Goal: Navigation & Orientation: Find specific page/section

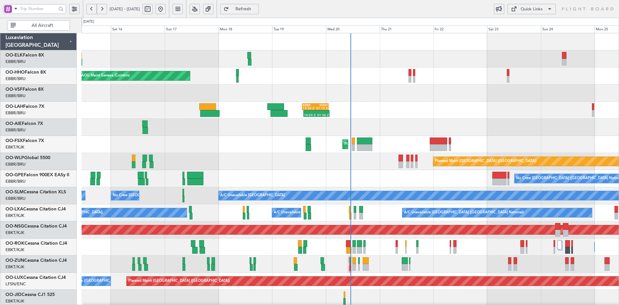
click at [410, 37] on div "AOG Maint Geneva (Cointrin) A/C Unavailable Geneva (Cointrin) 14:03 Z 01:36 Z E…" at bounding box center [351, 221] width 538 height 376
click at [378, 85] on div at bounding box center [351, 93] width 538 height 17
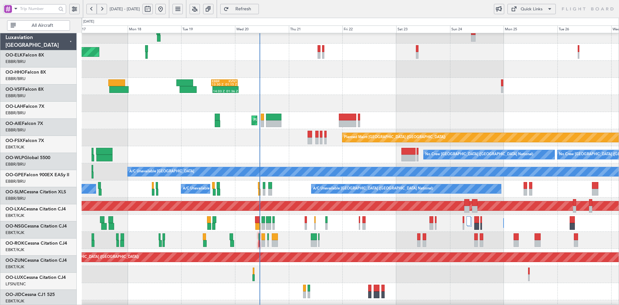
scroll to position [24, 0]
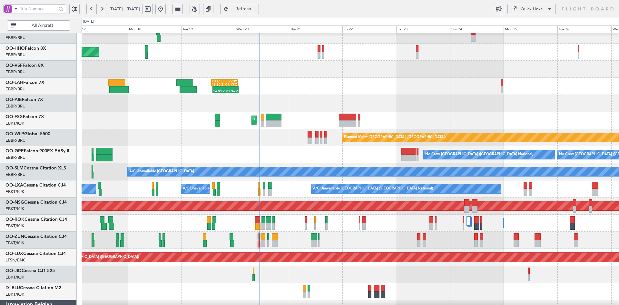
click at [337, 250] on div "AOG Maint Geneva (Cointrin) A/C Unavailable Geneva (Cointrin) 14:03 Z 01:36 Z E…" at bounding box center [351, 197] width 538 height 376
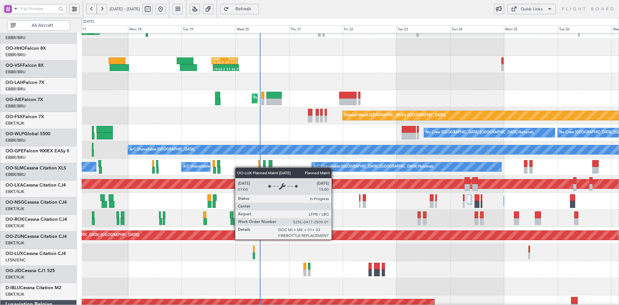
scroll to position [46, 0]
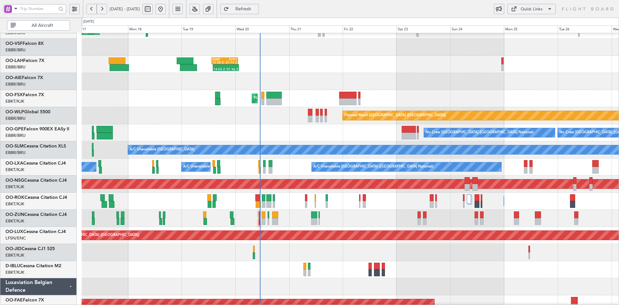
click at [326, 250] on div at bounding box center [351, 252] width 538 height 17
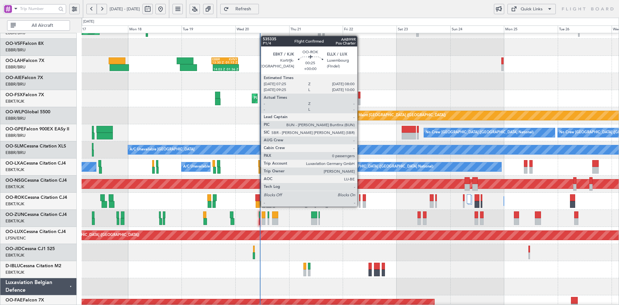
click at [360, 206] on div at bounding box center [360, 204] width 2 height 7
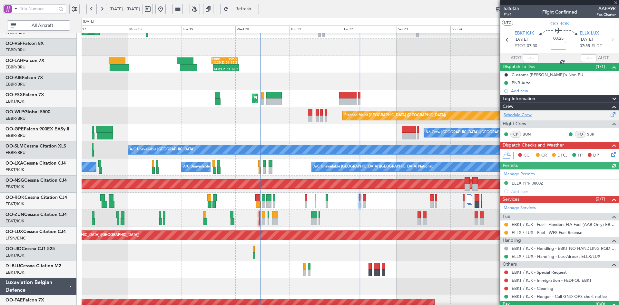
click at [525, 113] on link "Schedule Crew" at bounding box center [518, 115] width 28 height 6
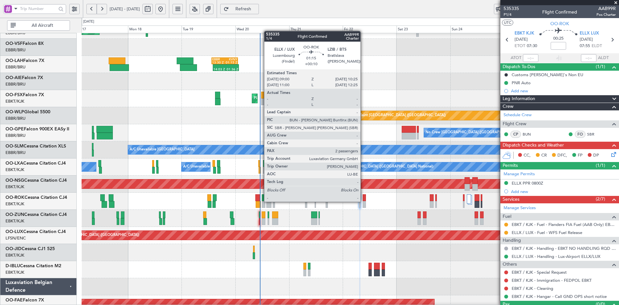
click at [364, 201] on div at bounding box center [364, 204] width 3 height 7
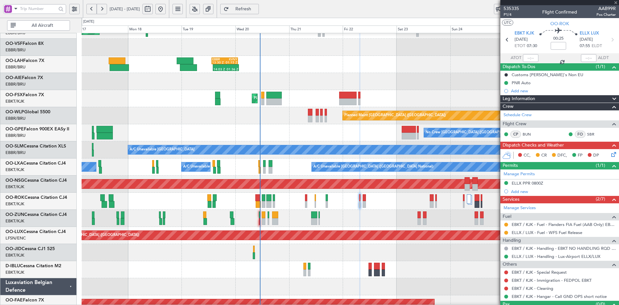
type input "+00:10"
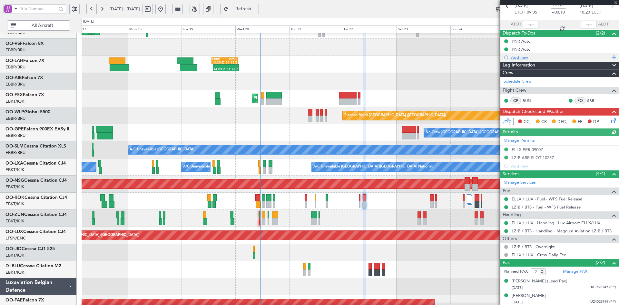
scroll to position [35, 0]
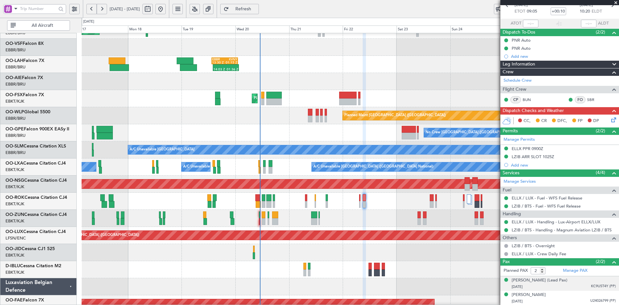
click at [564, 284] on div "01/07/1945 KC9U5T4Y (PP)" at bounding box center [564, 287] width 104 height 6
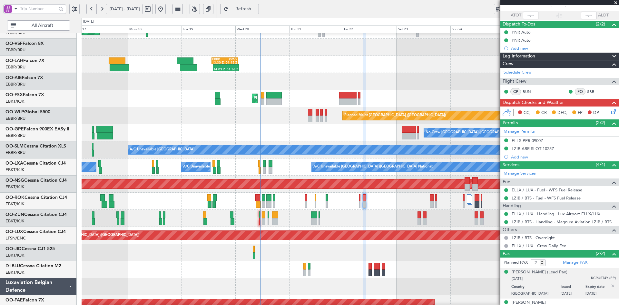
scroll to position [50, 0]
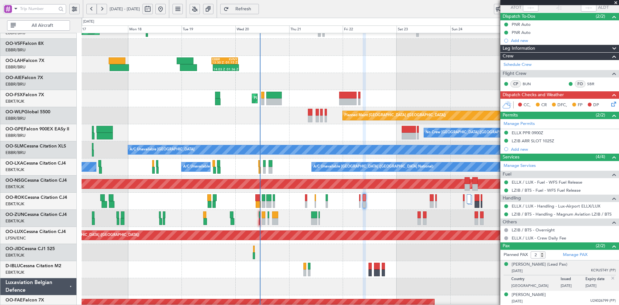
click at [618, 1] on span at bounding box center [616, 3] width 6 height 6
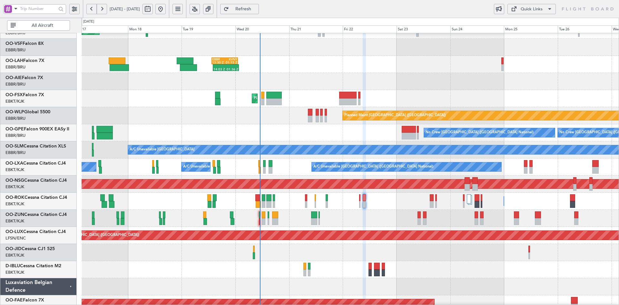
type input "0"
click at [399, 90] on div at bounding box center [351, 81] width 538 height 17
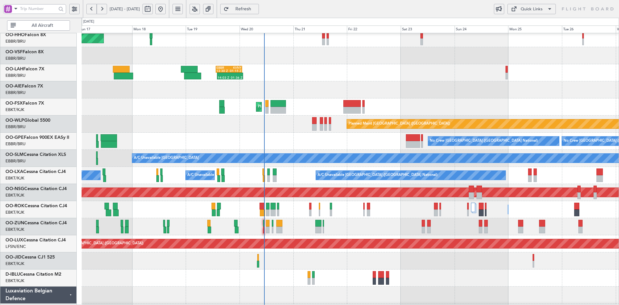
click at [395, 130] on div "AOG Maint Geneva (Cointrin) A/C Unavailable Geneva (Cointrin) 14:03 Z 01:36 Z E…" at bounding box center [351, 184] width 538 height 376
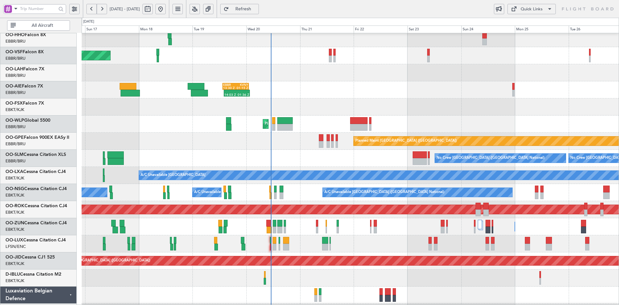
scroll to position [20, 0]
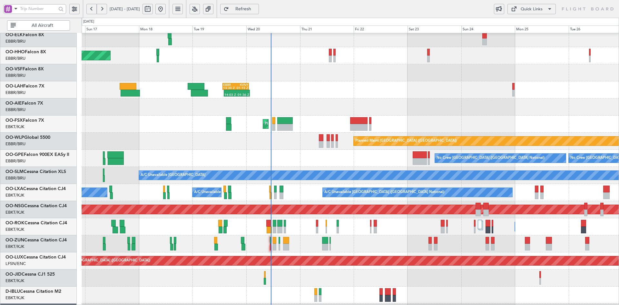
click at [333, 80] on div "AOG Maint Geneva (Cointrin) A/C Unavailable Geneva (Cointrin) 14:03 Z 01:36 Z E…" at bounding box center [351, 201] width 538 height 376
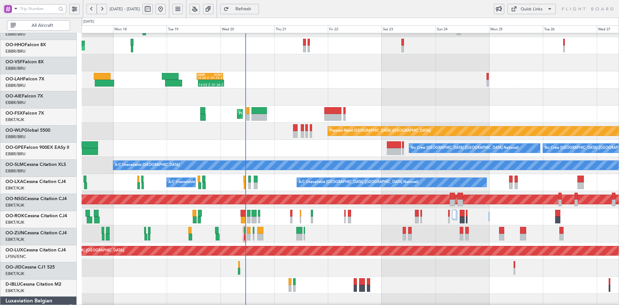
scroll to position [30, 0]
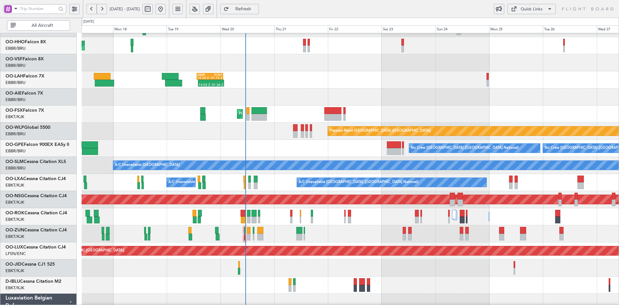
click at [452, 110] on div "Planned Maint Kortrijk-[GEOGRAPHIC_DATA]" at bounding box center [351, 114] width 538 height 17
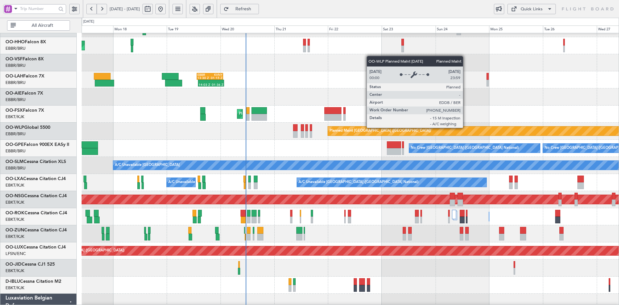
click at [427, 69] on div "AOG Maint Geneva (Cointrin) 14:03 Z 01:36 Z EBBR 13:30 Z KVNY 01:15 Z Planned M…" at bounding box center [351, 191] width 538 height 376
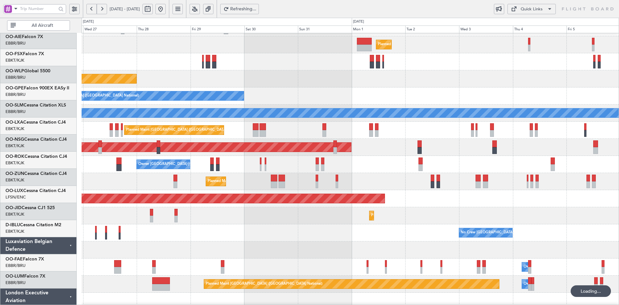
scroll to position [83, 0]
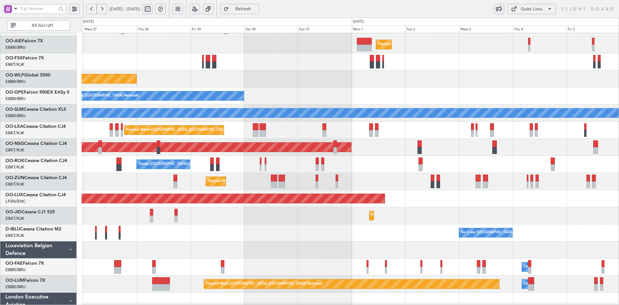
click at [469, 203] on div "Planned Maint [GEOGRAPHIC_DATA] ([GEOGRAPHIC_DATA])" at bounding box center [351, 198] width 538 height 17
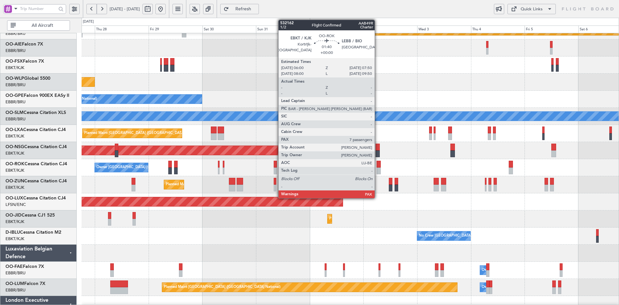
click at [378, 170] on div at bounding box center [379, 170] width 4 height 7
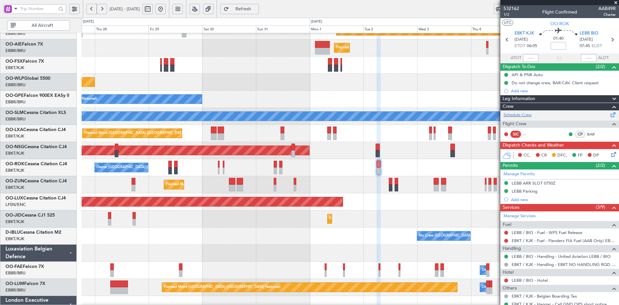
click at [538, 113] on div "Schedule Crew" at bounding box center [560, 115] width 119 height 10
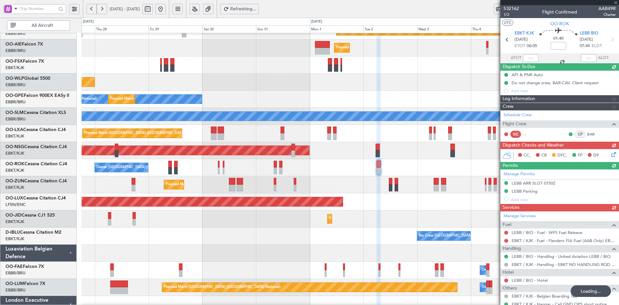
click at [618, 1] on div at bounding box center [560, 2] width 119 height 5
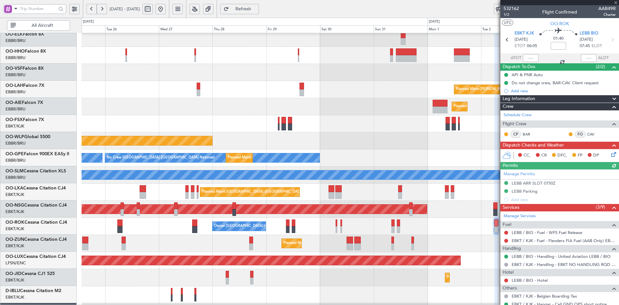
scroll to position [20, 0]
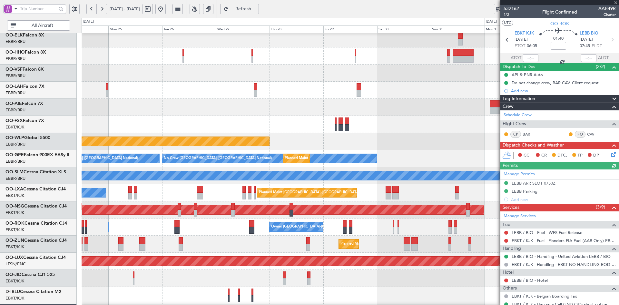
click at [475, 149] on div "Planned Maint [GEOGRAPHIC_DATA] ([GEOGRAPHIC_DATA])" at bounding box center [351, 141] width 538 height 17
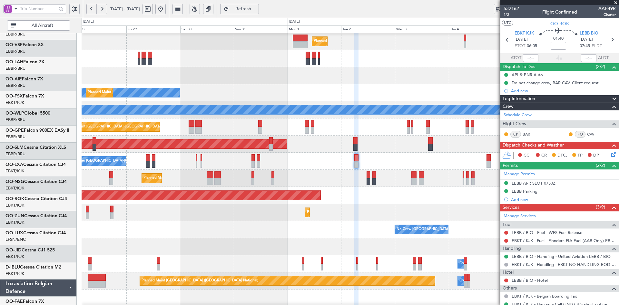
scroll to position [86, 0]
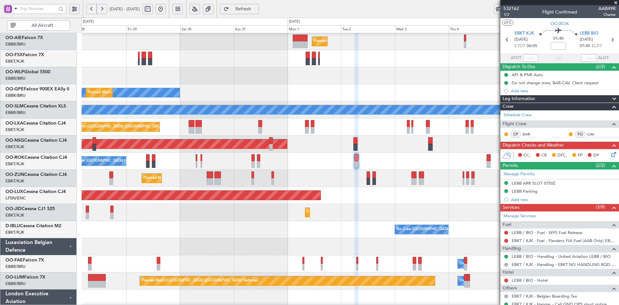
click at [402, 84] on div "No Crew Brussels (Brussels National) Planned Maint Brussels (Brussels National)…" at bounding box center [351, 92] width 538 height 17
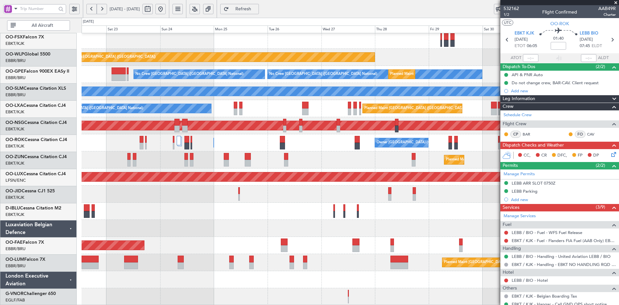
scroll to position [104, 0]
click at [269, 197] on div "Planned Maint Kortrijk-[GEOGRAPHIC_DATA]" at bounding box center [351, 194] width 538 height 17
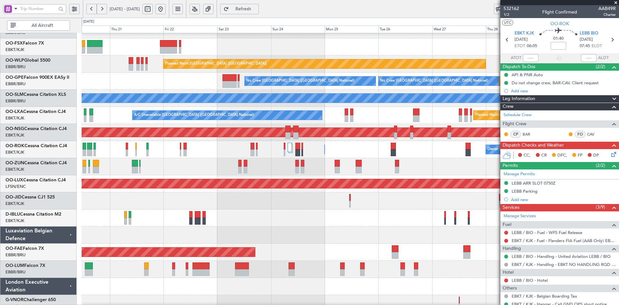
click at [412, 164] on div "Planned Maint Kortrijk-[GEOGRAPHIC_DATA]" at bounding box center [351, 166] width 538 height 17
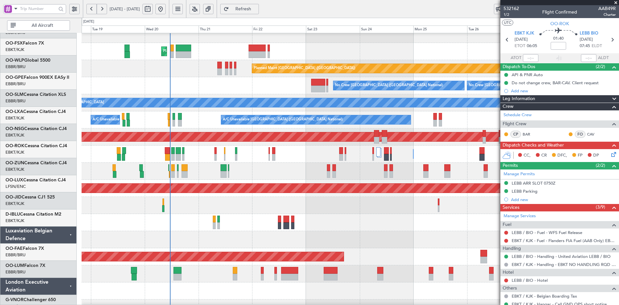
scroll to position [93, 0]
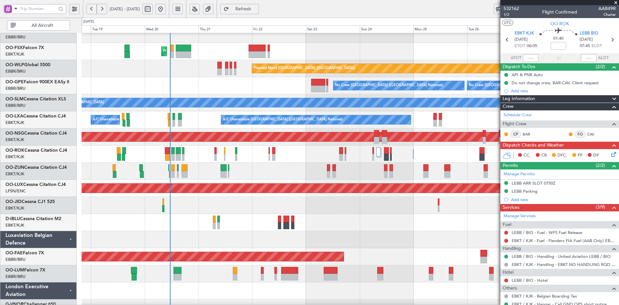
click at [364, 222] on div at bounding box center [351, 222] width 538 height 17
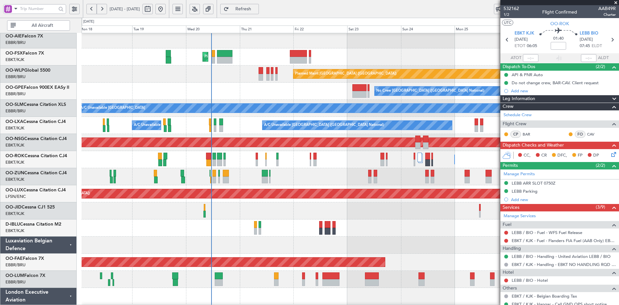
scroll to position [65, 0]
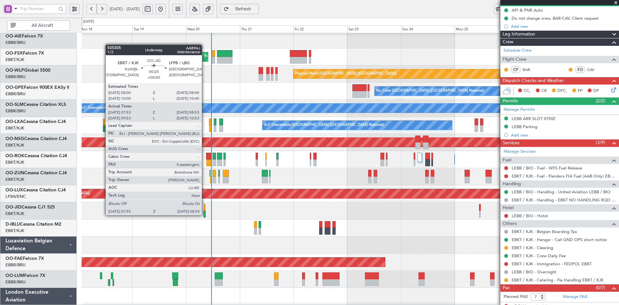
click at [205, 215] on div at bounding box center [205, 214] width 2 height 7
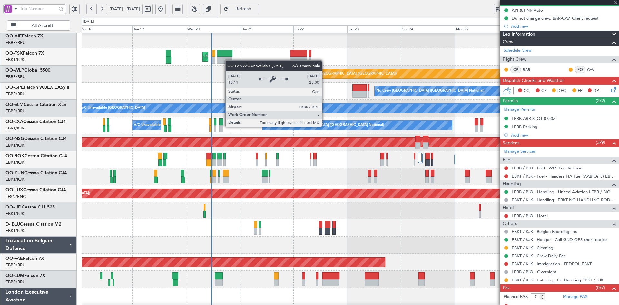
type input "08:03"
type input "08:48"
type input "0"
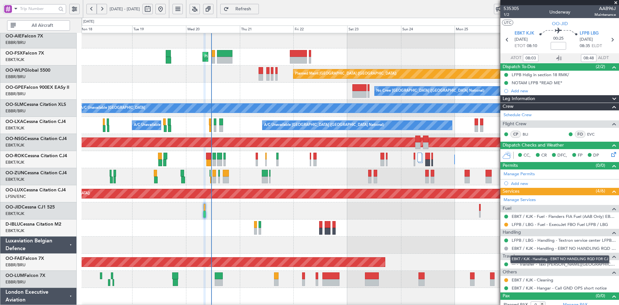
click at [557, 263] on div "EBKT / KJK - Handling - EBKT NO HANDLING RQD FOR CJ" at bounding box center [560, 259] width 99 height 8
click at [533, 262] on link "--- - Transfer - Taxi Sam Kortrijk" at bounding box center [564, 263] width 104 height 5
click at [563, 264] on link "--- - Transfer - Taxi Sam Kortrijk" at bounding box center [564, 263] width 104 height 5
click at [617, 3] on span at bounding box center [616, 3] width 6 height 6
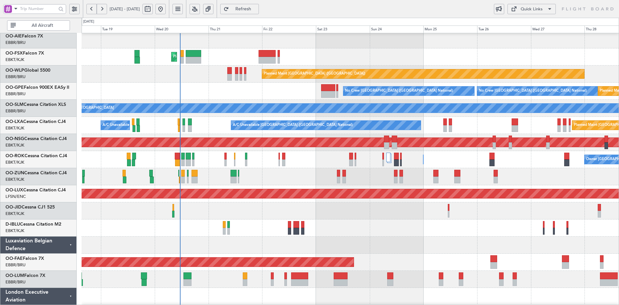
click at [278, 219] on div at bounding box center [351, 227] width 538 height 17
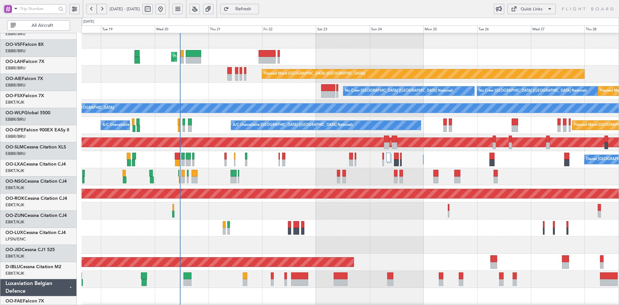
click at [371, 65] on div "Planned Maint Kortrijk-[GEOGRAPHIC_DATA]" at bounding box center [351, 56] width 538 height 17
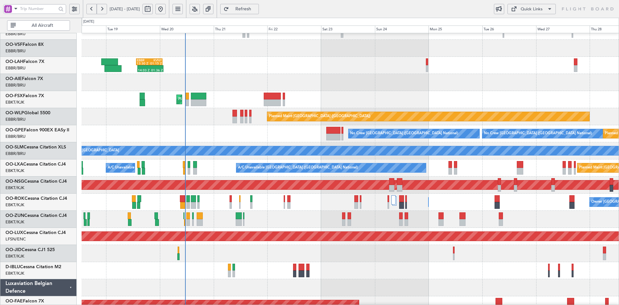
click at [231, 123] on div "AOG Maint Geneva (Cointrin) 14:03 Z 01:36 Z EBBR 13:30 Z KVNY 01:15 Z Planned M…" at bounding box center [351, 176] width 538 height 376
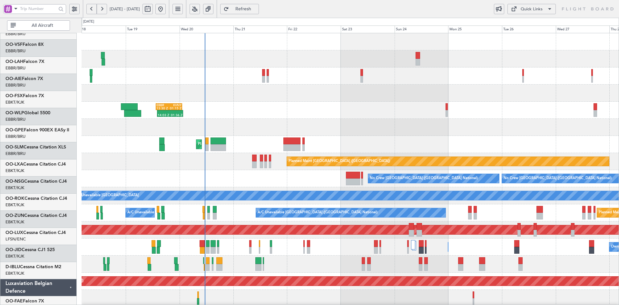
scroll to position [0, 0]
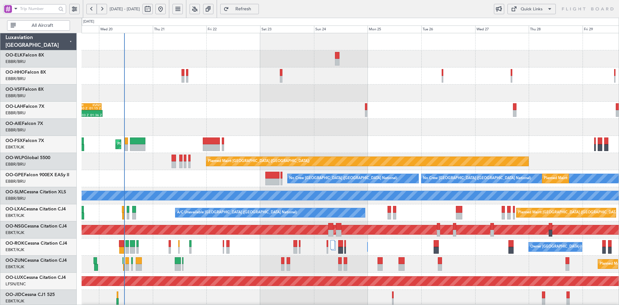
click at [434, 83] on div "AOG Maint Geneva (Cointrin)" at bounding box center [351, 75] width 538 height 17
click at [454, 119] on div at bounding box center [351, 127] width 538 height 17
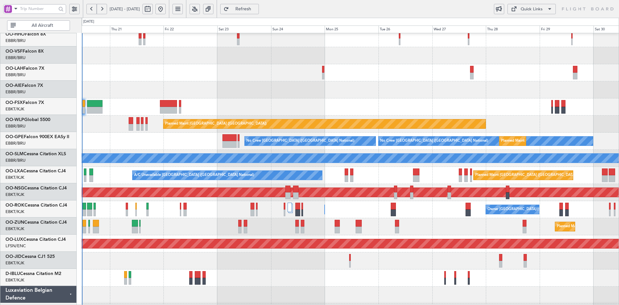
scroll to position [37, 0]
click at [456, 206] on div "Owner Kortrijk-Wevelgem Owner Kortrijk-Wevelgem" at bounding box center [351, 209] width 538 height 17
click at [329, 81] on div "Planned Maint [GEOGRAPHIC_DATA] ([GEOGRAPHIC_DATA])" at bounding box center [351, 89] width 538 height 17
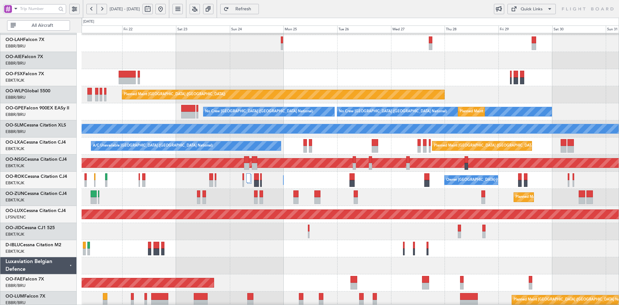
scroll to position [66, 0]
click at [358, 199] on div "Planned Maint Kortrijk-[GEOGRAPHIC_DATA]" at bounding box center [351, 197] width 538 height 17
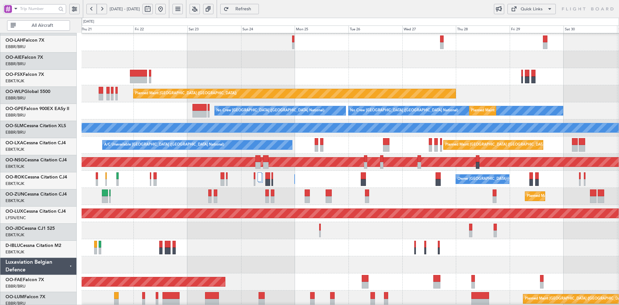
scroll to position [68, 0]
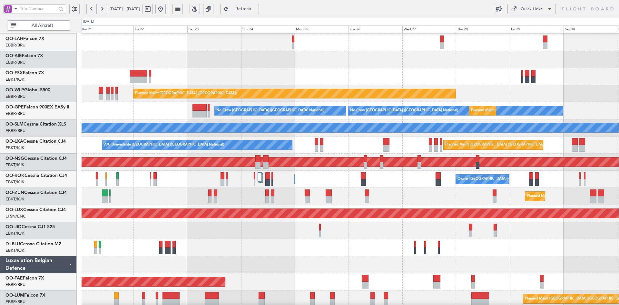
click at [340, 148] on div "Planned Maint Brussels (Brussels National) A/C Unavailable Brussels (Brussels N…" at bounding box center [351, 144] width 538 height 17
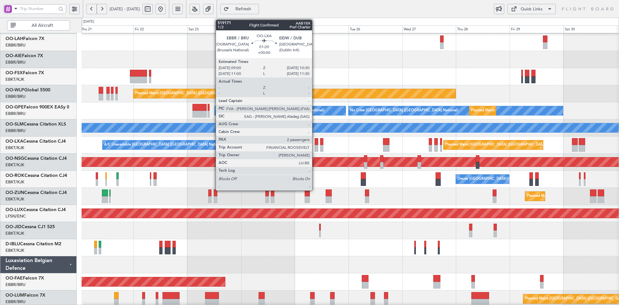
click at [317, 148] on div at bounding box center [317, 148] width 4 height 7
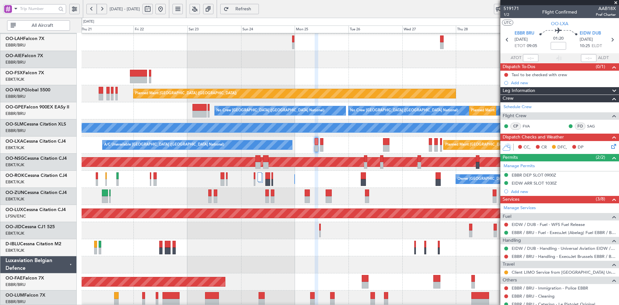
click at [338, 119] on div "14:03 Z 01:36 Z EBBR 13:30 Z KVNY 01:15 Z Planned Maint Alton-st Louis (St Loui…" at bounding box center [351, 153] width 538 height 376
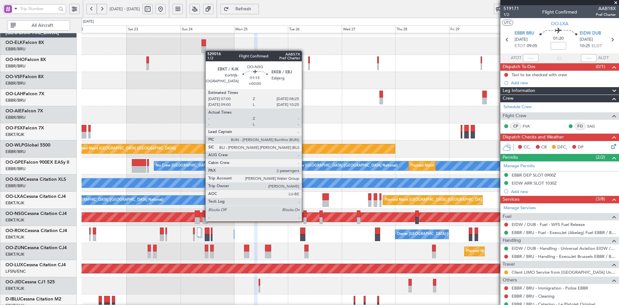
click at [305, 221] on div at bounding box center [305, 220] width 3 height 7
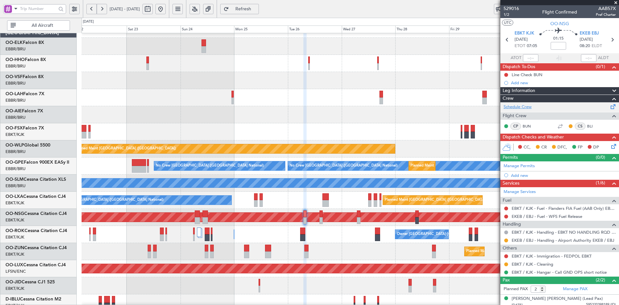
click at [530, 107] on link "Schedule Crew" at bounding box center [518, 107] width 28 height 6
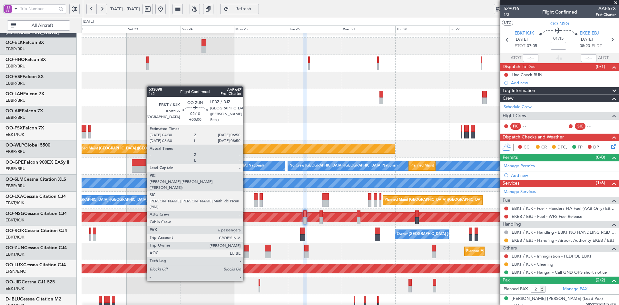
click at [246, 257] on div at bounding box center [246, 254] width 5 height 7
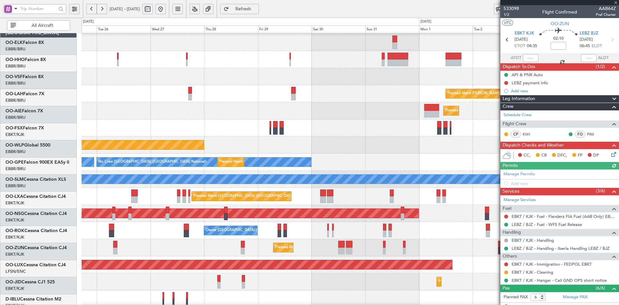
scroll to position [18, 0]
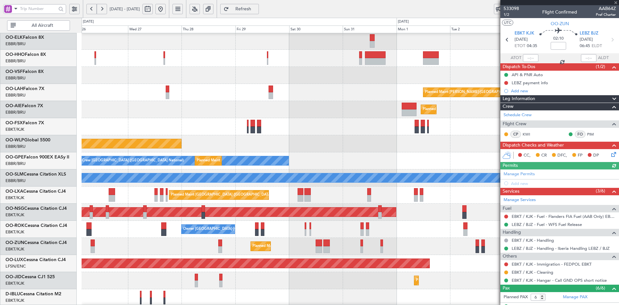
click at [231, 129] on div at bounding box center [351, 126] width 538 height 17
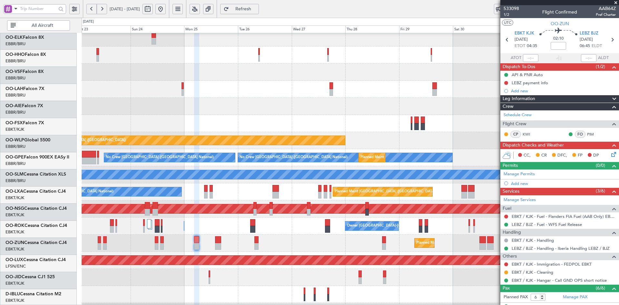
scroll to position [21, 0]
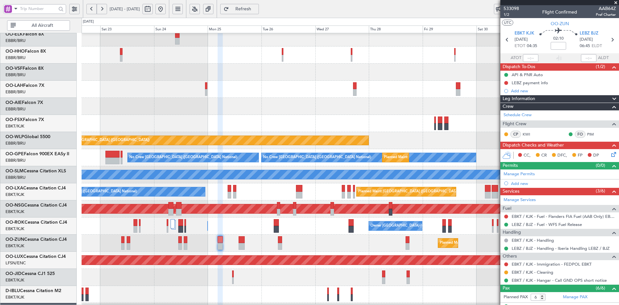
click at [406, 108] on div "Planned Maint [GEOGRAPHIC_DATA] ([GEOGRAPHIC_DATA])" at bounding box center [351, 106] width 538 height 17
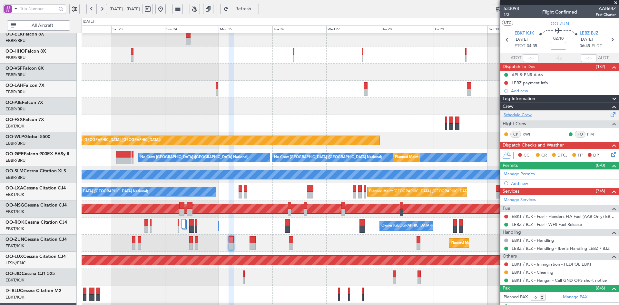
click at [527, 114] on link "Schedule Crew" at bounding box center [518, 115] width 28 height 6
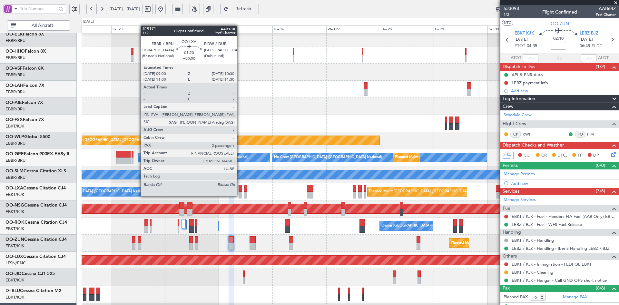
click at [240, 196] on div at bounding box center [241, 195] width 4 height 7
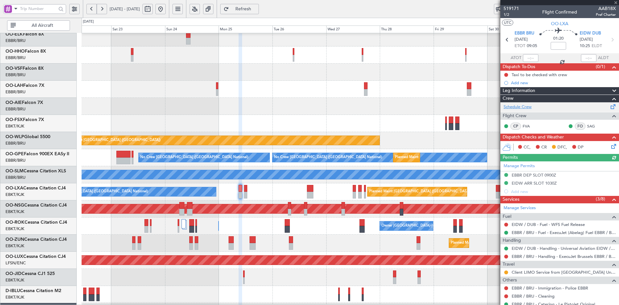
click at [524, 106] on link "Schedule Crew" at bounding box center [518, 107] width 28 height 6
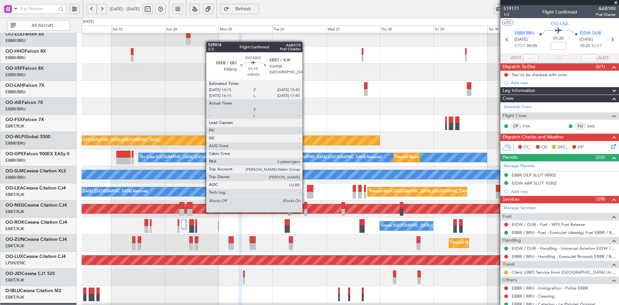
click at [306, 212] on div at bounding box center [305, 212] width 3 height 7
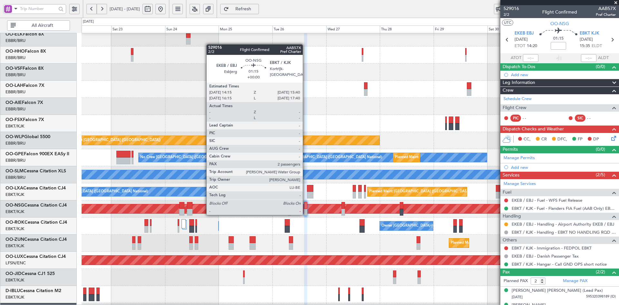
click at [306, 214] on div at bounding box center [305, 212] width 3 height 7
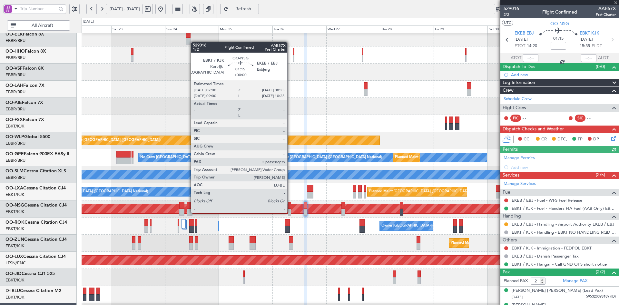
click at [290, 212] on div at bounding box center [289, 212] width 3 height 7
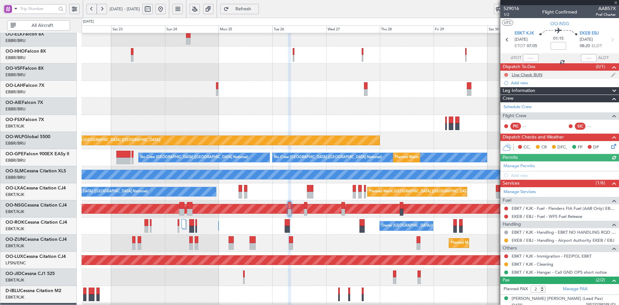
click at [507, 73] on button at bounding box center [507, 75] width 4 height 4
click at [504, 113] on span "Cancelled" at bounding box center [508, 113] width 18 height 6
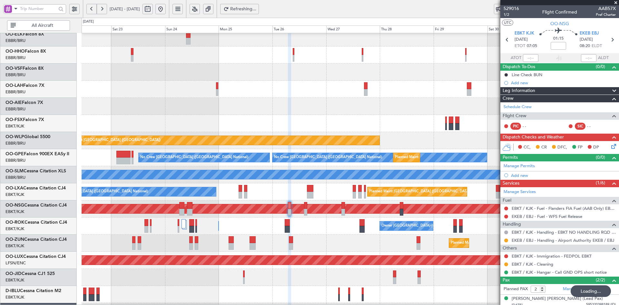
click at [617, 1] on span at bounding box center [616, 3] width 6 height 6
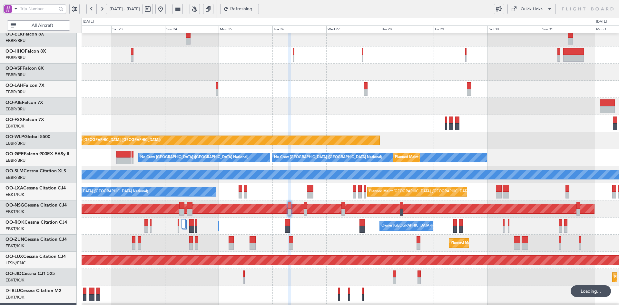
type input "0"
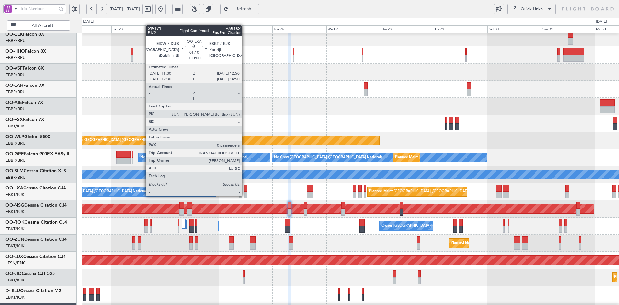
click at [245, 195] on div at bounding box center [245, 195] width 3 height 7
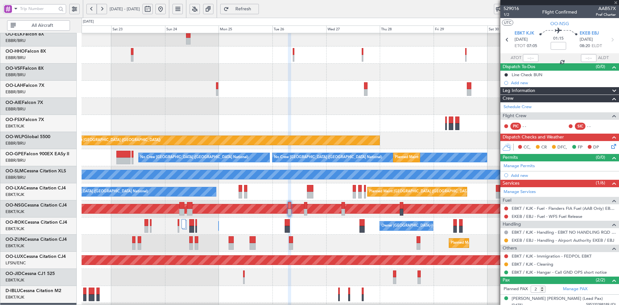
type input "0"
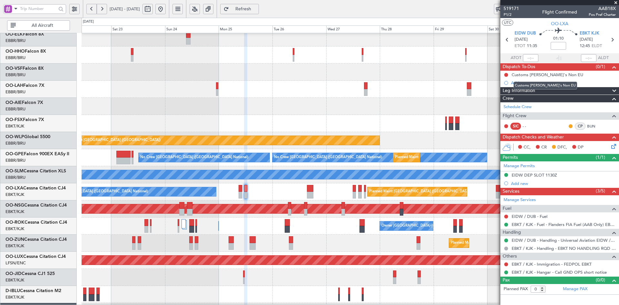
click at [524, 81] on mat-tooltip-component "Customs CJ's Non EU" at bounding box center [545, 85] width 73 height 17
click at [517, 82] on mat-tooltip-component "Customs CJ's Non EU" at bounding box center [545, 85] width 73 height 17
click at [518, 81] on div "Add new" at bounding box center [560, 82] width 99 height 5
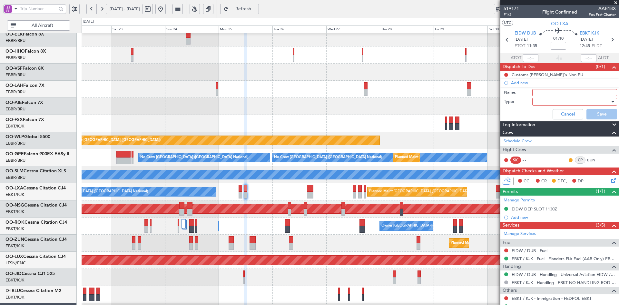
click at [561, 91] on input "Name:" at bounding box center [575, 92] width 85 height 7
click at [583, 94] on input "Line Check DTL" at bounding box center [575, 92] width 85 height 7
type input "Line Check BUN"
click at [558, 102] on div at bounding box center [572, 102] width 75 height 10
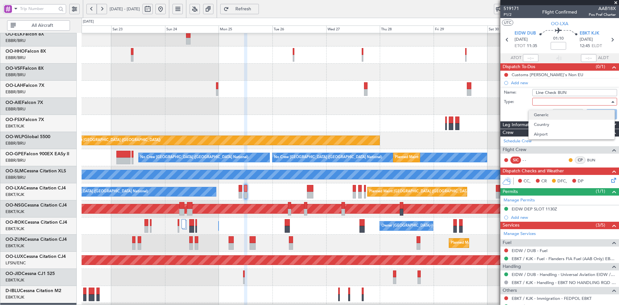
click at [553, 115] on span "Generic" at bounding box center [571, 115] width 75 height 10
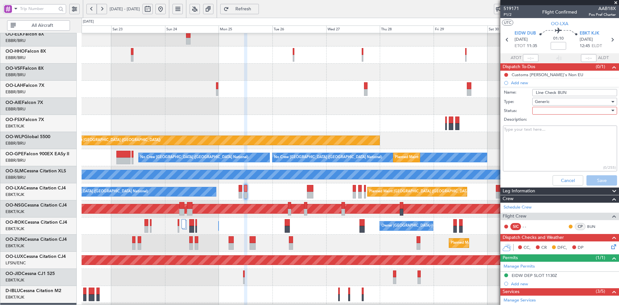
click at [553, 115] on div "Description:" at bounding box center [560, 119] width 125 height 9
click at [553, 112] on div at bounding box center [572, 111] width 75 height 10
click at [554, 120] on span "Not Started" at bounding box center [571, 124] width 75 height 10
click at [605, 183] on button "Save" at bounding box center [602, 180] width 31 height 10
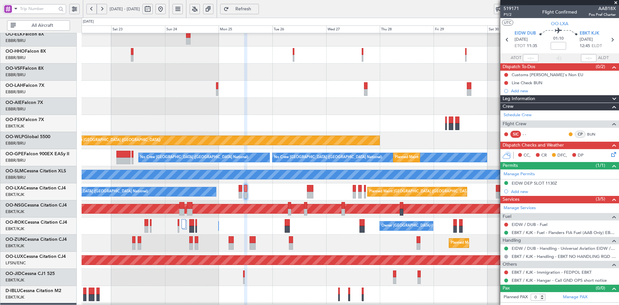
click at [618, 3] on span at bounding box center [616, 3] width 6 height 6
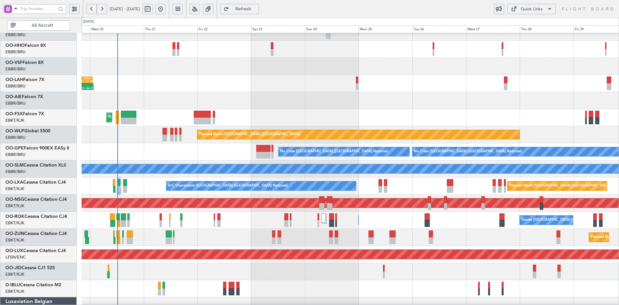
scroll to position [43, 0]
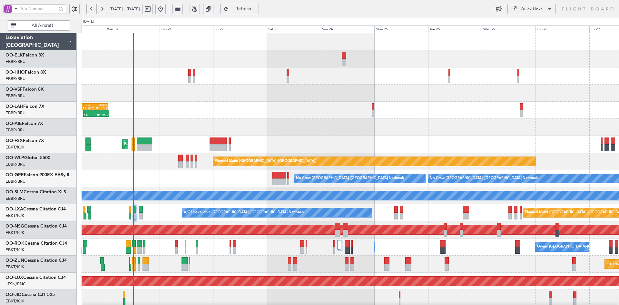
scroll to position [4, 0]
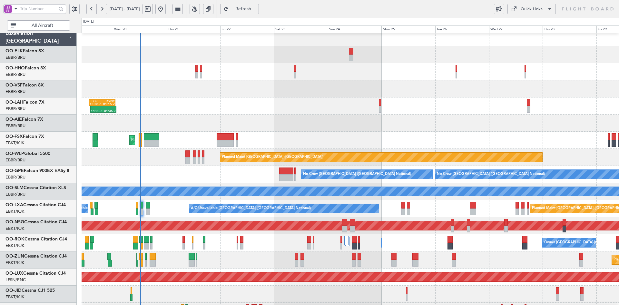
click at [425, 147] on div "Planned Maint Kortrijk-[GEOGRAPHIC_DATA]" at bounding box center [351, 140] width 538 height 17
click at [366, 129] on div at bounding box center [351, 123] width 538 height 17
click at [455, 86] on div at bounding box center [351, 88] width 538 height 17
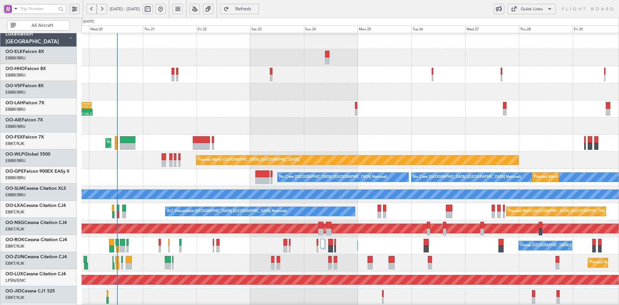
scroll to position [1, 0]
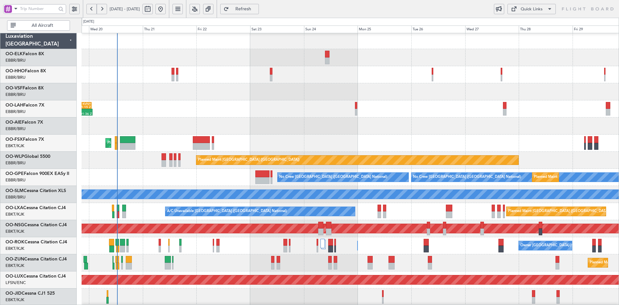
click at [452, 84] on div at bounding box center [351, 91] width 538 height 17
click at [495, 86] on div "AOG Maint Geneva (Cointrin) 14:03 Z 01:36 Z EBBR 13:30 Z KVNY 01:15 Z Planned M…" at bounding box center [351, 220] width 538 height 376
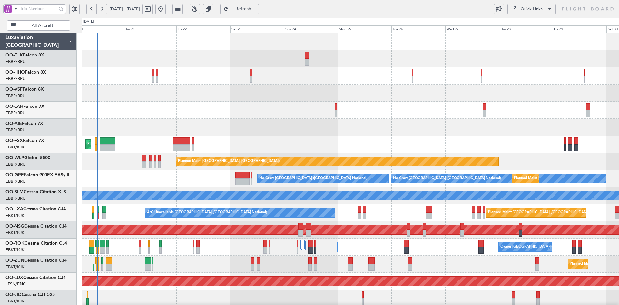
click at [424, 103] on div "14:03 Z 01:36 Z EBBR 13:30 Z KVNY 01:15 Z Planned Maint Alton-st Louis (St Loui…" at bounding box center [351, 221] width 538 height 376
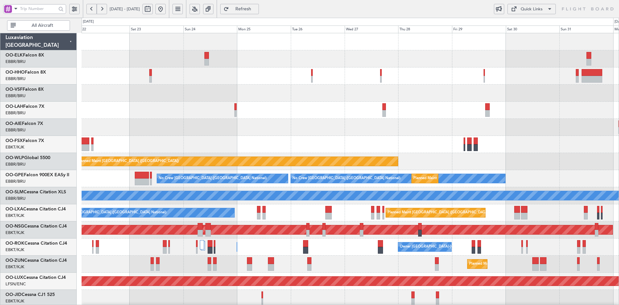
click at [516, 103] on div "Planned Maint Alton-st Louis (St Louis Regl) 14:03 Z 01:36 Z EBBR 13:30 Z KVNY …" at bounding box center [351, 221] width 538 height 376
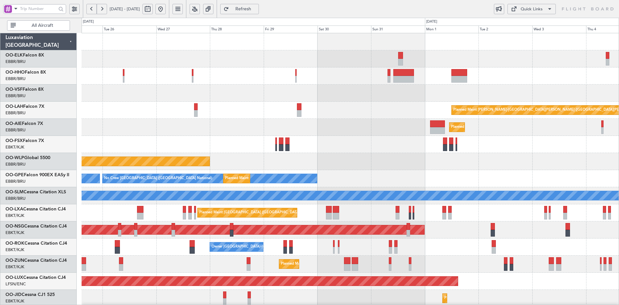
click at [318, 111] on div "Planned Maint [PERSON_NAME]-[GEOGRAPHIC_DATA][PERSON_NAME] ([GEOGRAPHIC_DATA][P…" at bounding box center [351, 110] width 538 height 17
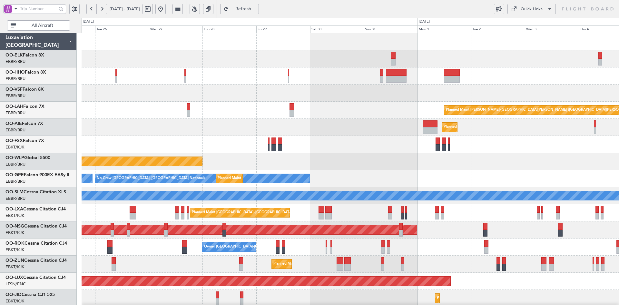
click at [419, 128] on div "Planned Maint [GEOGRAPHIC_DATA] ([GEOGRAPHIC_DATA])" at bounding box center [351, 127] width 538 height 17
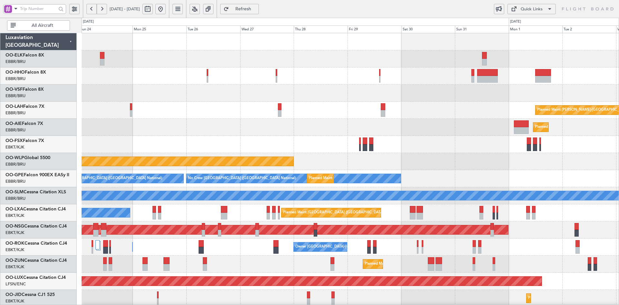
click at [432, 123] on div "Planned Maint Alton-st Louis (St Louis Regl) Planned Maint London (Farnborough)…" at bounding box center [351, 221] width 538 height 376
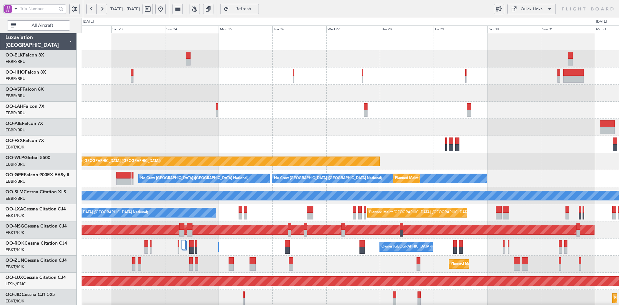
click at [166, 8] on button at bounding box center [161, 9] width 10 height 10
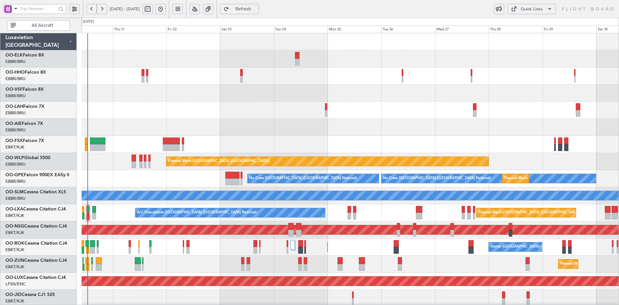
click at [216, 118] on div "14:03 Z 01:36 Z EBBR 13:30 Z KVNY 01:15 Z Planned Maint Alton-st Louis (St Loui…" at bounding box center [351, 110] width 538 height 17
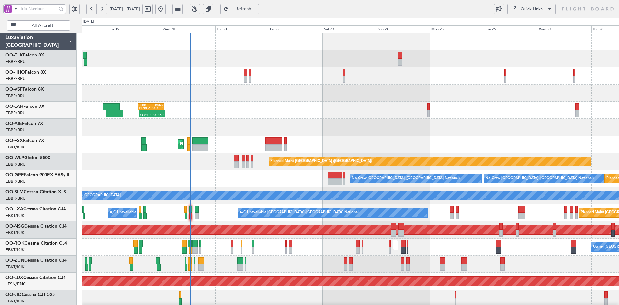
click at [346, 134] on div at bounding box center [351, 127] width 538 height 17
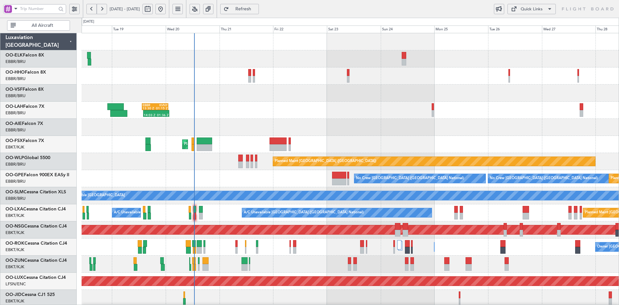
click at [326, 102] on div "AOG Maint Geneva (Cointrin) 14:03 Z 01:36 Z EBBR 13:30 Z KVNY 01:15 Z Planned M…" at bounding box center [351, 221] width 538 height 376
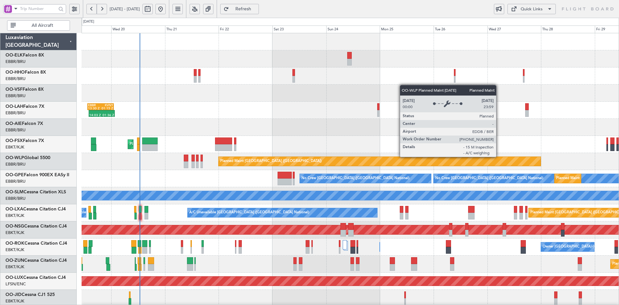
click at [375, 153] on div "Planned Maint [GEOGRAPHIC_DATA] ([GEOGRAPHIC_DATA])" at bounding box center [351, 161] width 538 height 17
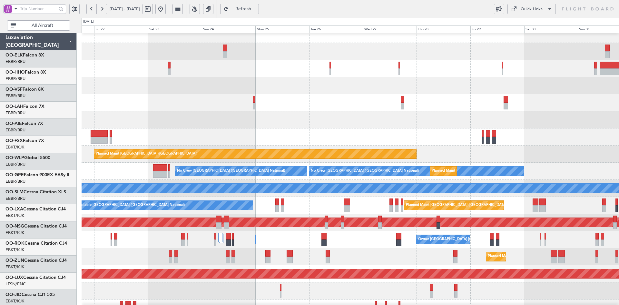
scroll to position [7, 0]
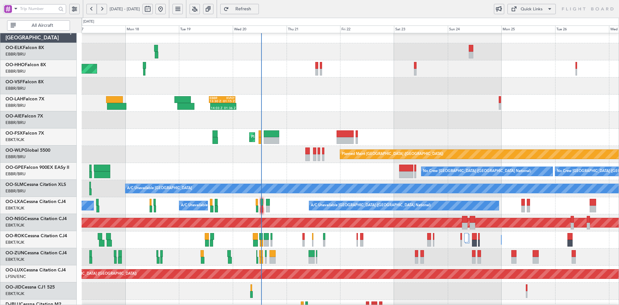
click at [408, 99] on div "14:03 Z 01:36 Z EBBR 13:30 Z KVNY 01:15 Z" at bounding box center [351, 103] width 538 height 17
click at [445, 102] on div "14:03 Z 01:36 Z EBBR 13:30 Z KVNY 01:15 Z" at bounding box center [351, 103] width 538 height 17
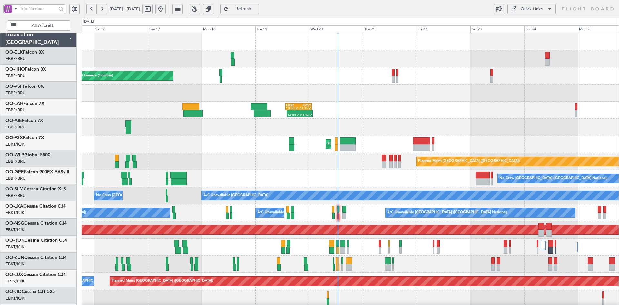
click at [394, 121] on div "AOG Maint Geneva (Cointrin) A/C Unavailable Geneva (Cointrin) 14:03 Z 01:36 Z E…" at bounding box center [351, 221] width 538 height 376
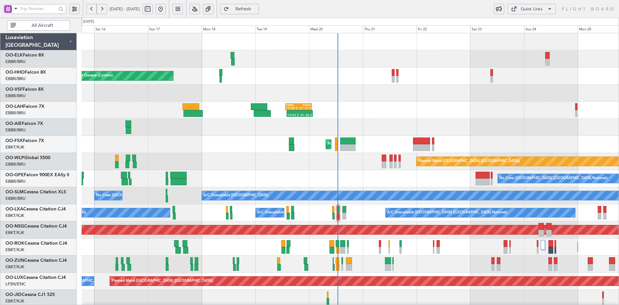
click at [334, 122] on div at bounding box center [351, 127] width 538 height 17
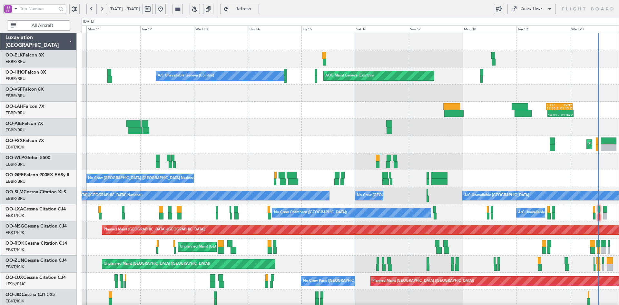
click at [486, 143] on div "Planned Maint Kortrijk-[GEOGRAPHIC_DATA]" at bounding box center [351, 144] width 538 height 17
click at [463, 131] on div at bounding box center [351, 127] width 538 height 17
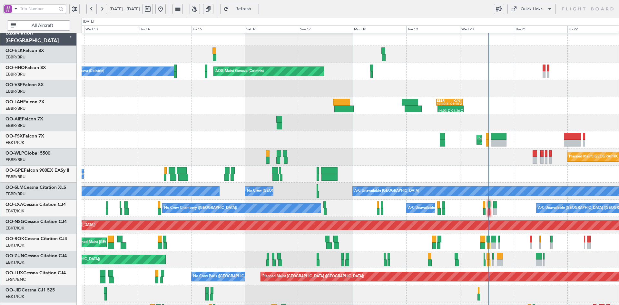
click at [345, 146] on div "Planned Maint Kortrijk-[GEOGRAPHIC_DATA]" at bounding box center [351, 139] width 538 height 17
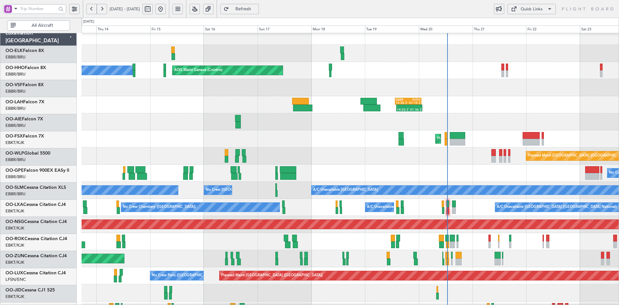
scroll to position [5, 0]
click at [426, 145] on div "AOG Maint Geneva (Cointrin) A/C Unavailable Geneva (Cointrin) 14:03 Z 01:36 Z E…" at bounding box center [351, 216] width 538 height 376
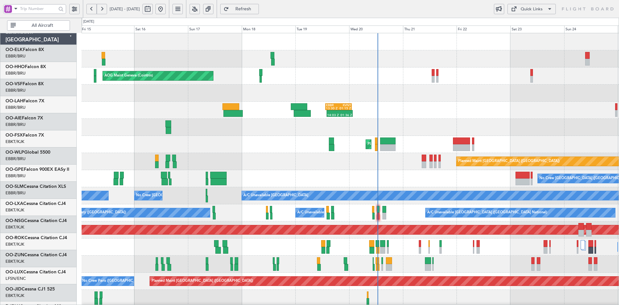
scroll to position [0, 0]
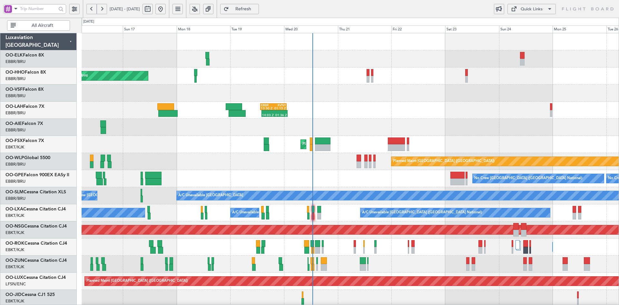
click at [357, 128] on div at bounding box center [351, 127] width 538 height 17
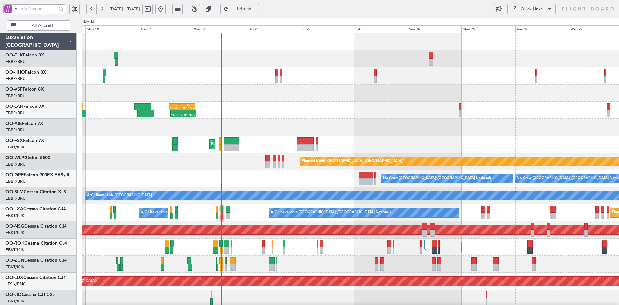
click at [450, 139] on div "AOG Maint Geneva (Cointrin) 14:03 Z 01:36 Z EBBR 13:30 Z KVNY 01:15 Z Planned M…" at bounding box center [351, 221] width 538 height 376
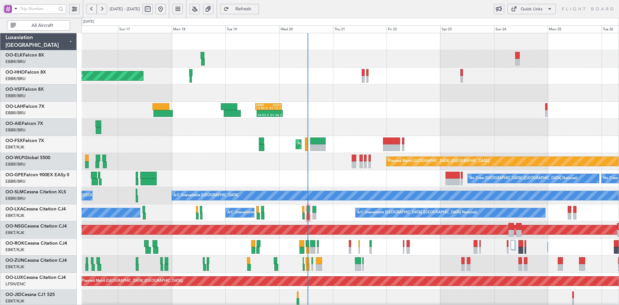
click at [422, 110] on div "14:03 Z 01:36 Z EBBR 13:30 Z KVNY 01:15 Z" at bounding box center [351, 110] width 538 height 17
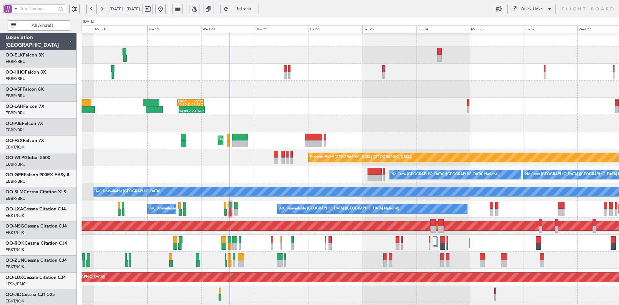
scroll to position [4, 0]
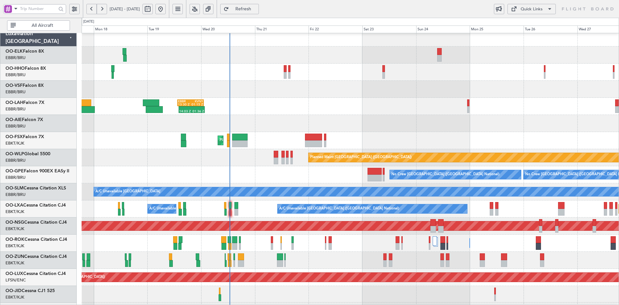
click at [454, 248] on div "Owner Kortrijk-Wevelgem Owner Kortrijk-Wevelgem" at bounding box center [351, 243] width 538 height 17
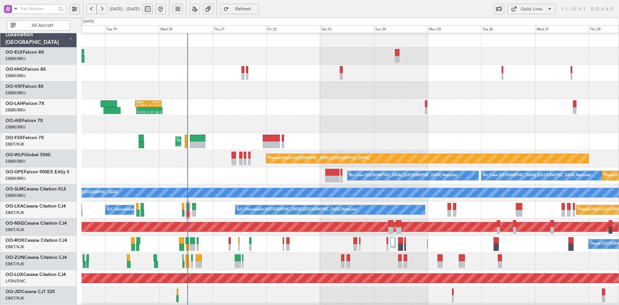
click at [421, 116] on div at bounding box center [351, 124] width 538 height 17
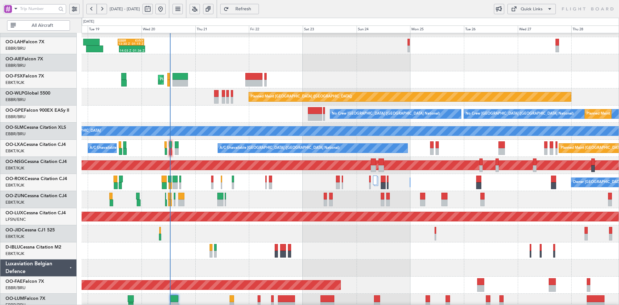
click at [329, 242] on div at bounding box center [351, 233] width 538 height 17
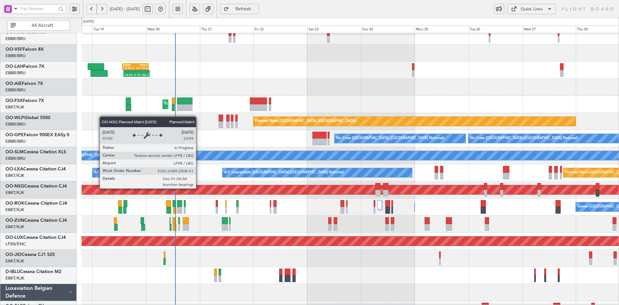
click at [229, 185] on div "Planned Maint [GEOGRAPHIC_DATA] ([GEOGRAPHIC_DATA])" at bounding box center [234, 189] width 1113 height 9
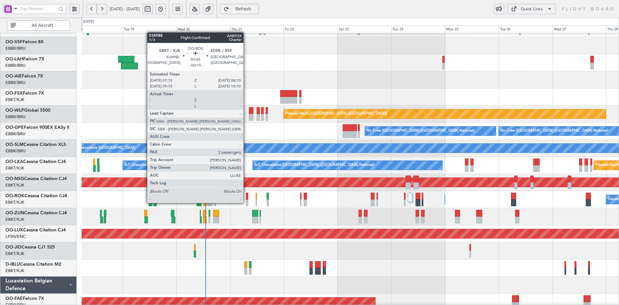
click at [246, 202] on div at bounding box center [247, 202] width 2 height 7
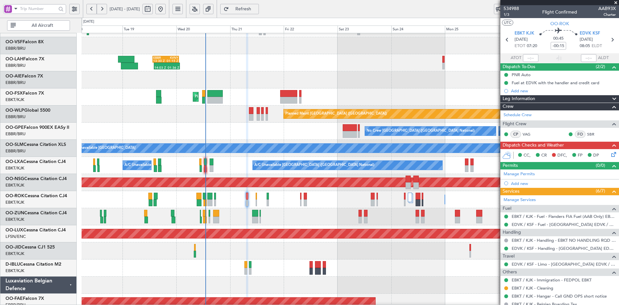
click at [616, 1] on span at bounding box center [616, 3] width 6 height 6
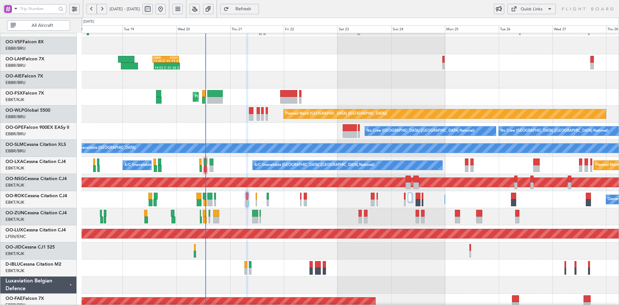
type input "0"
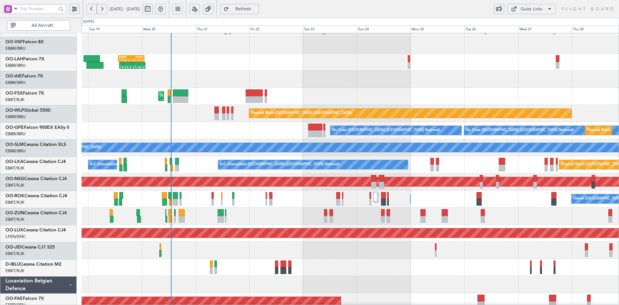
scroll to position [48, 0]
click at [468, 82] on div at bounding box center [351, 79] width 538 height 17
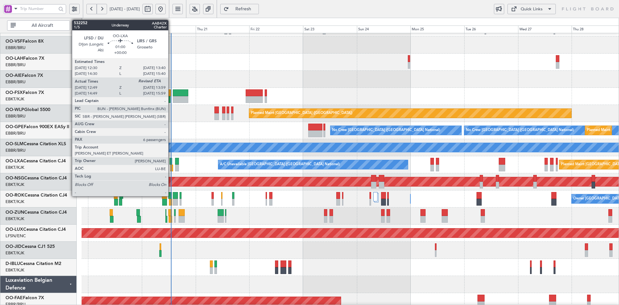
click at [171, 167] on div at bounding box center [171, 168] width 3 height 7
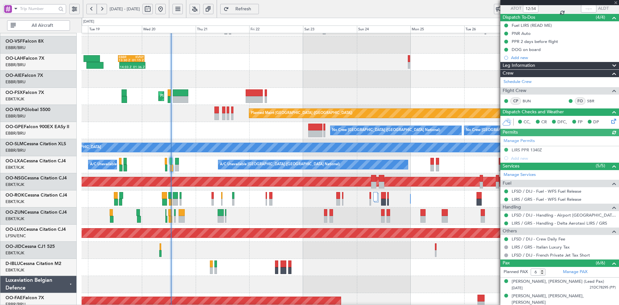
scroll to position [109, 0]
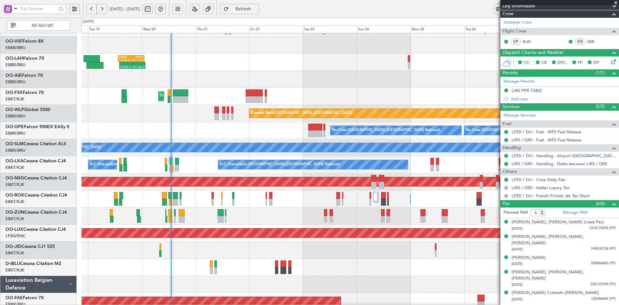
click at [617, 2] on span at bounding box center [616, 3] width 6 height 6
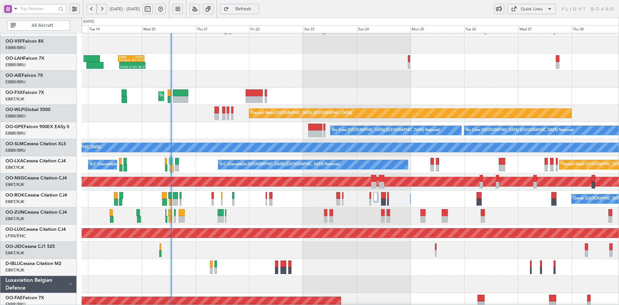
type input "0"
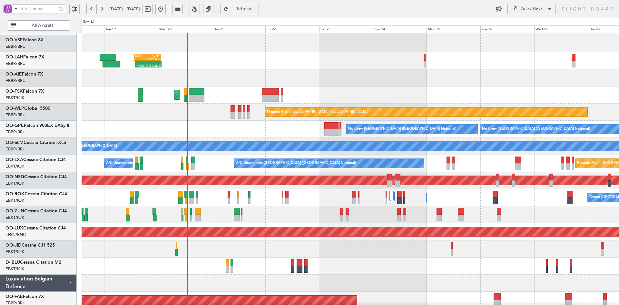
click at [364, 82] on div at bounding box center [351, 77] width 538 height 17
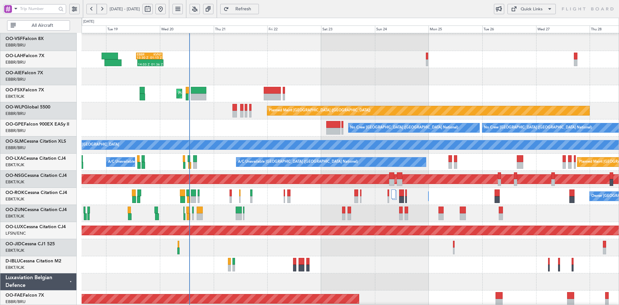
scroll to position [53, 0]
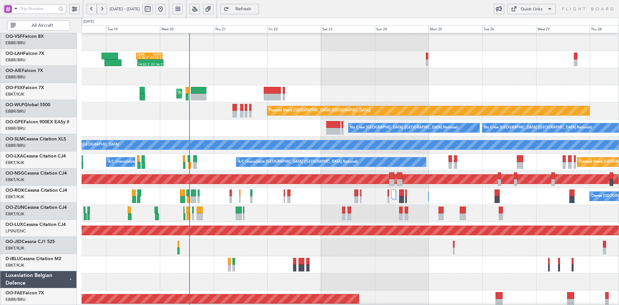
click at [451, 86] on div "Planned Maint Kortrijk-[GEOGRAPHIC_DATA]" at bounding box center [351, 93] width 538 height 17
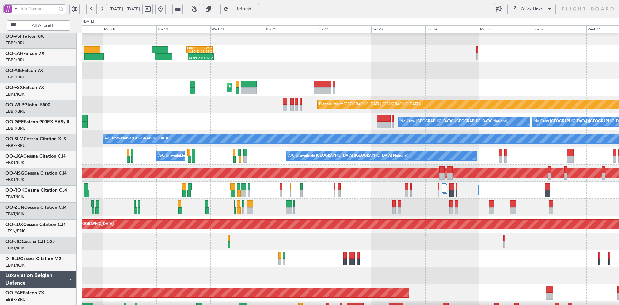
scroll to position [57, 0]
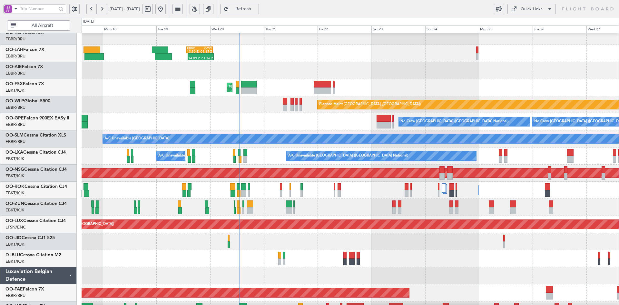
click at [282, 62] on div at bounding box center [351, 70] width 538 height 17
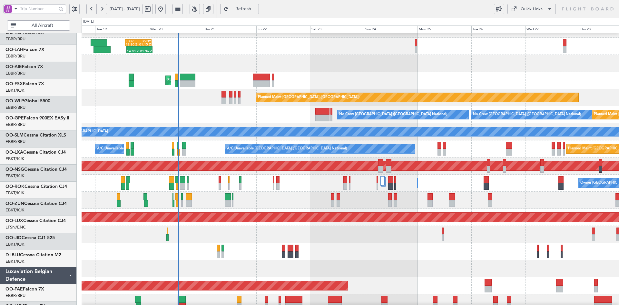
scroll to position [64, 0]
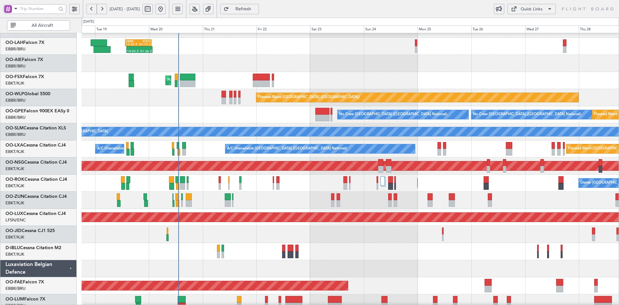
click at [501, 252] on div at bounding box center [351, 251] width 538 height 17
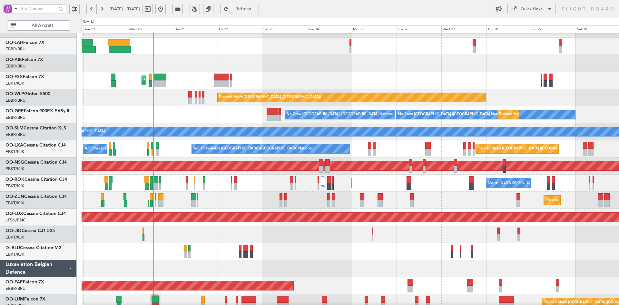
scroll to position [65, 0]
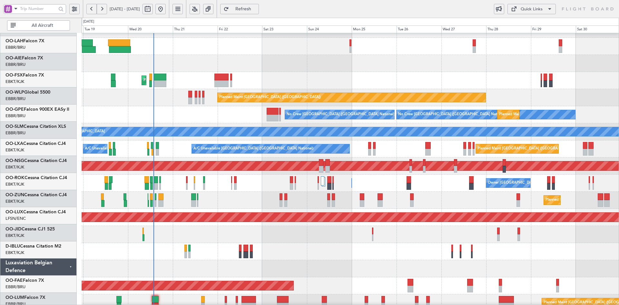
click at [325, 64] on div "Planned Maint [GEOGRAPHIC_DATA] ([GEOGRAPHIC_DATA])" at bounding box center [351, 63] width 538 height 17
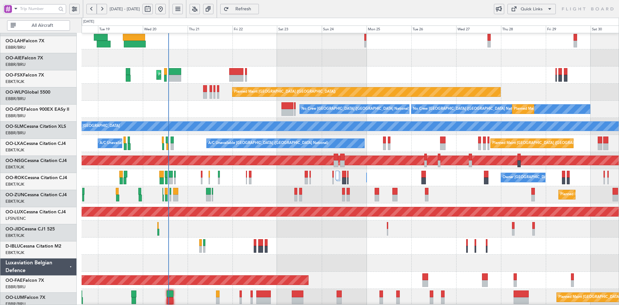
scroll to position [69, 0]
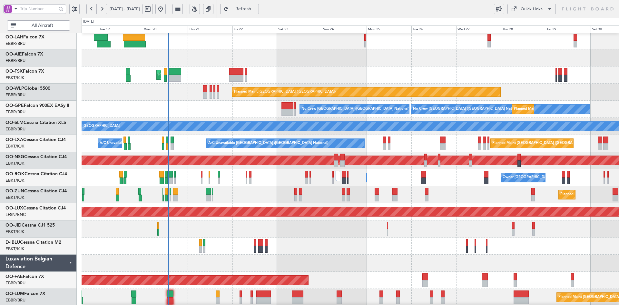
click at [428, 248] on div at bounding box center [351, 245] width 538 height 17
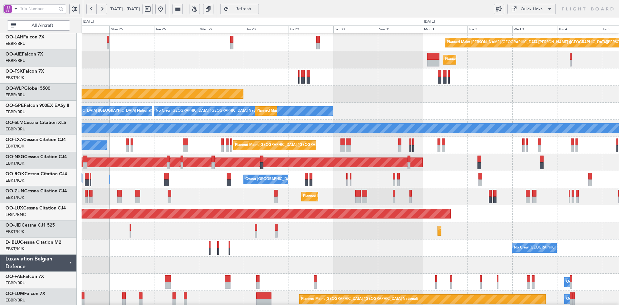
scroll to position [67, 0]
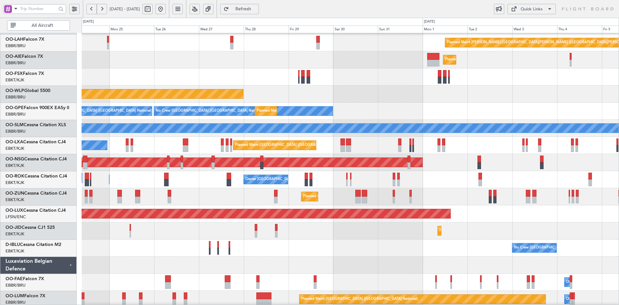
click at [257, 60] on div "Planned Maint [GEOGRAPHIC_DATA] ([GEOGRAPHIC_DATA])" at bounding box center [351, 59] width 538 height 17
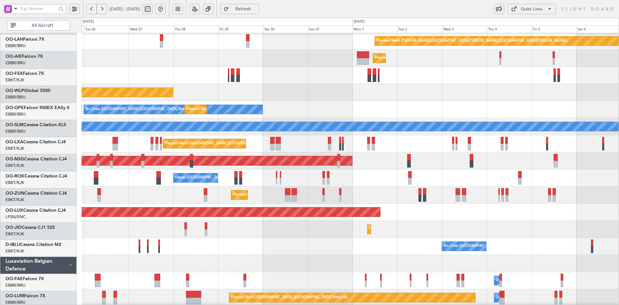
scroll to position [69, 0]
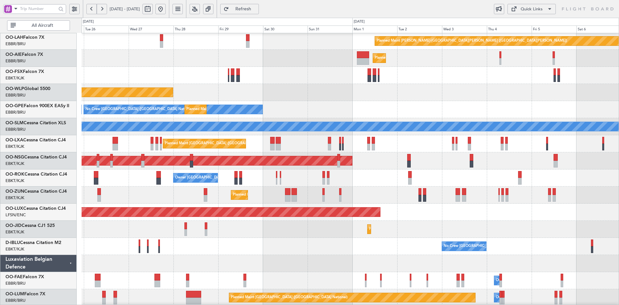
click at [391, 177] on div "Owner Kortrijk-Wevelgem Owner Kortrijk-Wevelgem" at bounding box center [351, 177] width 538 height 17
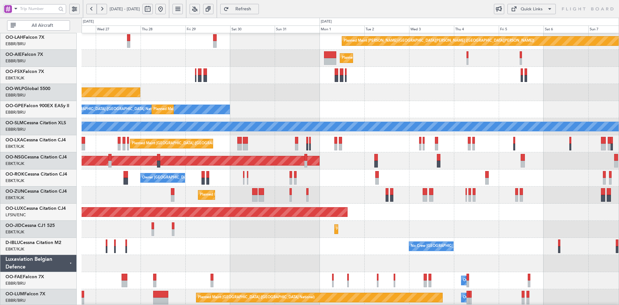
click at [376, 141] on div "Planned Maint Brussels (Brussels National) Planned Maint Kortrijk-Wevelgem A/C …" at bounding box center [351, 143] width 538 height 17
click at [367, 253] on div "No Crew [GEOGRAPHIC_DATA] ([GEOGRAPHIC_DATA] National)" at bounding box center [351, 246] width 538 height 17
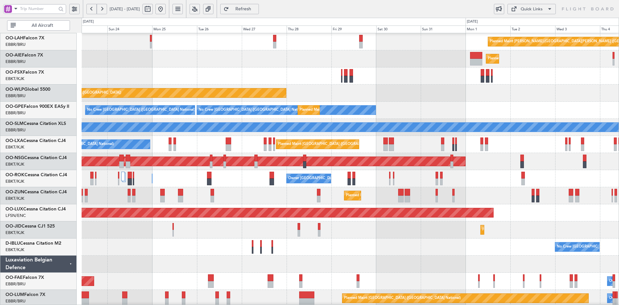
scroll to position [64, 0]
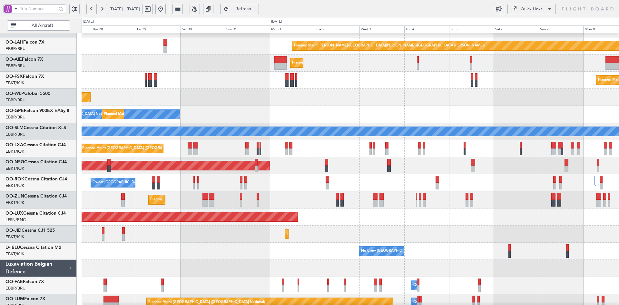
click at [314, 98] on div "Planned Maint [GEOGRAPHIC_DATA] ([GEOGRAPHIC_DATA])" at bounding box center [351, 97] width 538 height 17
click at [394, 218] on div "Planned Maint [GEOGRAPHIC_DATA] ([GEOGRAPHIC_DATA])" at bounding box center [351, 216] width 538 height 17
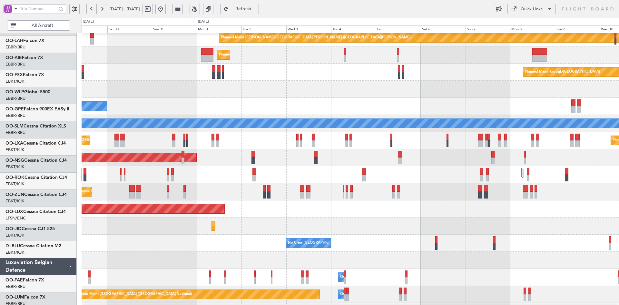
scroll to position [72, 0]
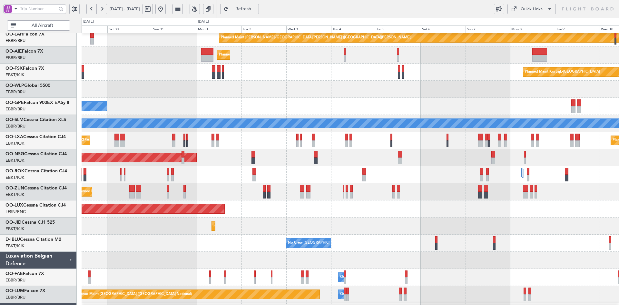
click at [418, 184] on div "Planned Maint Kortrijk-[GEOGRAPHIC_DATA]" at bounding box center [351, 191] width 538 height 17
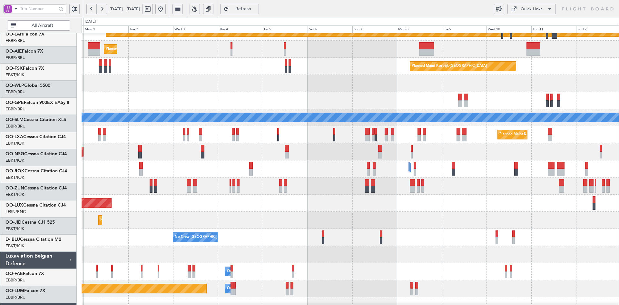
click at [454, 200] on div "Planned Maint [GEOGRAPHIC_DATA] ([GEOGRAPHIC_DATA])" at bounding box center [351, 203] width 538 height 17
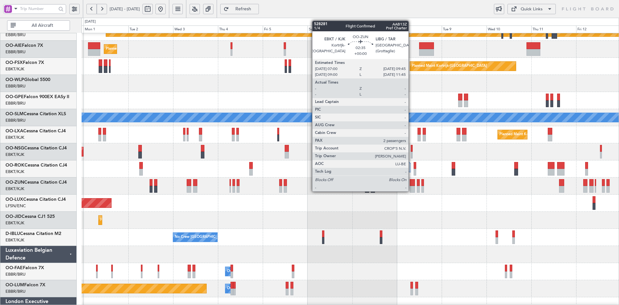
click at [412, 191] on div at bounding box center [412, 189] width 5 height 7
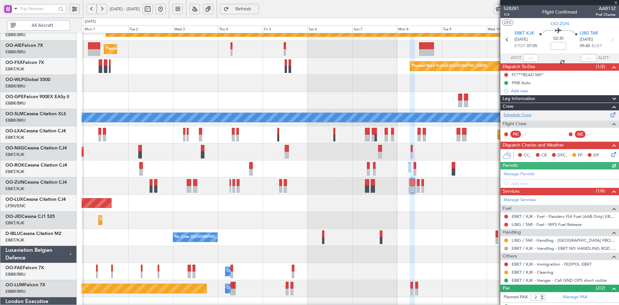
click at [528, 113] on link "Schedule Crew" at bounding box center [518, 115] width 28 height 6
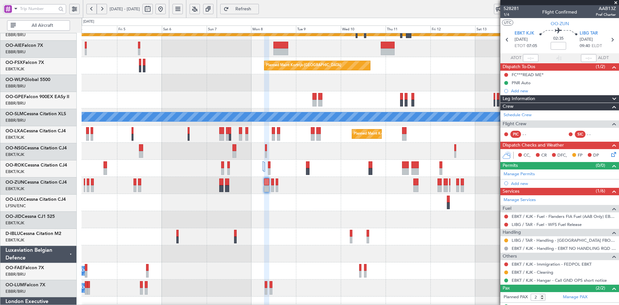
scroll to position [79, 0]
click at [239, 215] on div "Planned Maint Kortrijk-[GEOGRAPHIC_DATA]" at bounding box center [351, 219] width 538 height 17
click at [618, 1] on span at bounding box center [616, 3] width 6 height 6
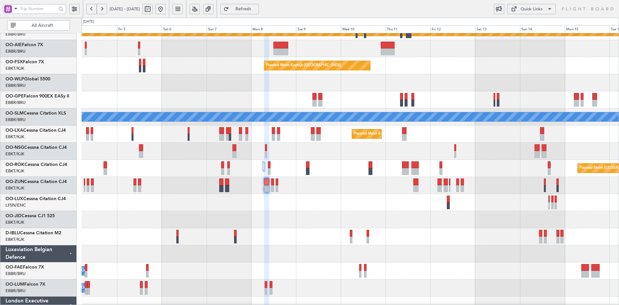
type input "0"
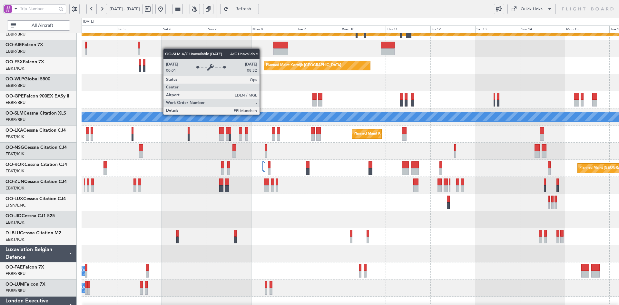
click at [300, 121] on div "A/C Unavailable [GEOGRAPHIC_DATA]" at bounding box center [350, 116] width 1612 height 9
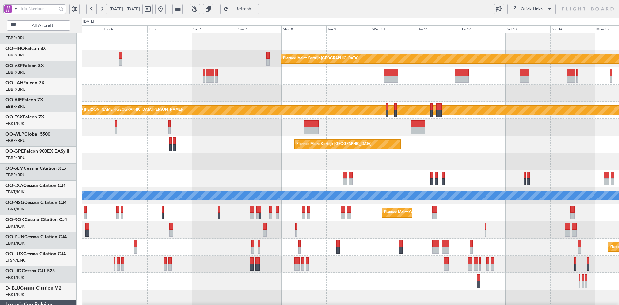
click at [233, 164] on div "Planned Maint Kortrijk-Wevelgem Planned Maint Alton-st Louis (St Louis Regl) Pl…" at bounding box center [351, 221] width 538 height 376
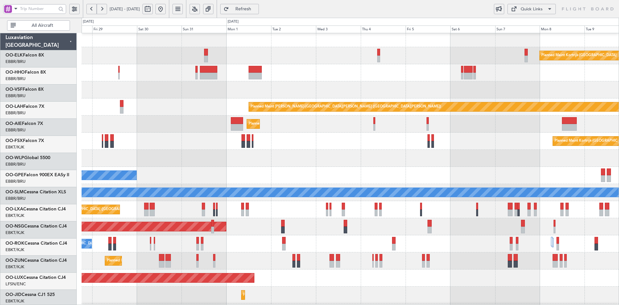
scroll to position [3, 0]
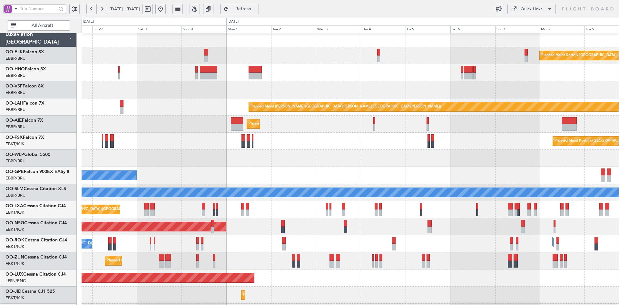
click at [399, 70] on div at bounding box center [351, 72] width 538 height 17
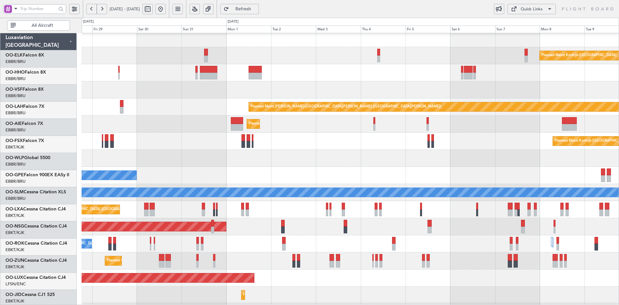
scroll to position [3, 0]
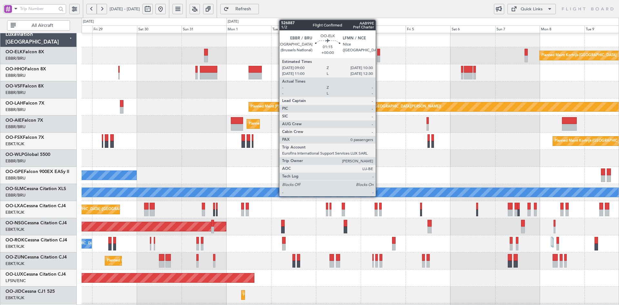
click at [379, 59] on div at bounding box center [378, 58] width 3 height 7
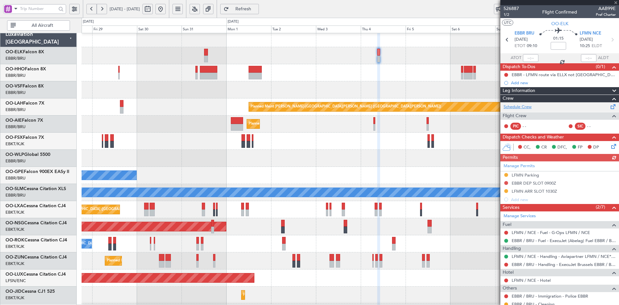
click at [525, 106] on link "Schedule Crew" at bounding box center [518, 107] width 28 height 6
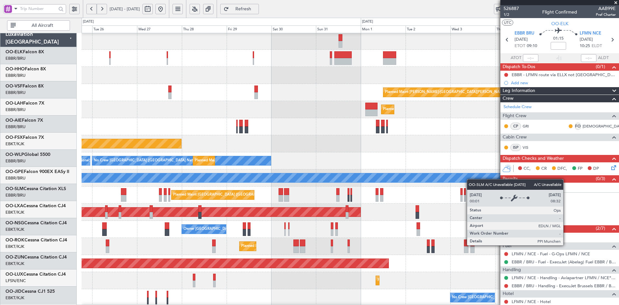
scroll to position [18, 0]
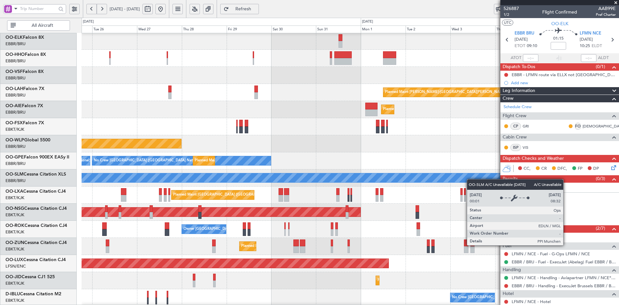
click at [473, 179] on div "A/C Unavailable [GEOGRAPHIC_DATA]" at bounding box center [445, 177] width 1423 height 9
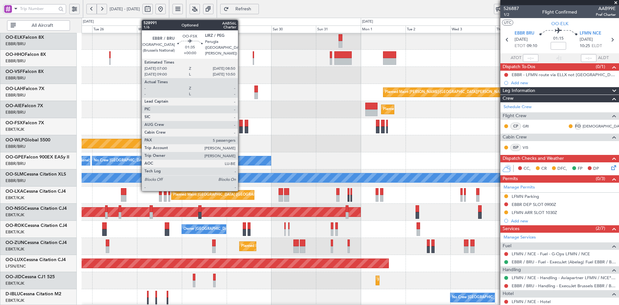
click at [252, 158] on div "Planned Maint Kortrijk-Wevelgem Planned Maint Alton-st Louis (St Louis Regl) Pl…" at bounding box center [351, 203] width 538 height 376
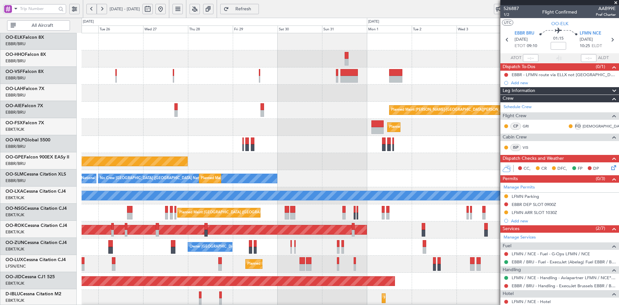
scroll to position [0, 0]
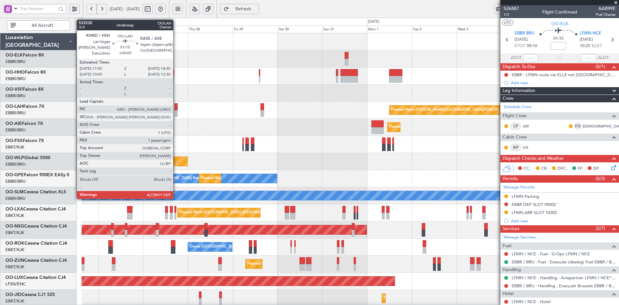
click at [575, 141] on fb-app "25 Aug 2025 - 06 Sep 2025 Refresh Quick Links All Aircraft Planned Maint Kortri…" at bounding box center [309, 156] width 619 height 297
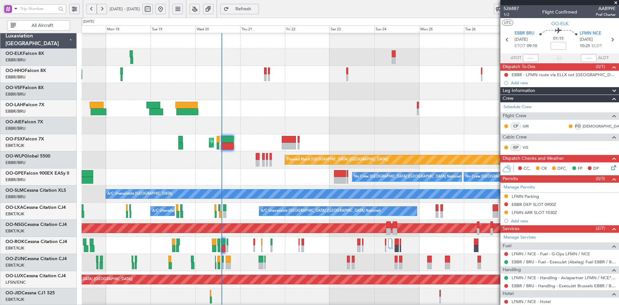
scroll to position [4, 0]
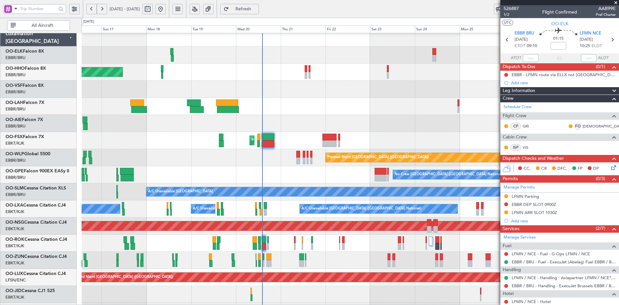
click at [299, 105] on div at bounding box center [351, 106] width 538 height 17
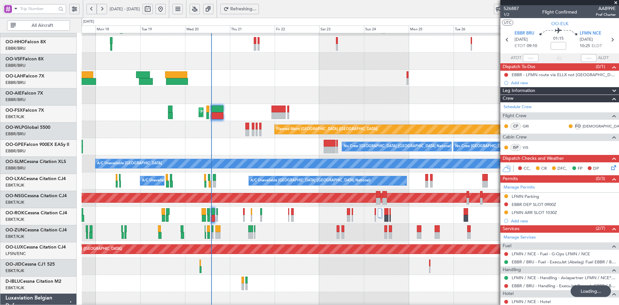
scroll to position [32, 0]
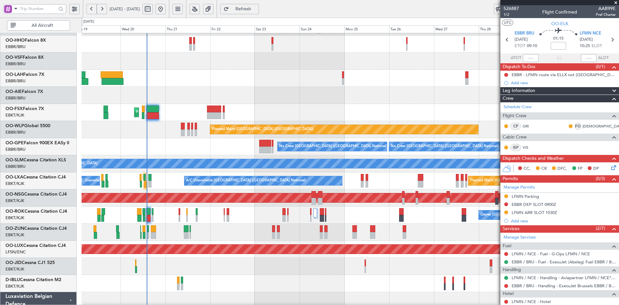
click at [300, 123] on div "Planned Maint [GEOGRAPHIC_DATA] ([GEOGRAPHIC_DATA])" at bounding box center [351, 129] width 538 height 17
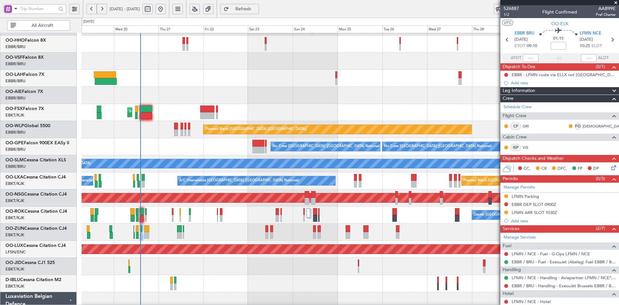
click at [616, 0] on span at bounding box center [616, 3] width 6 height 6
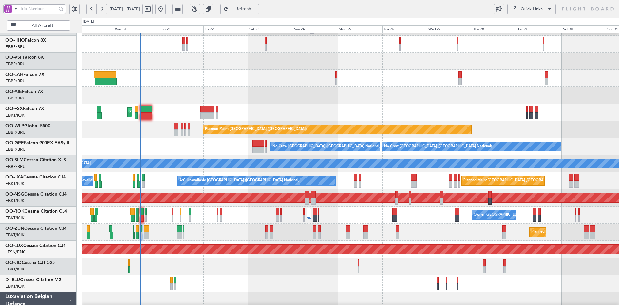
click at [289, 79] on div "Planned Maint Alton-st Louis (St Louis Regl)" at bounding box center [351, 78] width 538 height 17
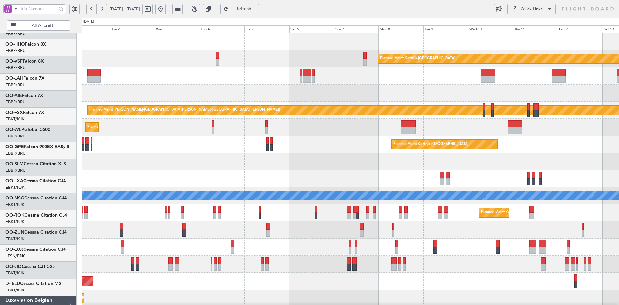
scroll to position [0, 0]
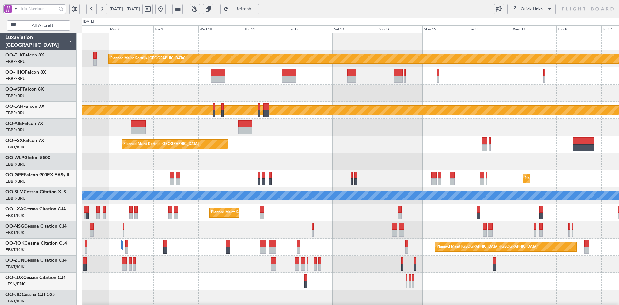
click at [207, 160] on div "Planned Maint Kortrijk-Wevelgem Planned Maint Alton-st Louis (St Louis Regl) Pl…" at bounding box center [351, 221] width 538 height 376
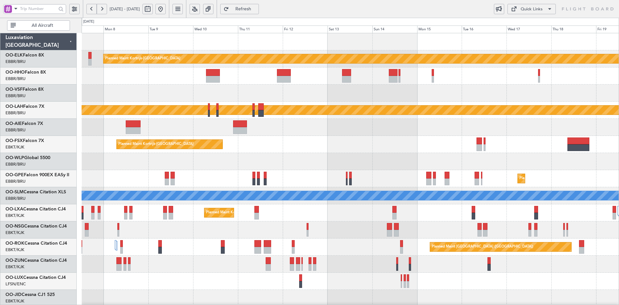
click at [402, 152] on div "Planned Maint Kortrijk-[GEOGRAPHIC_DATA]" at bounding box center [351, 144] width 538 height 17
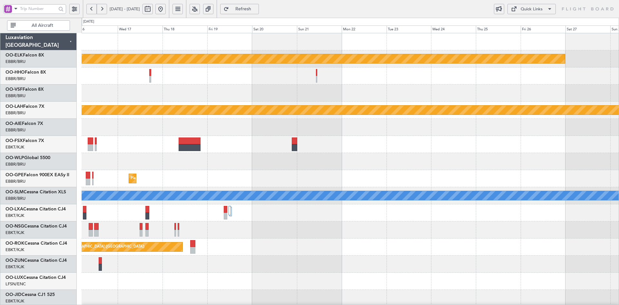
click at [304, 144] on div at bounding box center [351, 144] width 538 height 17
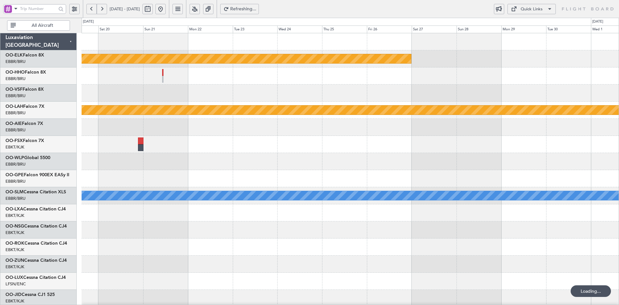
click at [408, 146] on div "Planned Maint Kortrijk-Wevelgem Planned Maint Alton-st Louis (St Louis Regl) Pl…" at bounding box center [351, 221] width 538 height 376
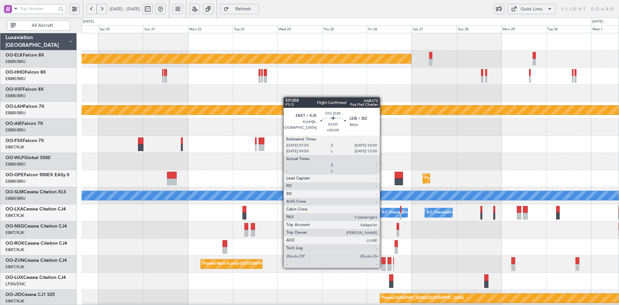
click at [383, 267] on div at bounding box center [384, 267] width 4 height 7
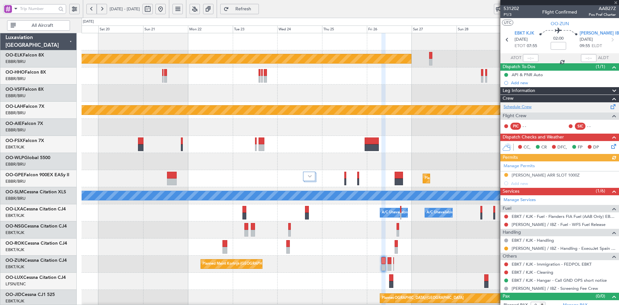
click at [520, 107] on link "Schedule Crew" at bounding box center [518, 107] width 28 height 6
click at [617, 2] on span at bounding box center [616, 3] width 6 height 6
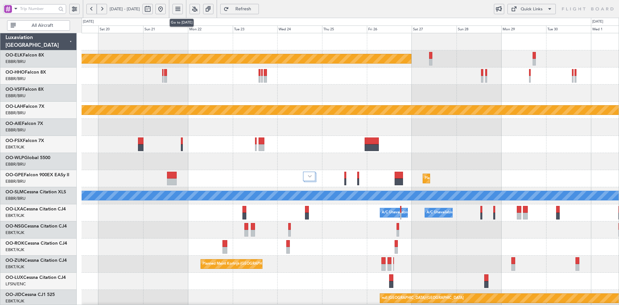
click at [166, 10] on button at bounding box center [161, 9] width 10 height 10
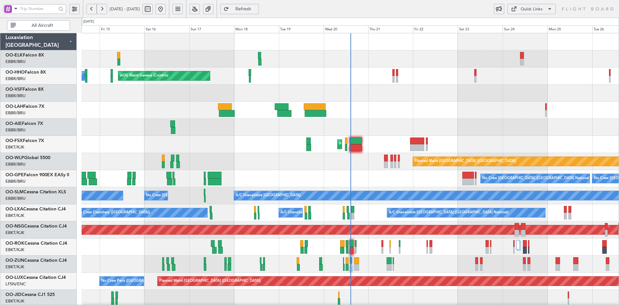
click at [494, 116] on div at bounding box center [351, 110] width 538 height 17
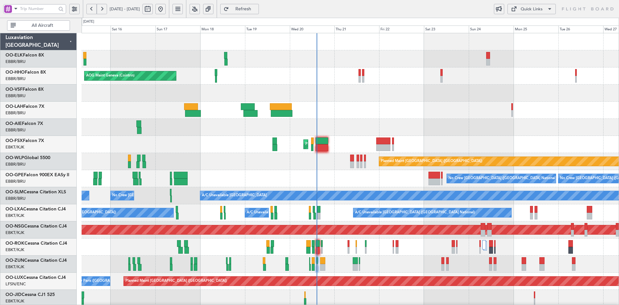
click at [472, 102] on div at bounding box center [351, 110] width 538 height 17
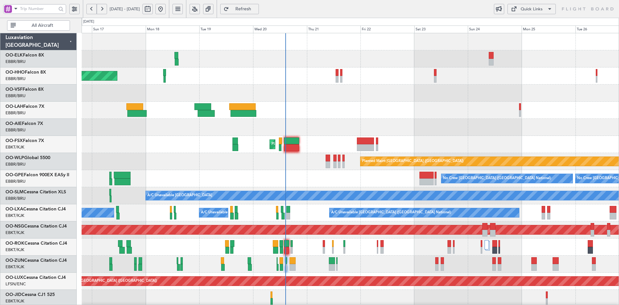
click at [379, 119] on div at bounding box center [351, 127] width 538 height 17
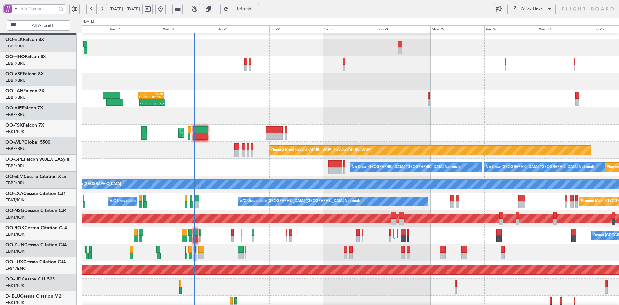
scroll to position [11, 0]
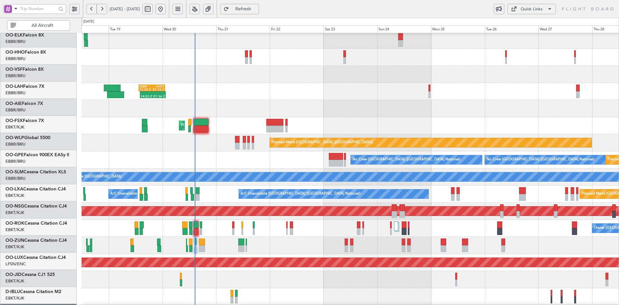
click at [380, 126] on div "Planned Maint Kortrijk-[GEOGRAPHIC_DATA]" at bounding box center [351, 125] width 538 height 17
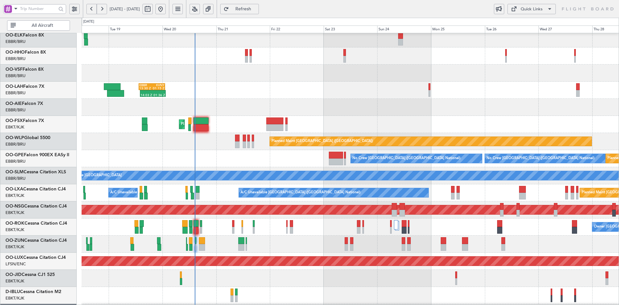
click at [401, 99] on div "14:03 Z 01:36 Z EBBR 13:30 Z KVNY 01:15 Z" at bounding box center [351, 90] width 538 height 17
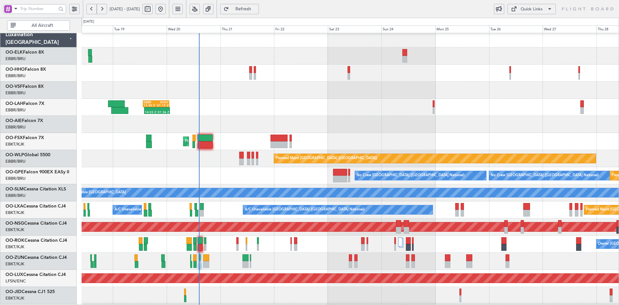
click at [261, 169] on div "AOG Maint Geneva (Cointrin) 14:03 Z 01:36 Z EBBR 13:30 Z KVNY 01:15 Z Planned M…" at bounding box center [351, 218] width 538 height 376
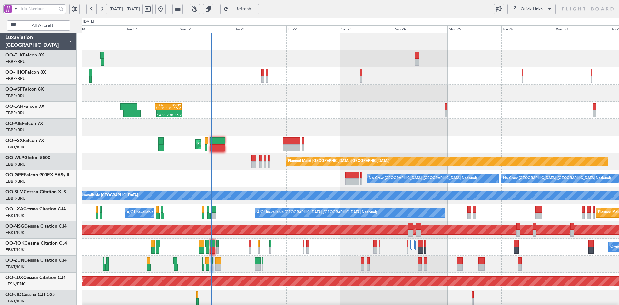
click at [375, 83] on div "AOG Maint Geneva (Cointrin)" at bounding box center [351, 75] width 538 height 17
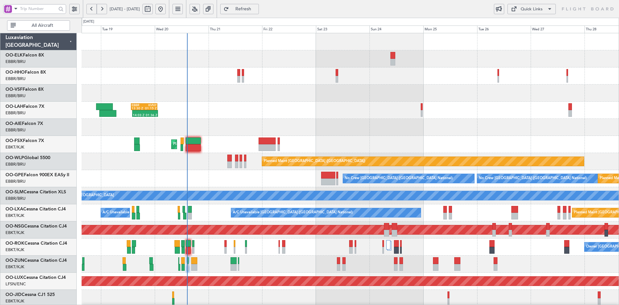
click at [224, 111] on div "14:03 Z 01:36 Z EBBR 13:30 Z KVNY 01:15 Z" at bounding box center [351, 110] width 538 height 17
click at [297, 110] on div "14:03 Z 01:36 Z EBBR 13:30 Z KVNY 01:15 Z" at bounding box center [351, 110] width 538 height 17
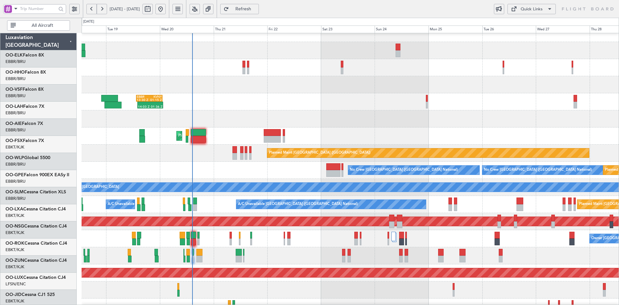
scroll to position [8, 0]
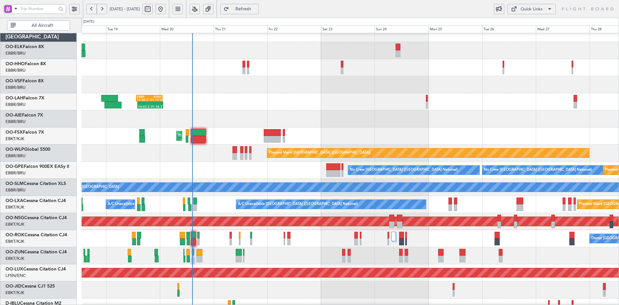
click at [469, 110] on div at bounding box center [351, 118] width 538 height 17
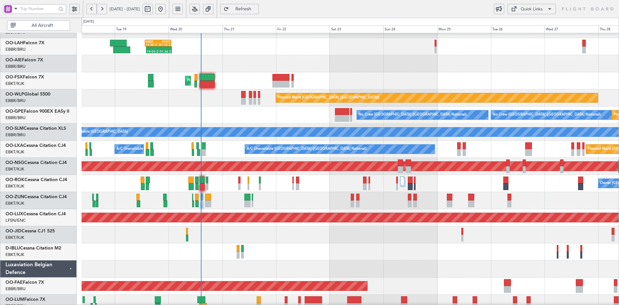
click at [396, 131] on div "14:03 Z 01:36 Z EBBR 13:30 Z KVNY 01:15 Z Planned Maint Kortrijk-Wevelgem Plann…" at bounding box center [351, 158] width 538 height 376
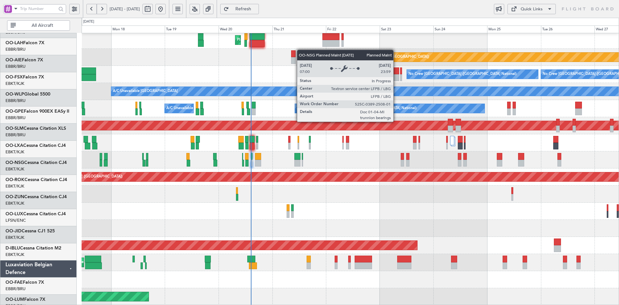
scroll to position [104, 0]
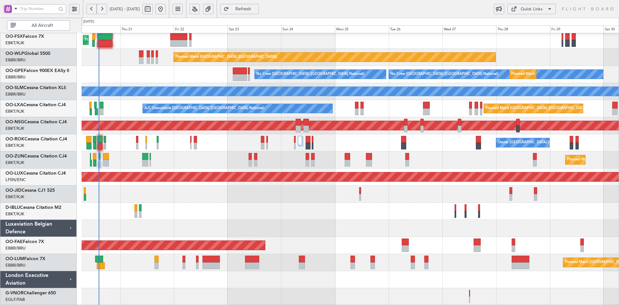
click at [360, 206] on div "Planned Maint London (Farnborough) Planned Maint Kortrijk-Wevelgem Planned Main…" at bounding box center [351, 117] width 538 height 376
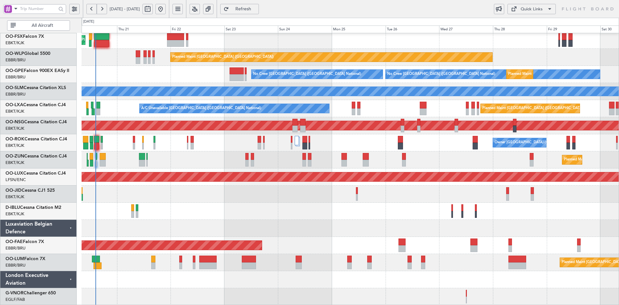
click at [527, 87] on div "Planned Maint London (Farnborough) Planned Maint Kortrijk-Wevelgem Planned Main…" at bounding box center [351, 117] width 538 height 376
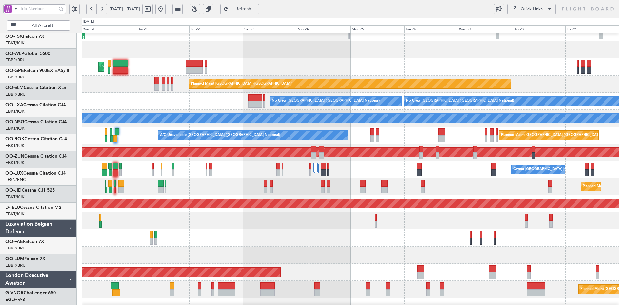
click at [199, 101] on div "Planned Maint Brussels (Brussels National) No Crew Brussels (Brussels National)…" at bounding box center [351, 101] width 538 height 17
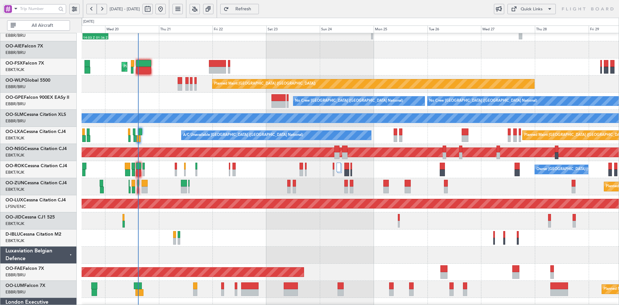
click at [180, 98] on div "Planned Maint Brussels (Brussels National) No Crew Brussels (Brussels National)…" at bounding box center [351, 101] width 538 height 17
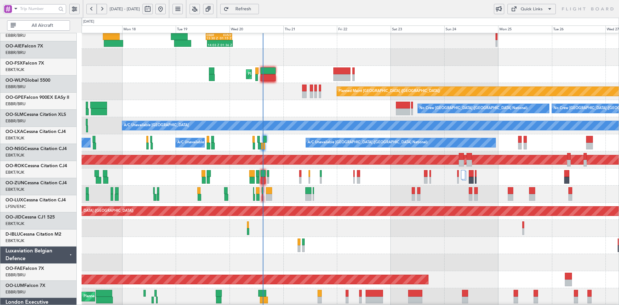
scroll to position [70, 0]
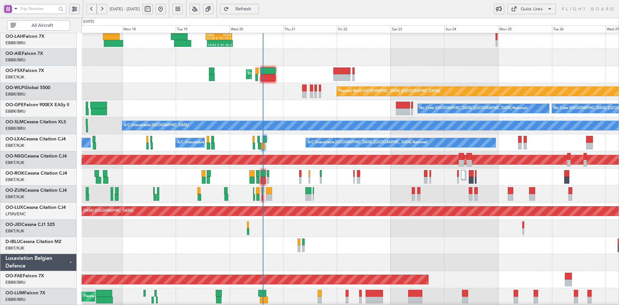
click at [403, 81] on div "Planned Maint Kortrijk-[GEOGRAPHIC_DATA]" at bounding box center [351, 74] width 538 height 17
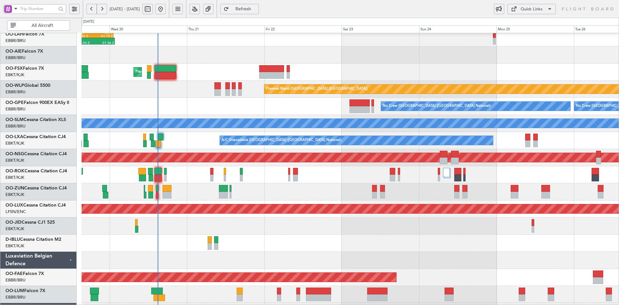
scroll to position [87, 0]
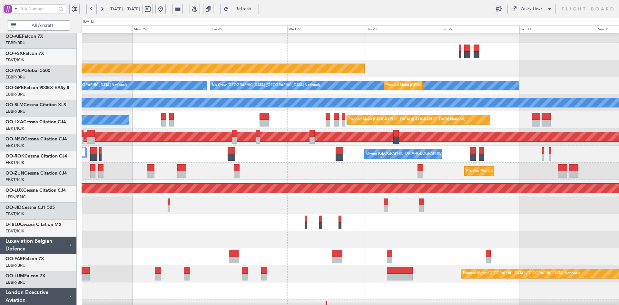
click at [346, 162] on div "Owner [GEOGRAPHIC_DATA]-[GEOGRAPHIC_DATA]" at bounding box center [351, 154] width 538 height 17
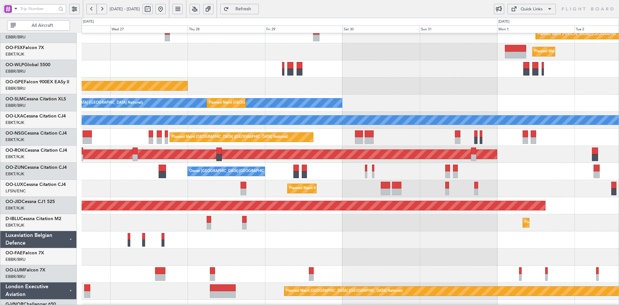
scroll to position [75, 0]
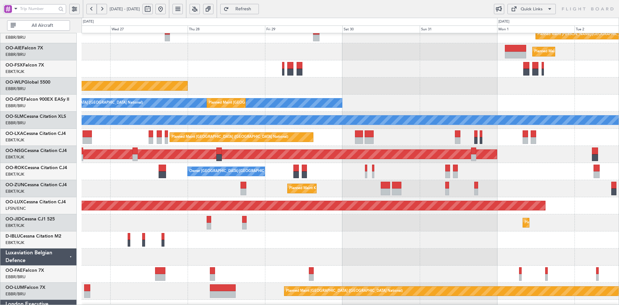
click at [413, 240] on div "No Crew [GEOGRAPHIC_DATA] ([GEOGRAPHIC_DATA] National)" at bounding box center [351, 239] width 538 height 17
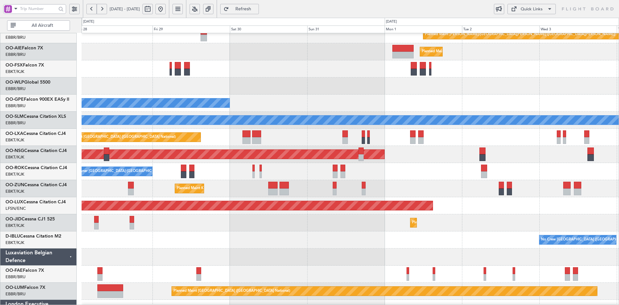
scroll to position [57, 0]
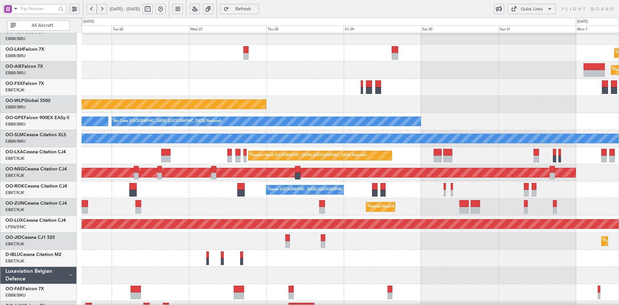
click at [433, 73] on div "Planned Maint [GEOGRAPHIC_DATA] ([GEOGRAPHIC_DATA])" at bounding box center [351, 70] width 538 height 17
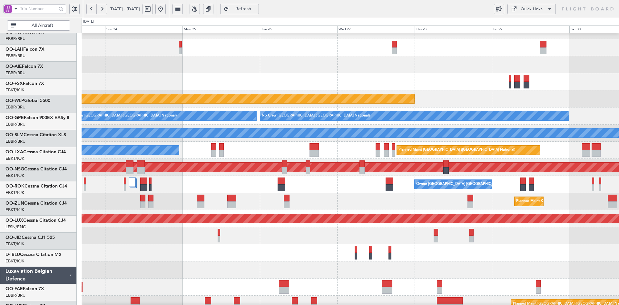
scroll to position [63, 0]
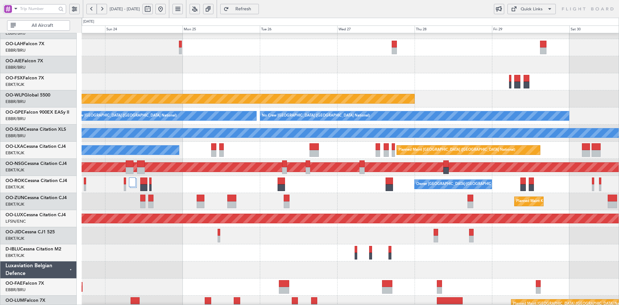
click at [435, 88] on div at bounding box center [351, 81] width 538 height 17
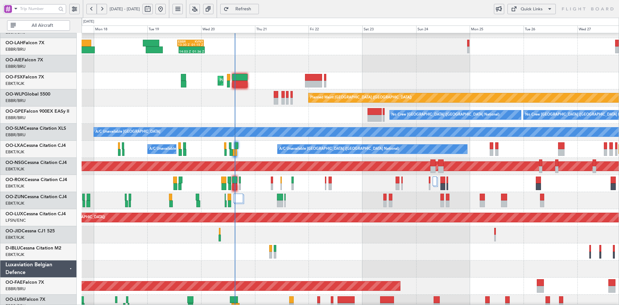
click at [444, 236] on div at bounding box center [351, 234] width 538 height 17
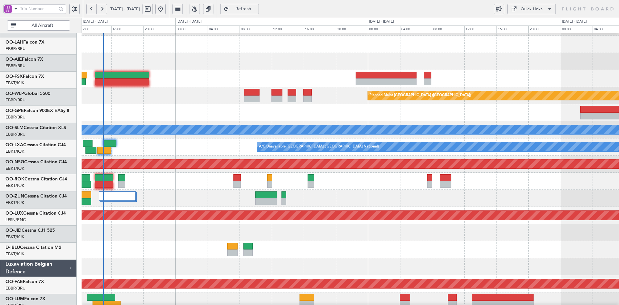
scroll to position [66, 0]
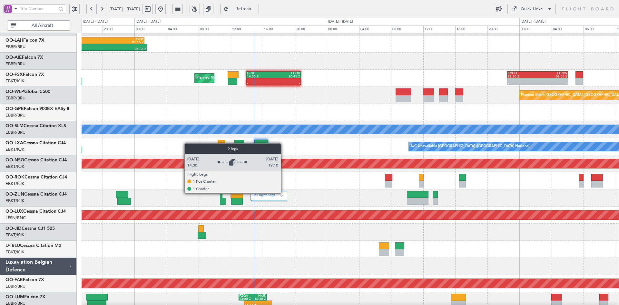
click at [284, 193] on div "2 Flight Legs" at bounding box center [269, 195] width 37 height 9
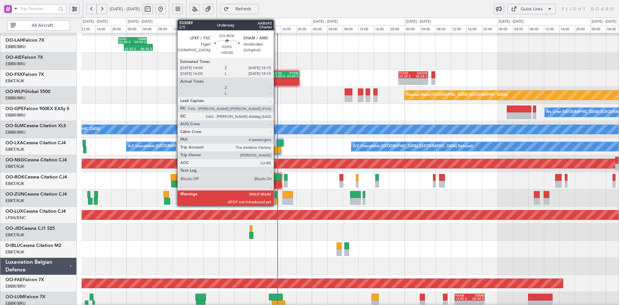
click at [277, 181] on div at bounding box center [277, 184] width 9 height 7
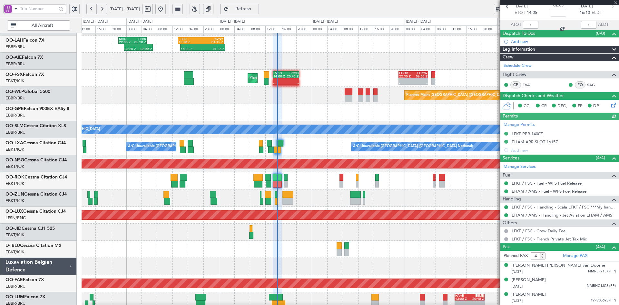
scroll to position [47, 0]
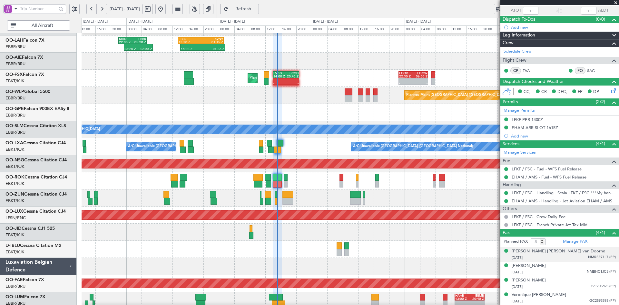
click at [575, 257] on div "17/01/2007 NMR5R71L7 (PP)" at bounding box center [564, 258] width 104 height 6
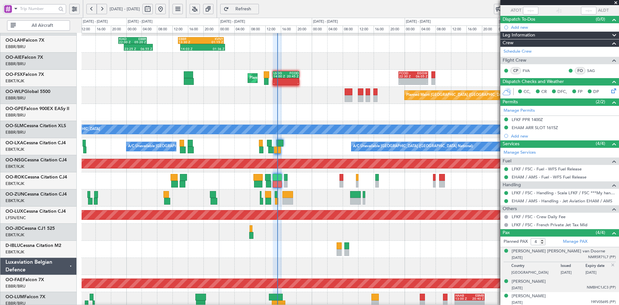
scroll to position [63, 0]
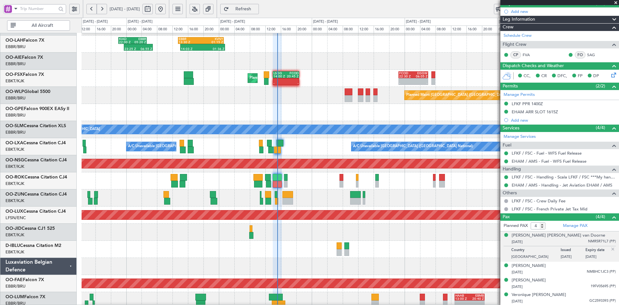
click at [618, 1] on span at bounding box center [616, 3] width 6 height 6
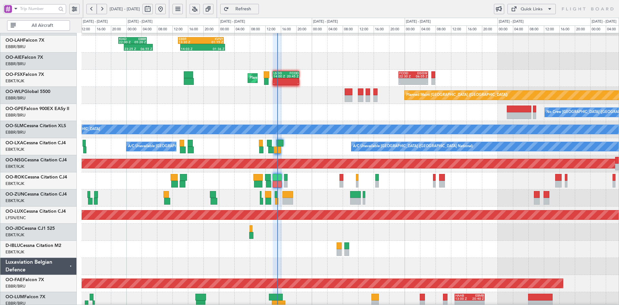
type input "0"
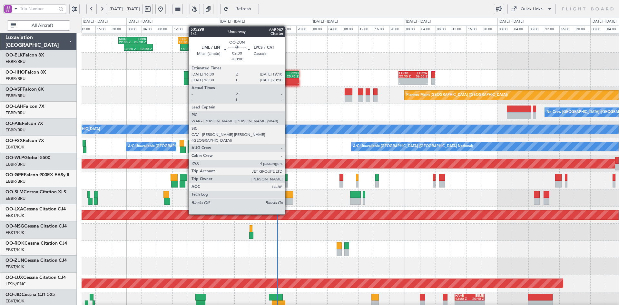
scroll to position [66, 0]
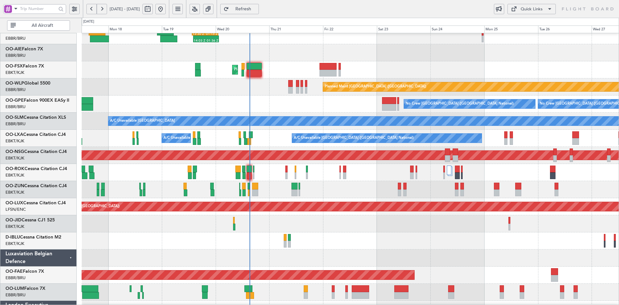
click at [337, 176] on div "Owner [GEOGRAPHIC_DATA]-[GEOGRAPHIC_DATA]" at bounding box center [351, 172] width 538 height 17
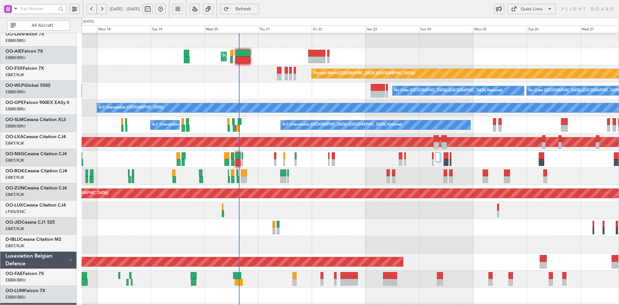
scroll to position [88, 0]
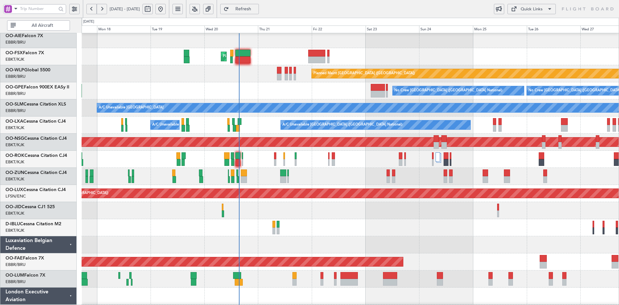
click at [539, 201] on div "Planned Maint [GEOGRAPHIC_DATA] ([GEOGRAPHIC_DATA]) No Crew [GEOGRAPHIC_DATA] (…" at bounding box center [351, 193] width 538 height 17
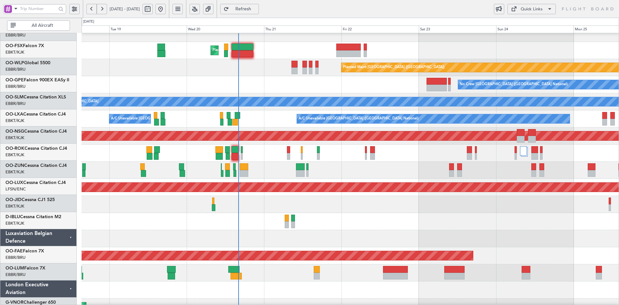
scroll to position [94, 0]
click at [383, 231] on div at bounding box center [351, 238] width 538 height 17
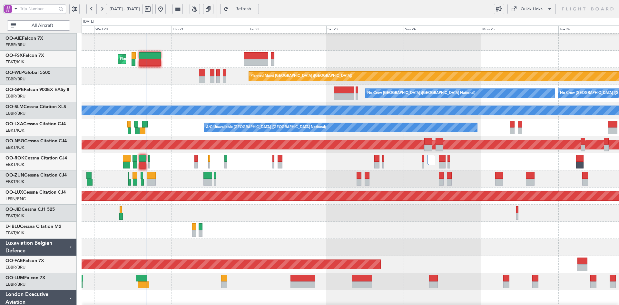
click at [479, 220] on div at bounding box center [351, 213] width 538 height 17
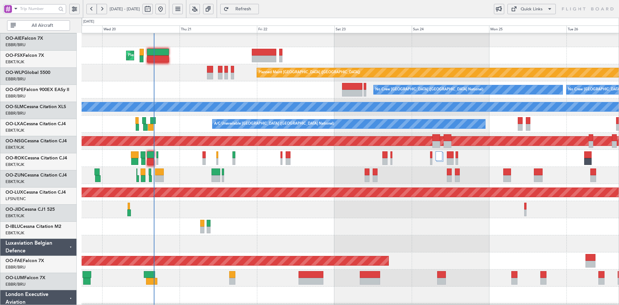
scroll to position [98, 0]
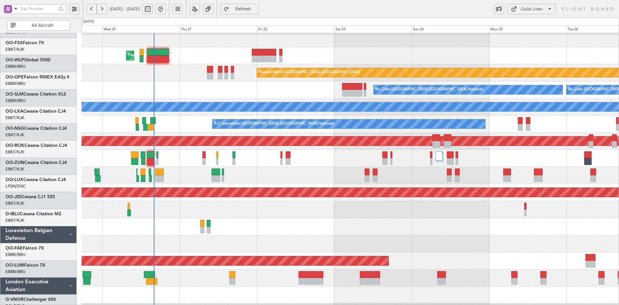
click at [267, 102] on div "A/C Unavailable [GEOGRAPHIC_DATA]" at bounding box center [552, 107] width 1210 height 10
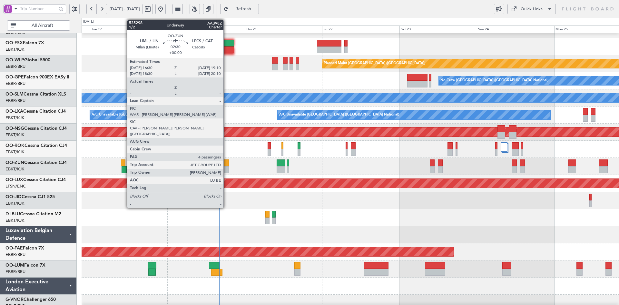
click at [226, 169] on div at bounding box center [224, 169] width 9 height 7
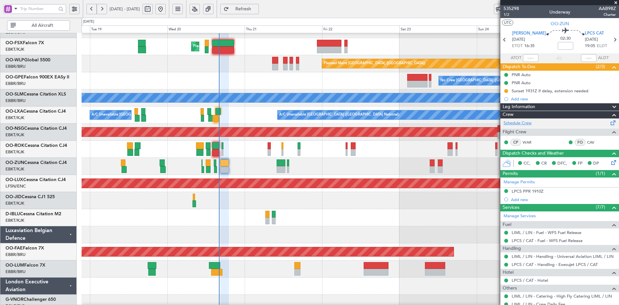
click at [517, 123] on link "Schedule Crew" at bounding box center [518, 123] width 28 height 6
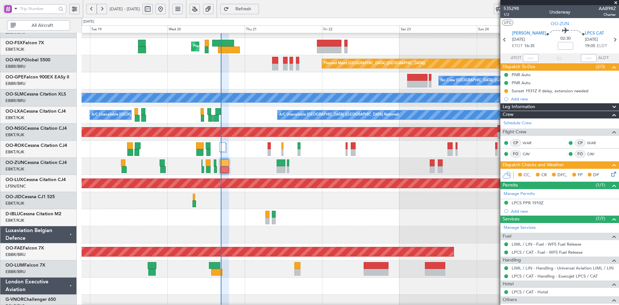
click at [619, 1] on span at bounding box center [616, 3] width 6 height 6
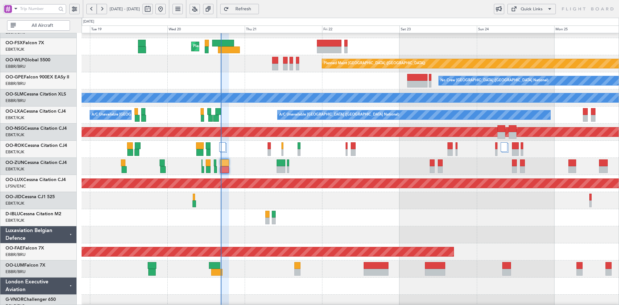
type input "0"
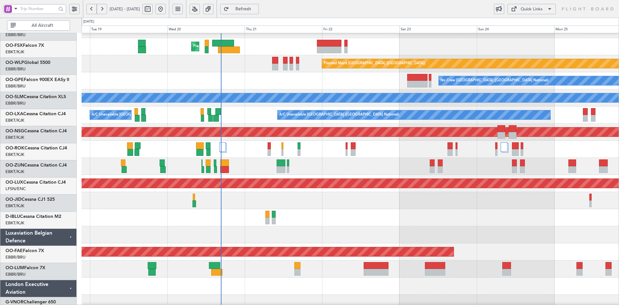
click at [397, 218] on div at bounding box center [351, 217] width 538 height 17
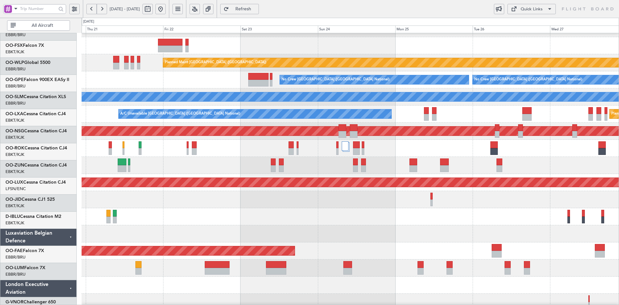
scroll to position [99, 0]
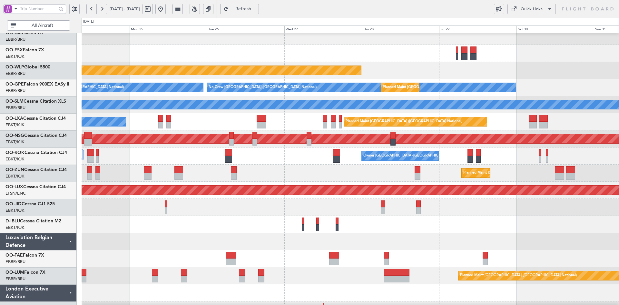
click at [233, 180] on div "Planned Maint Kortrijk-[GEOGRAPHIC_DATA]" at bounding box center [351, 173] width 538 height 17
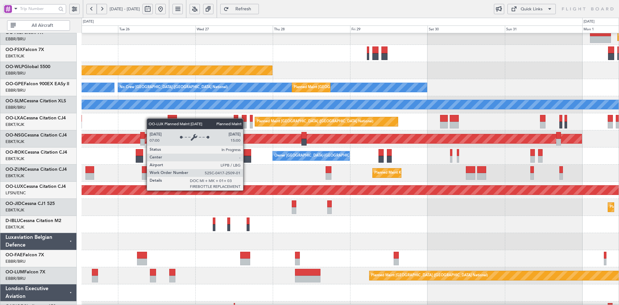
scroll to position [96, 0]
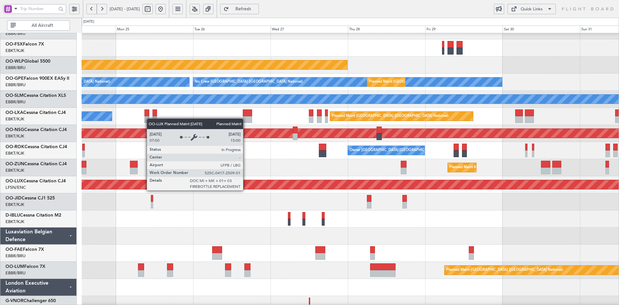
click at [321, 185] on div "Planned Maint [GEOGRAPHIC_DATA] ([GEOGRAPHIC_DATA])" at bounding box center [124, 184] width 1161 height 9
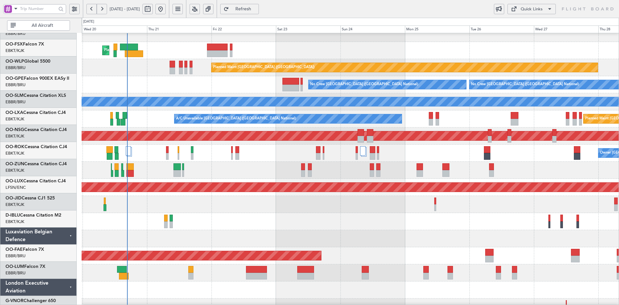
scroll to position [94, 0]
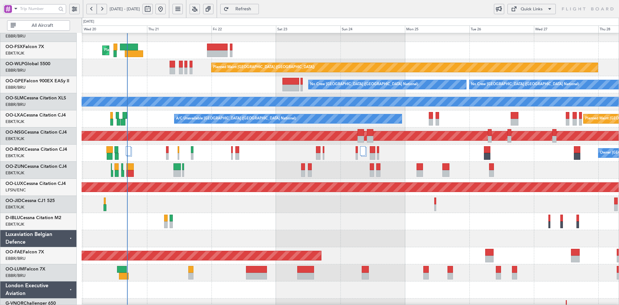
click at [474, 258] on div "Planned Maint Kortrijk-[GEOGRAPHIC_DATA]" at bounding box center [351, 255] width 538 height 17
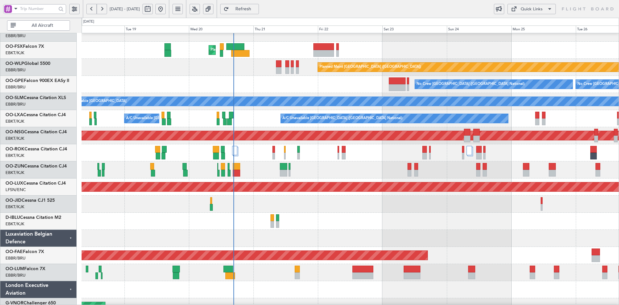
click at [235, 241] on div at bounding box center [351, 238] width 538 height 17
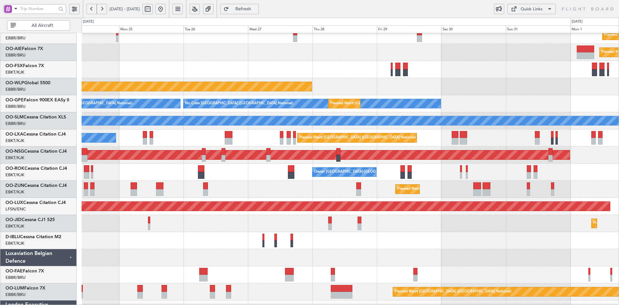
click at [189, 237] on div "No Crew [GEOGRAPHIC_DATA] ([GEOGRAPHIC_DATA] National)" at bounding box center [351, 240] width 538 height 17
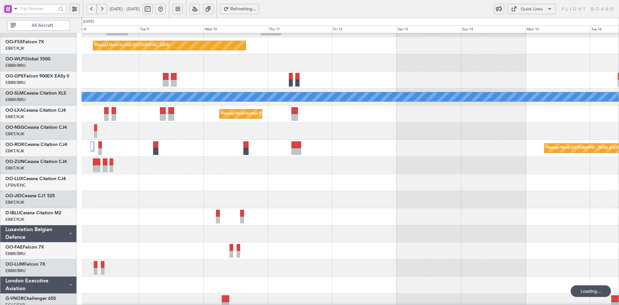
scroll to position [104, 0]
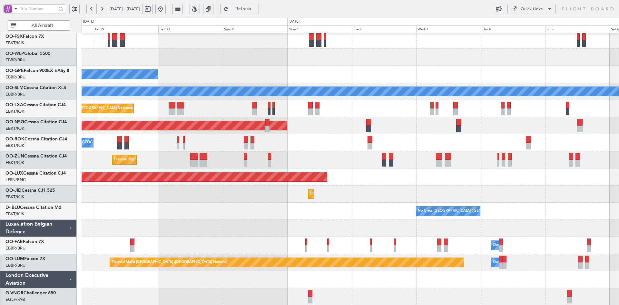
click at [568, 207] on div "No Crew [GEOGRAPHIC_DATA] ([GEOGRAPHIC_DATA] National)" at bounding box center [351, 211] width 538 height 17
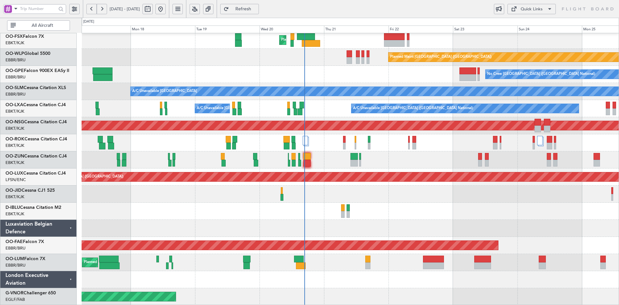
click at [619, 284] on html "23 Aug 2025 - 31 Aug 2025 Refresh Quick Links All Aircraft Planned Maint Kortri…" at bounding box center [309, 152] width 619 height 305
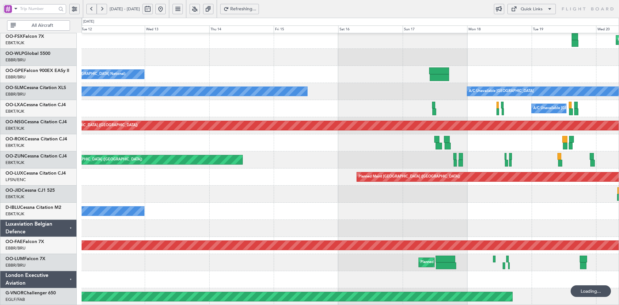
click at [544, 273] on div at bounding box center [351, 279] width 538 height 17
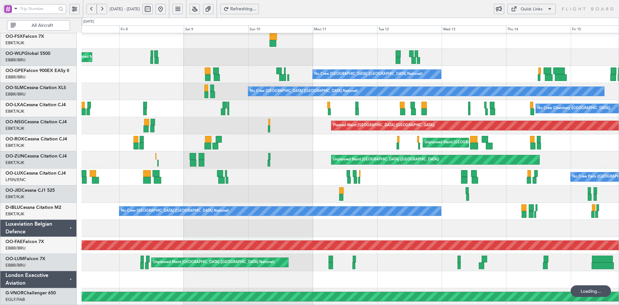
click at [491, 256] on div "Planned Maint Milan (Linate) No Crew Brussels (Brussels National) No Crew Bruss…" at bounding box center [351, 117] width 538 height 376
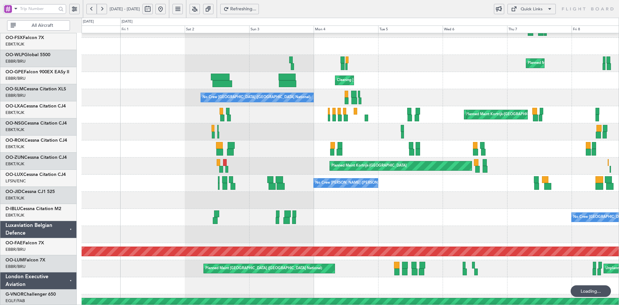
scroll to position [97, 0]
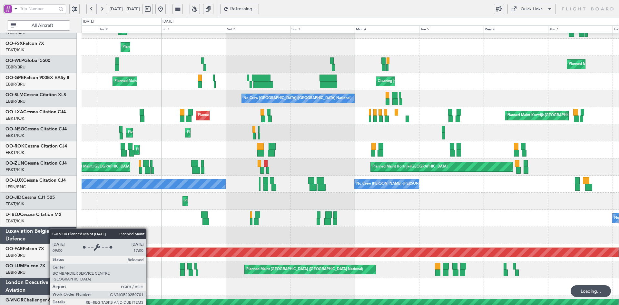
click at [162, 234] on div "Planned Maint Brussels (Brussels National) Planned Maint Kortrijk-Wevelgem Plan…" at bounding box center [351, 124] width 538 height 376
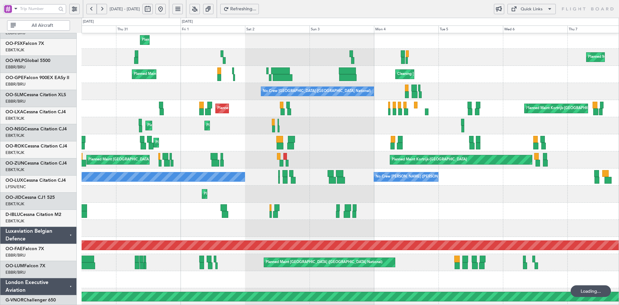
scroll to position [104, 0]
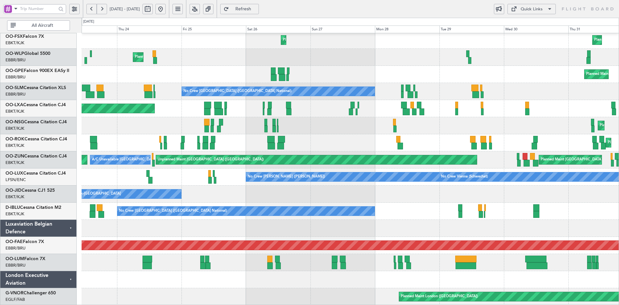
click at [619, 271] on html "30 Jul 2025 - 07 Aug 2025 Refresh Quick Links All Aircraft Planned Maint Brusse…" at bounding box center [309, 152] width 619 height 305
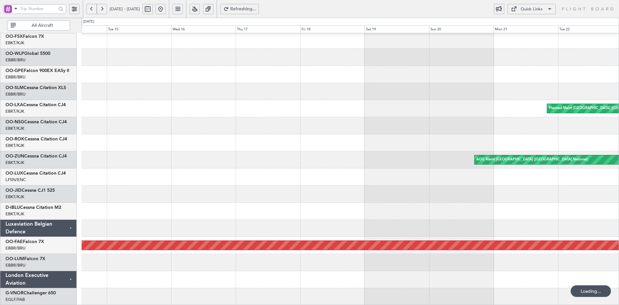
click at [619, 288] on html "23 Jul 2025 - 31 Jul 2025 Refreshing... Quick Links All Aircraft Planned Maint …" at bounding box center [309, 152] width 619 height 305
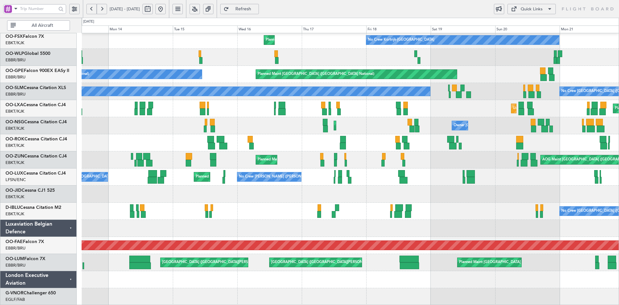
click at [171, 282] on div at bounding box center [351, 279] width 538 height 17
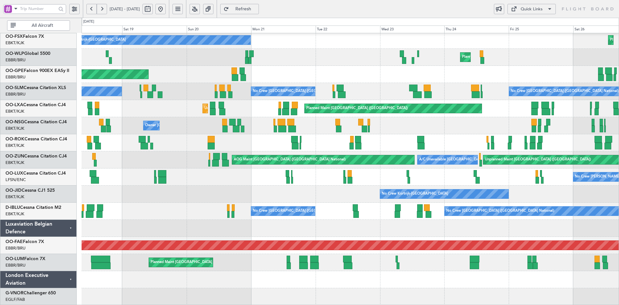
click at [204, 288] on div at bounding box center [351, 279] width 538 height 17
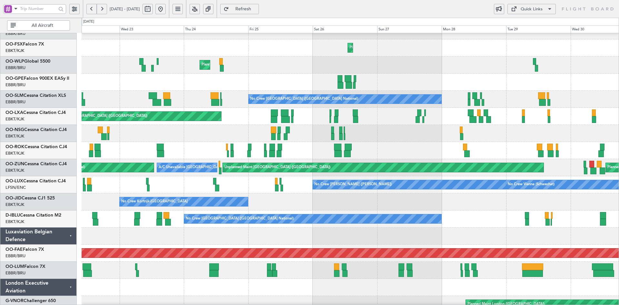
click at [179, 262] on div "Planned Maint Brussels (Brussels National) Cleaning Brussels (Brussels National…" at bounding box center [351, 125] width 538 height 376
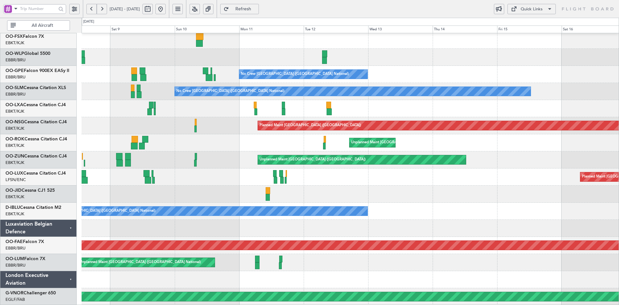
click at [135, 198] on div "Planned Maint Milan (Linate) No Crew Brussels (Brussels National) No Crew Bruss…" at bounding box center [351, 117] width 538 height 376
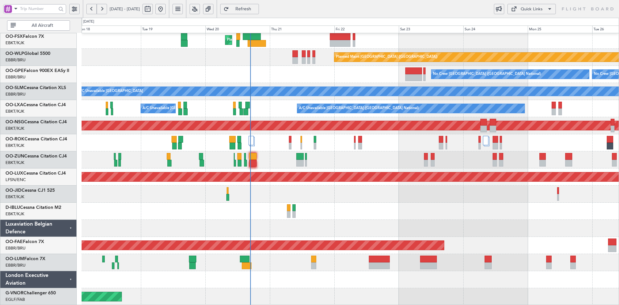
click at [275, 253] on div "Planned Maint Kortrijk-Wevelgem Planned Maint Berlin (Brandenburg) No Crew Brus…" at bounding box center [351, 117] width 538 height 376
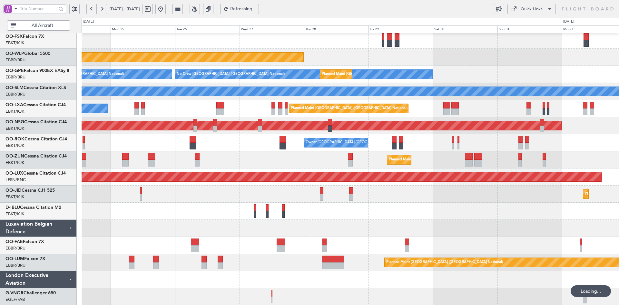
click at [307, 262] on div "Planned Maint London (Farnborough) Planned Maint Berlin (Brandenburg) No Crew B…" at bounding box center [351, 117] width 538 height 376
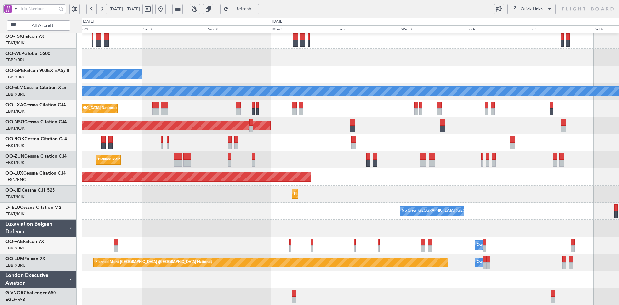
click at [333, 279] on div "Planned Maint London (Farnborough) Planned Maint Kortrijk-Wevelgem Planned Main…" at bounding box center [351, 117] width 538 height 376
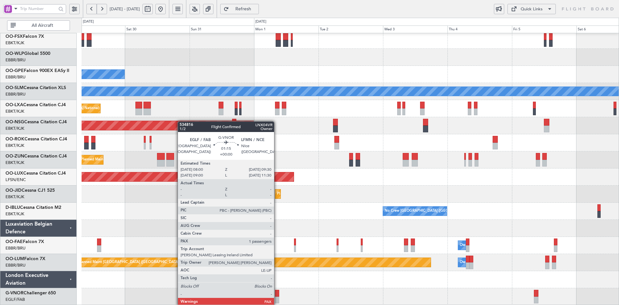
click at [278, 299] on div at bounding box center [277, 300] width 4 height 7
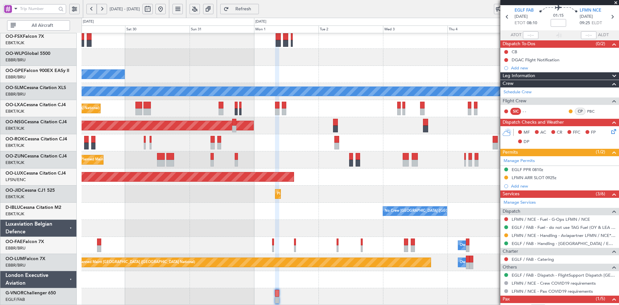
scroll to position [0, 0]
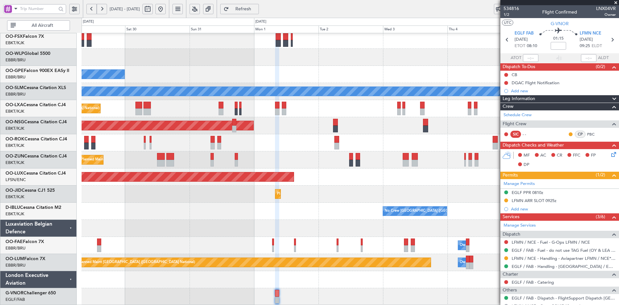
click at [619, 2] on span at bounding box center [616, 3] width 6 height 6
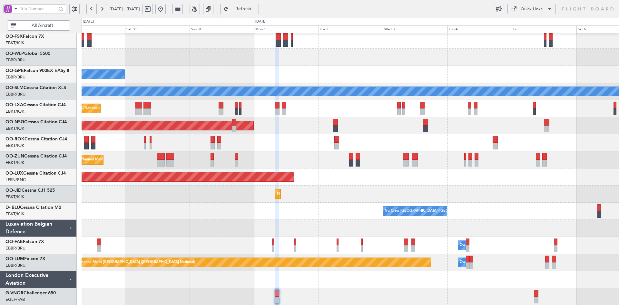
type input "0"
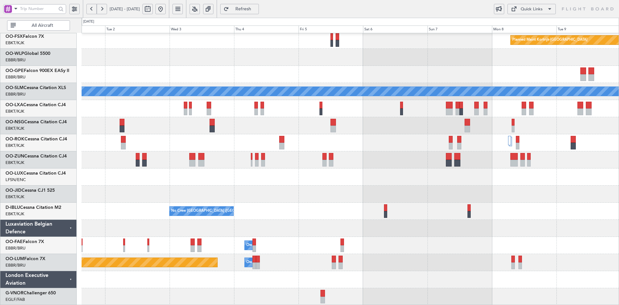
click at [228, 282] on div "Planned Maint London (Farnborough) Planned Maint Kortrijk-Wevelgem A/C Unavaila…" at bounding box center [351, 117] width 538 height 376
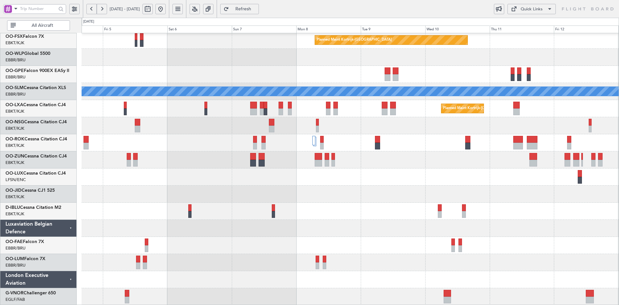
click at [373, 270] on div "Planned Maint Kortrijk-Wevelgem A/C Unavailable Monchengladbach Planned Maint K…" at bounding box center [351, 117] width 538 height 376
click at [325, 145] on div "Planned Maint Kortrijk-Wevelgem A/C Unavailable Monchengladbach Planned Maint K…" at bounding box center [351, 117] width 538 height 376
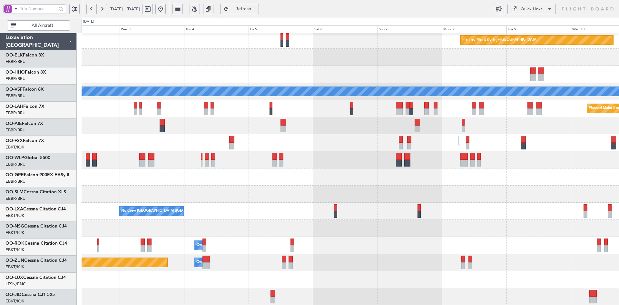
scroll to position [104, 0]
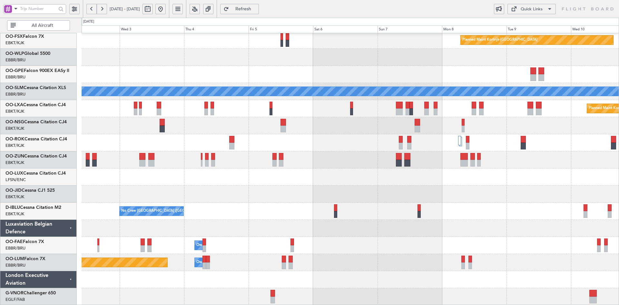
click at [387, 203] on div "Planned Maint Kortrijk-[GEOGRAPHIC_DATA]" at bounding box center [351, 194] width 538 height 17
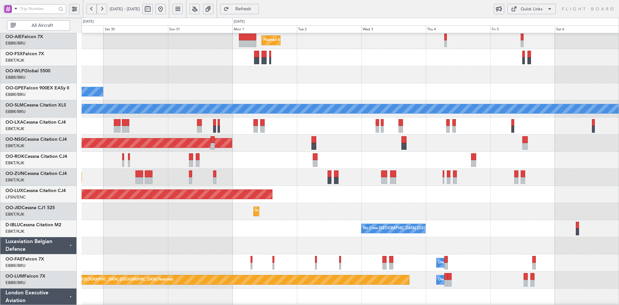
click at [416, 198] on div "Planned Maint [PERSON_NAME]-[GEOGRAPHIC_DATA][PERSON_NAME] ([GEOGRAPHIC_DATA][P…" at bounding box center [351, 134] width 538 height 376
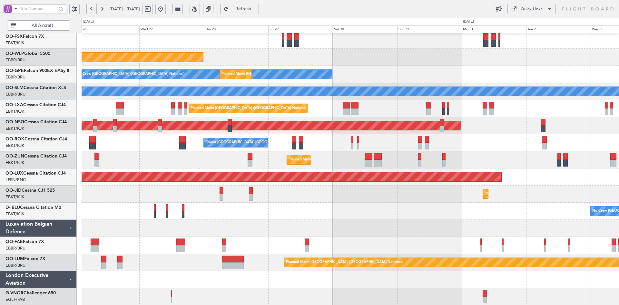
click at [72, 10] on button at bounding box center [74, 9] width 10 height 10
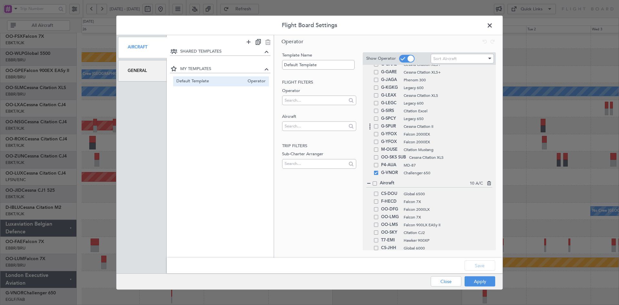
scroll to position [323, 0]
click at [379, 165] on div "G-VNOR Challenger 650" at bounding box center [430, 163] width 126 height 8
click at [378, 165] on div "G-VNOR Challenger 650" at bounding box center [430, 163] width 126 height 8
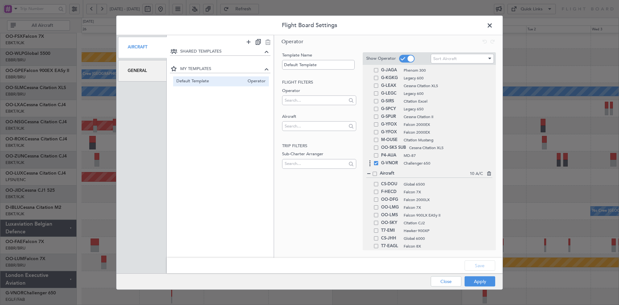
click at [377, 165] on span at bounding box center [376, 163] width 4 height 4
click at [379, 161] on input "checkbox" at bounding box center [379, 161] width 0 height 0
click at [474, 265] on button "Save" at bounding box center [480, 265] width 31 height 10
click at [477, 281] on button "Apply" at bounding box center [480, 281] width 31 height 10
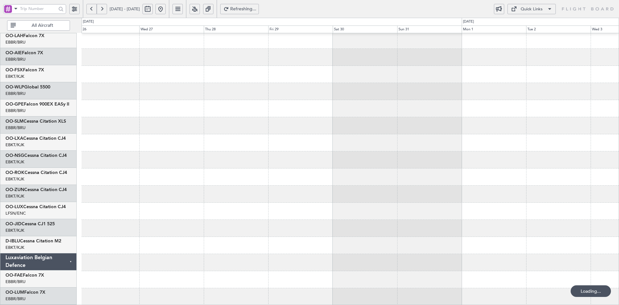
scroll to position [70, 0]
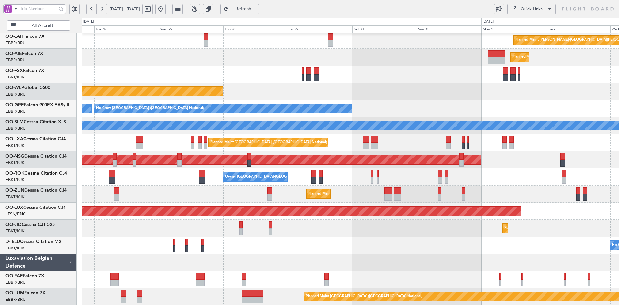
click at [410, 83] on div "Planned Maint Alton-st Louis (St Louis Regl) Planned Maint London (Farnborough)…" at bounding box center [351, 134] width 538 height 342
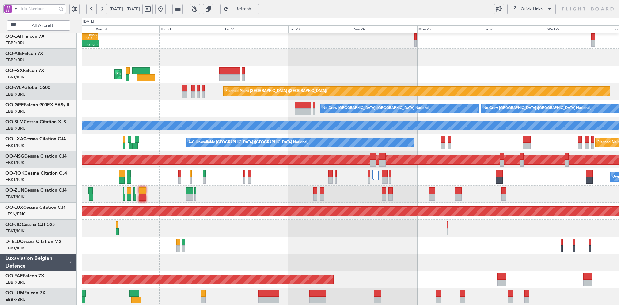
click at [328, 237] on div at bounding box center [351, 245] width 538 height 17
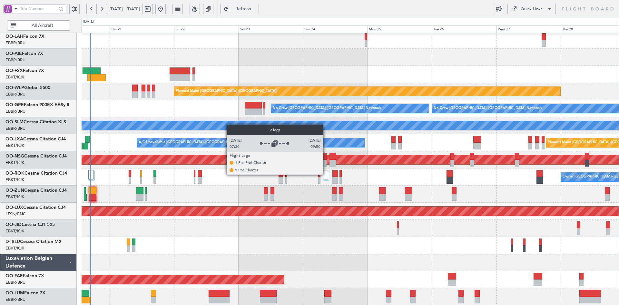
click at [326, 174] on div at bounding box center [325, 174] width 5 height 9
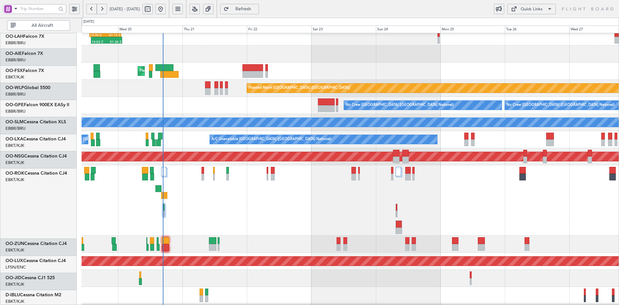
click at [307, 78] on div "Planned Maint Kortrijk-[GEOGRAPHIC_DATA]" at bounding box center [351, 71] width 538 height 17
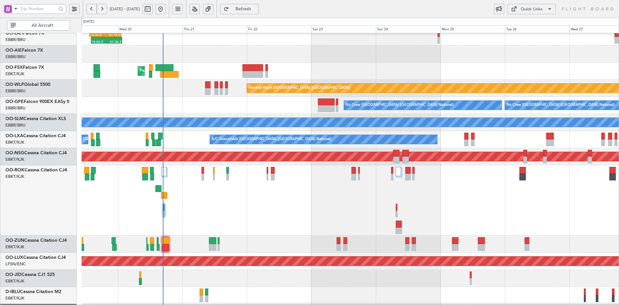
click at [248, 40] on div "14:03 Z 01:36 Z EBBR 13:30 Z KVNY 01:15 Z" at bounding box center [351, 36] width 538 height 17
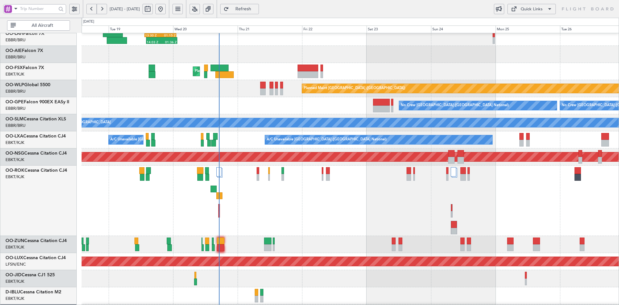
click at [261, 203] on div "Owner [GEOGRAPHIC_DATA]-[GEOGRAPHIC_DATA]" at bounding box center [351, 201] width 538 height 70
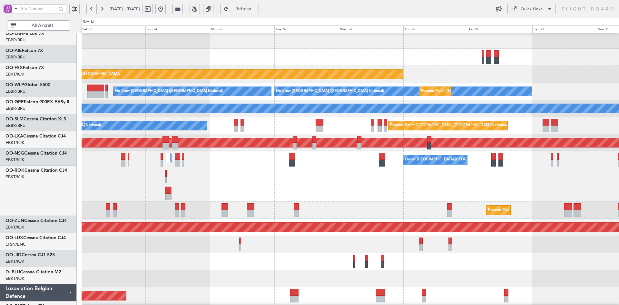
scroll to position [87, 0]
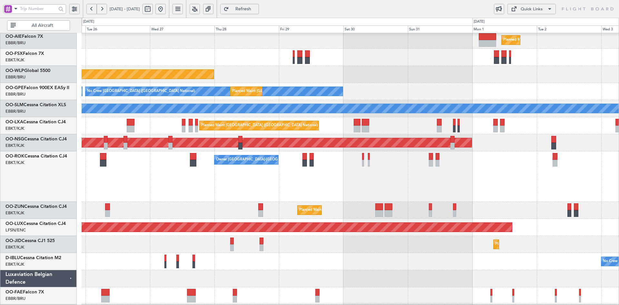
click at [364, 65] on div at bounding box center [351, 57] width 538 height 17
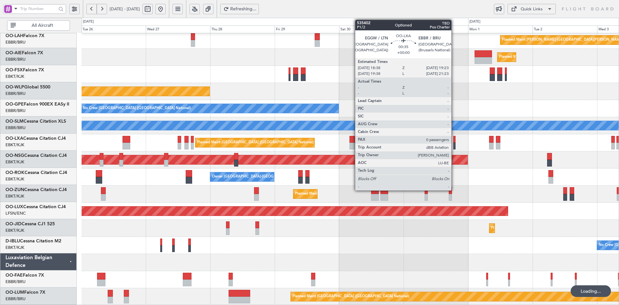
scroll to position [70, 0]
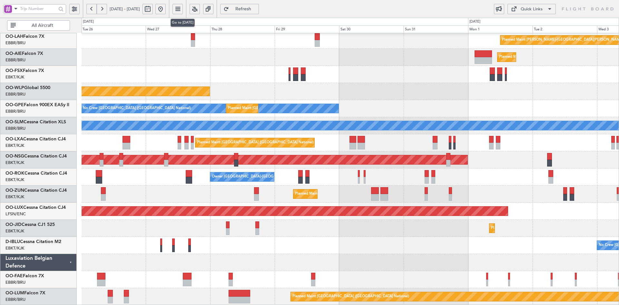
click at [166, 10] on button at bounding box center [161, 9] width 10 height 10
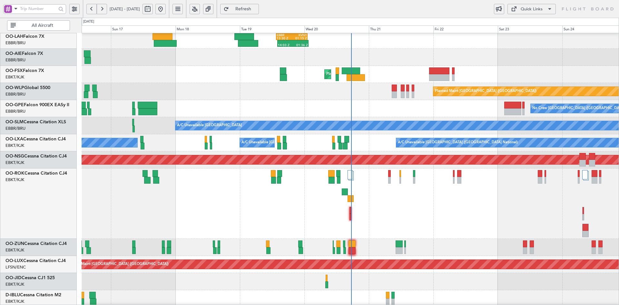
click at [418, 168] on div at bounding box center [351, 203] width 538 height 70
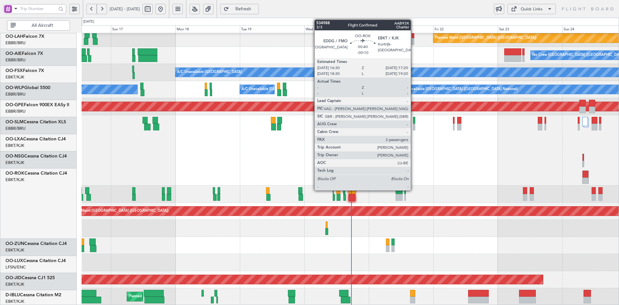
scroll to position [123, 0]
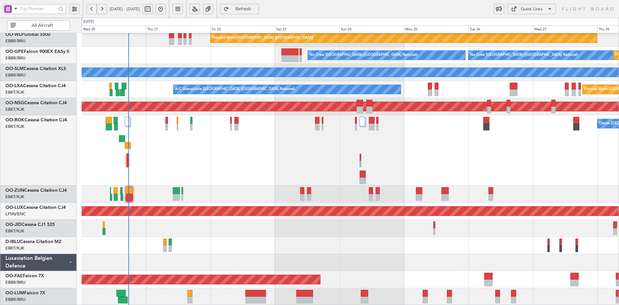
click at [287, 177] on div "Owner [GEOGRAPHIC_DATA]-[GEOGRAPHIC_DATA]" at bounding box center [351, 150] width 538 height 70
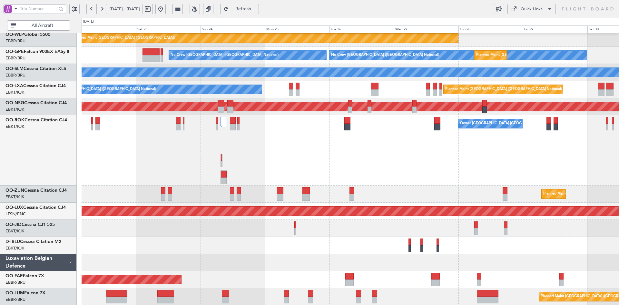
click at [217, 137] on div "Planned Maint Berlin (Brandenburg) No Crew Brussels (Brussels National) No Crew…" at bounding box center [351, 107] width 538 height 395
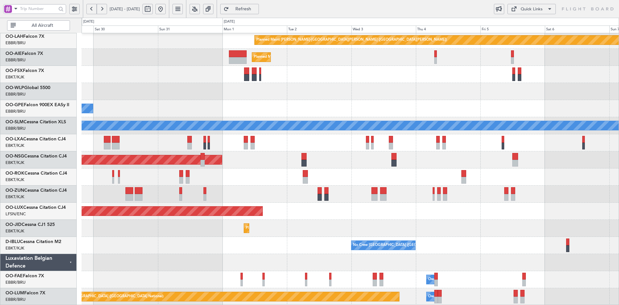
scroll to position [85, 0]
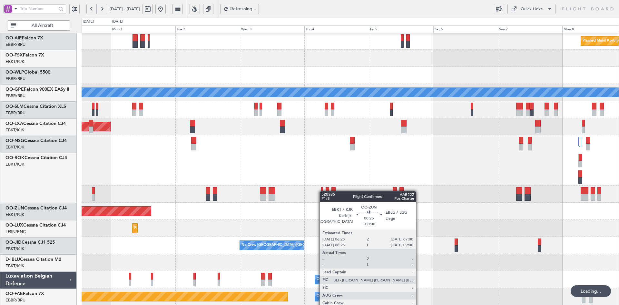
click at [322, 188] on div "Planned Maint London (Farnborough) Planned Maint Kortrijk-Wevelgem No Crew Brus…" at bounding box center [351, 117] width 538 height 375
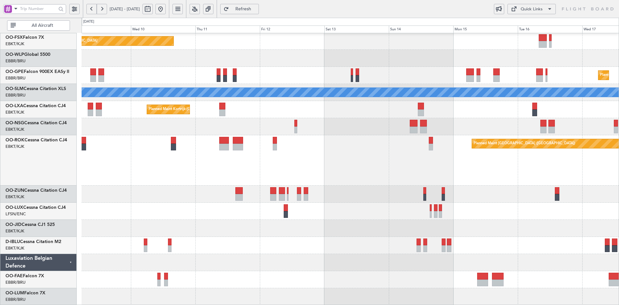
click at [343, 210] on div at bounding box center [351, 211] width 538 height 17
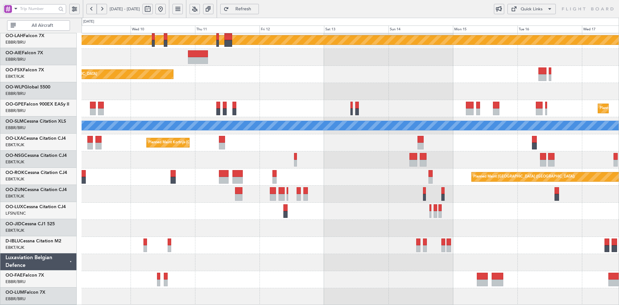
scroll to position [70, 0]
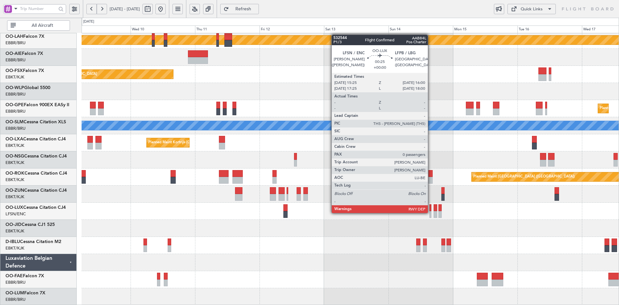
click at [431, 212] on div at bounding box center [431, 214] width 2 height 7
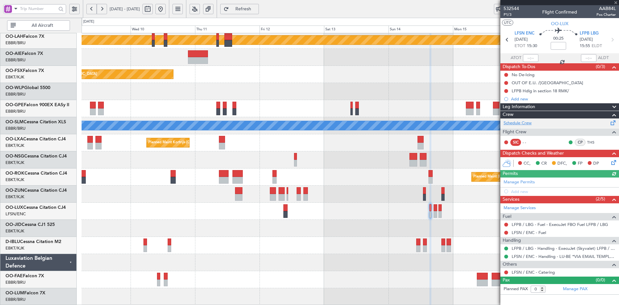
click at [520, 121] on link "Schedule Crew" at bounding box center [518, 123] width 28 height 6
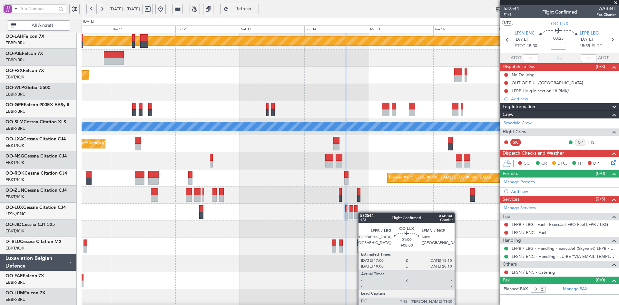
scroll to position [69, 0]
click at [337, 212] on div at bounding box center [351, 212] width 538 height 17
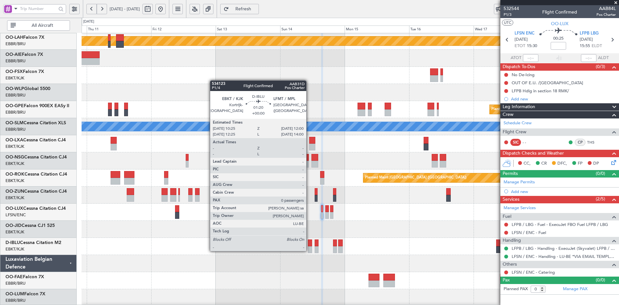
click at [309, 250] on div at bounding box center [310, 249] width 5 height 7
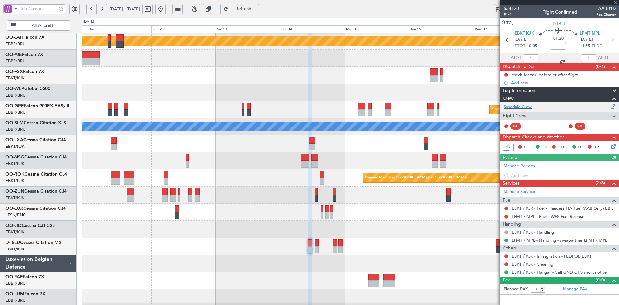
click at [522, 103] on div "Schedule Crew" at bounding box center [560, 107] width 119 height 10
click at [617, 2] on span at bounding box center [616, 3] width 6 height 6
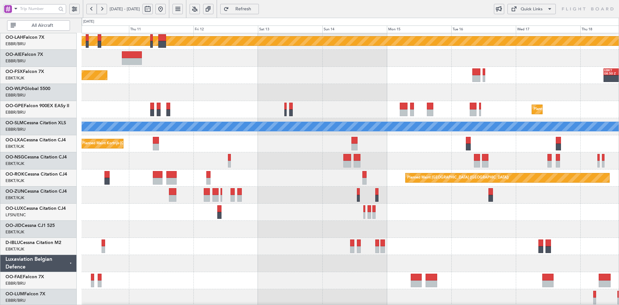
click at [327, 169] on div at bounding box center [351, 160] width 538 height 17
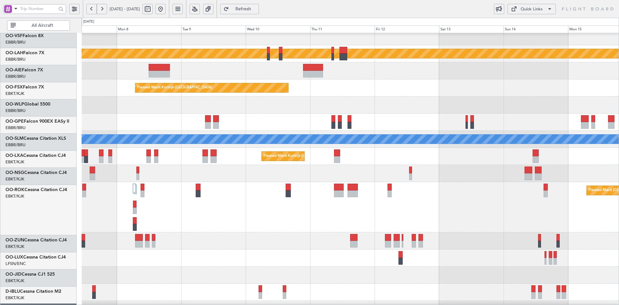
scroll to position [63, 0]
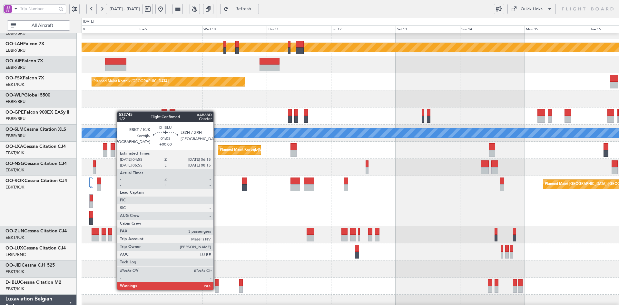
click at [216, 289] on div at bounding box center [217, 289] width 4 height 7
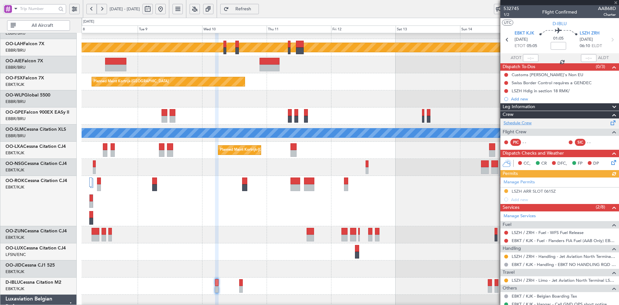
click at [527, 121] on link "Schedule Crew" at bounding box center [518, 123] width 28 height 6
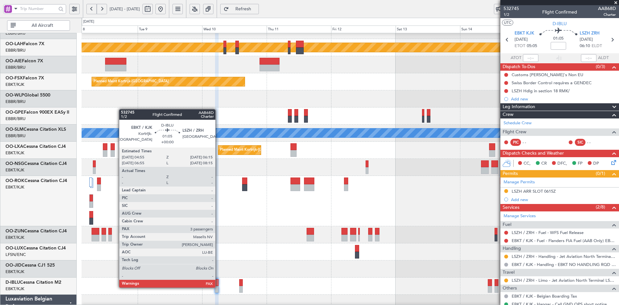
click at [218, 287] on div at bounding box center [217, 289] width 4 height 7
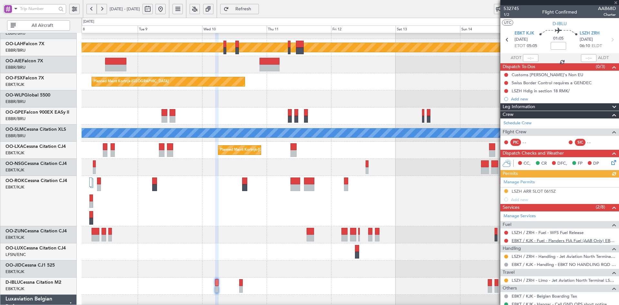
scroll to position [54, 0]
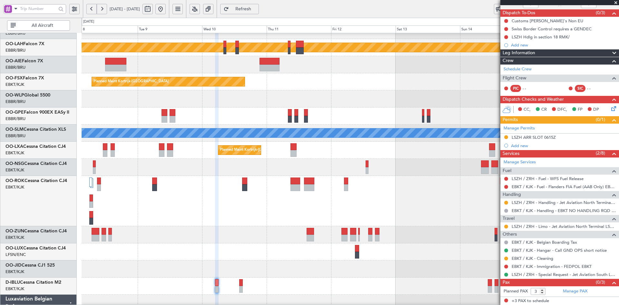
click at [615, 3] on span at bounding box center [616, 3] width 6 height 6
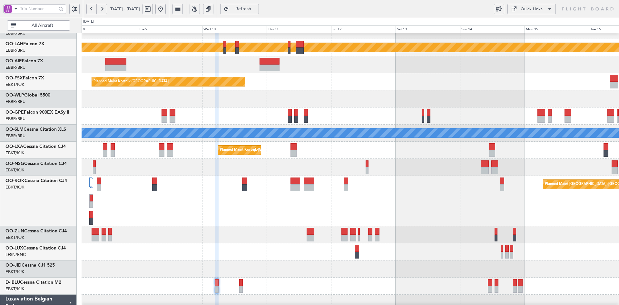
type input "0"
click at [166, 9] on button at bounding box center [161, 9] width 10 height 10
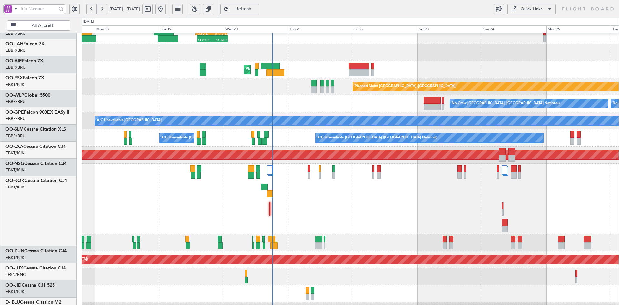
scroll to position [75, 0]
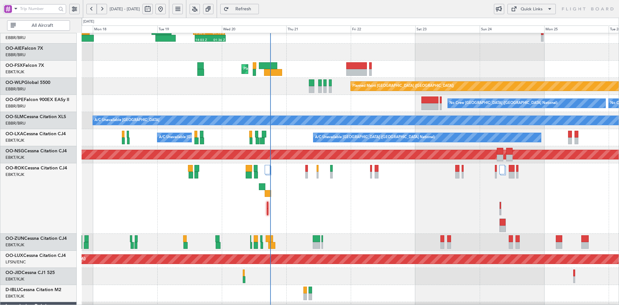
click at [403, 209] on div "Owner [GEOGRAPHIC_DATA]-[GEOGRAPHIC_DATA]" at bounding box center [351, 198] width 538 height 70
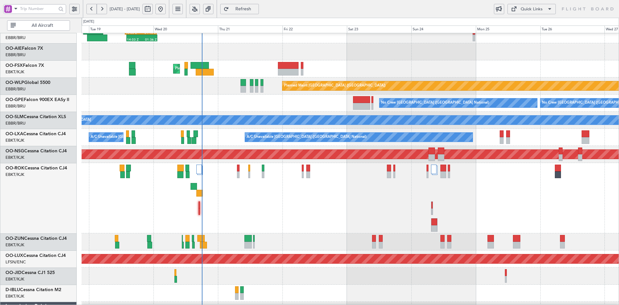
scroll to position [75, 0]
click at [369, 194] on div "Owner [GEOGRAPHIC_DATA]-[GEOGRAPHIC_DATA]" at bounding box center [351, 198] width 538 height 70
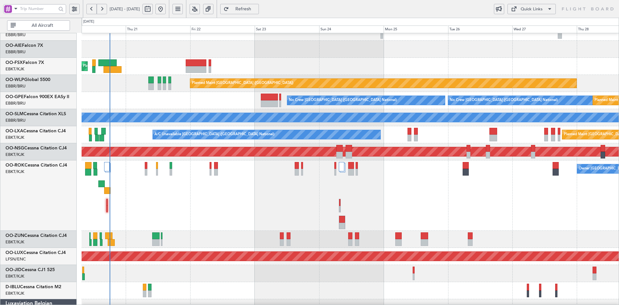
click at [414, 186] on div "Owner [GEOGRAPHIC_DATA]-[GEOGRAPHIC_DATA]" at bounding box center [351, 195] width 538 height 70
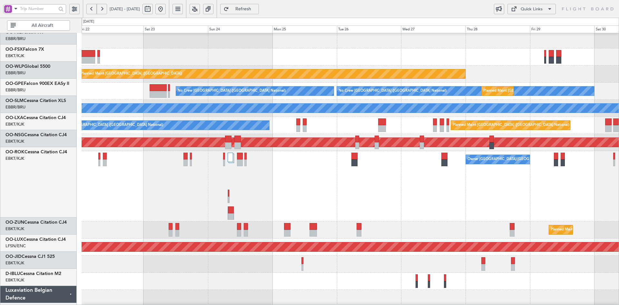
scroll to position [87, 0]
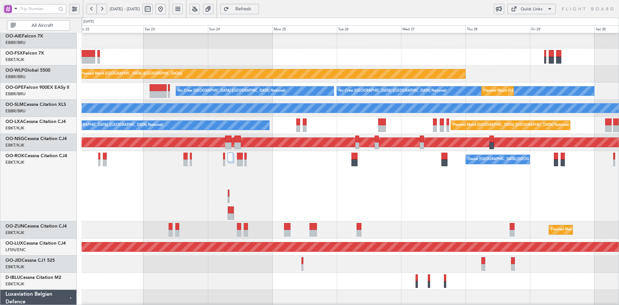
click at [442, 174] on div "Planned Maint London (Farnborough) Planned Maint Kortrijk-Wevelgem Planned Main…" at bounding box center [351, 143] width 538 height 395
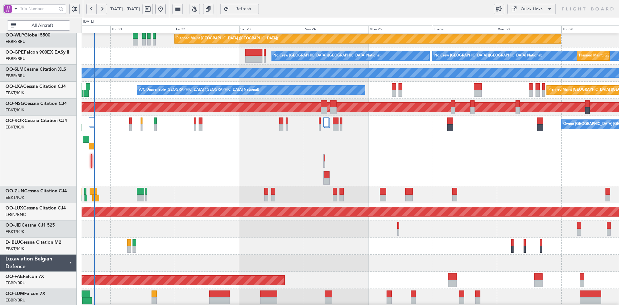
click at [552, 180] on div "Owner [GEOGRAPHIC_DATA]-[GEOGRAPHIC_DATA]" at bounding box center [351, 151] width 538 height 70
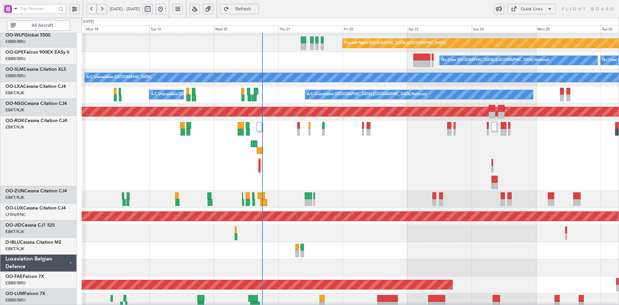
scroll to position [118, 0]
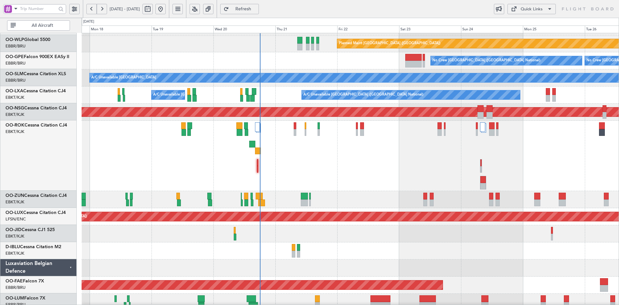
click at [338, 175] on div "Owner [GEOGRAPHIC_DATA]-[GEOGRAPHIC_DATA]" at bounding box center [351, 156] width 538 height 70
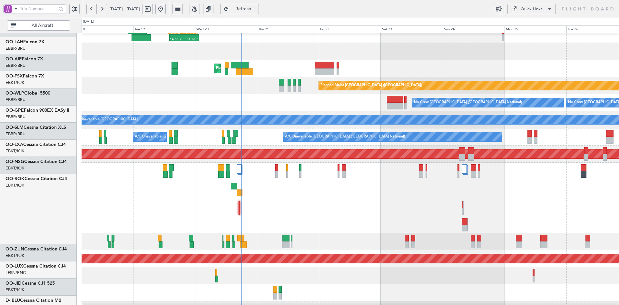
click at [335, 233] on div "Owner [GEOGRAPHIC_DATA]-[GEOGRAPHIC_DATA]" at bounding box center [351, 198] width 538 height 70
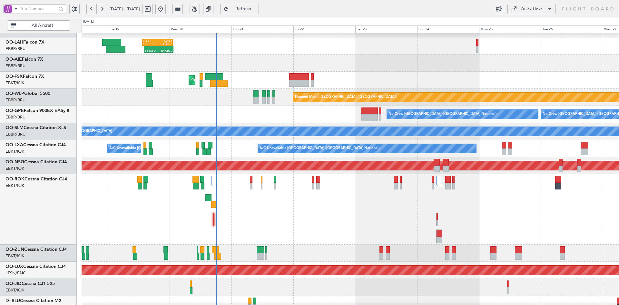
click at [325, 174] on div "Owner [GEOGRAPHIC_DATA]-[GEOGRAPHIC_DATA]" at bounding box center [351, 209] width 538 height 70
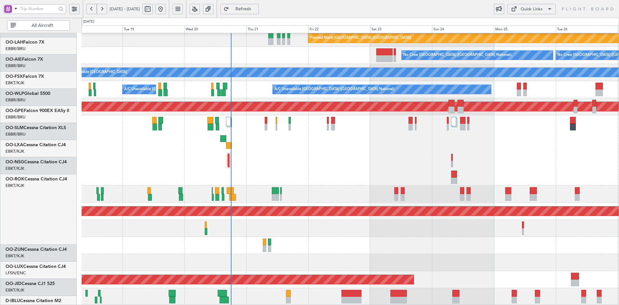
scroll to position [123, 0]
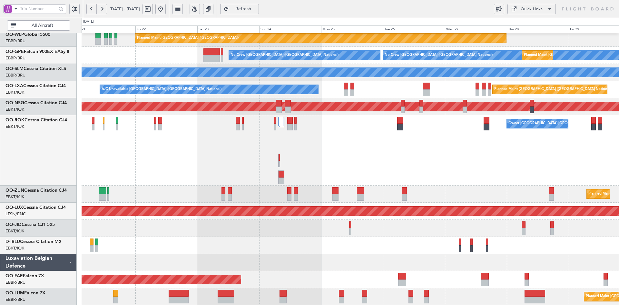
click at [382, 147] on div "Owner [GEOGRAPHIC_DATA]-[GEOGRAPHIC_DATA]" at bounding box center [351, 150] width 538 height 70
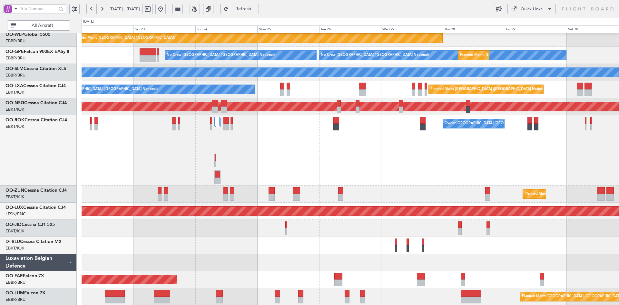
click at [394, 223] on div "Planned Maint Kortrijk-[GEOGRAPHIC_DATA]" at bounding box center [351, 228] width 538 height 17
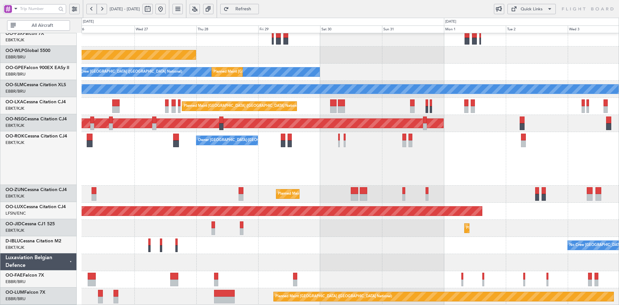
scroll to position [106, 0]
click at [315, 223] on div "Planned Maint Kortrijk-[GEOGRAPHIC_DATA]" at bounding box center [351, 228] width 538 height 17
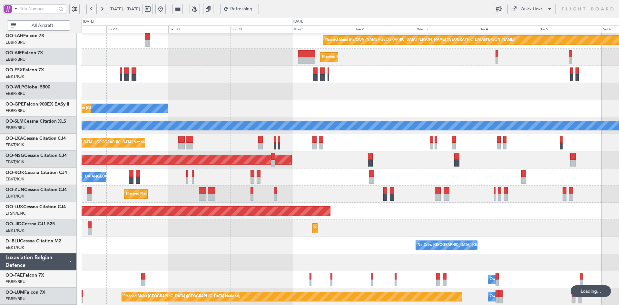
scroll to position [70, 0]
click at [383, 205] on div "Planned Maint Alton-st Louis (St Louis Regl) Planned Maint London (Farnborough)…" at bounding box center [351, 134] width 538 height 342
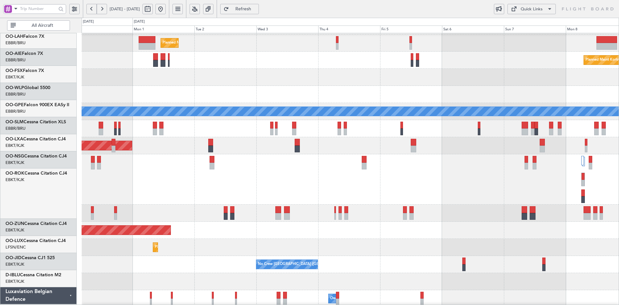
scroll to position [84, 0]
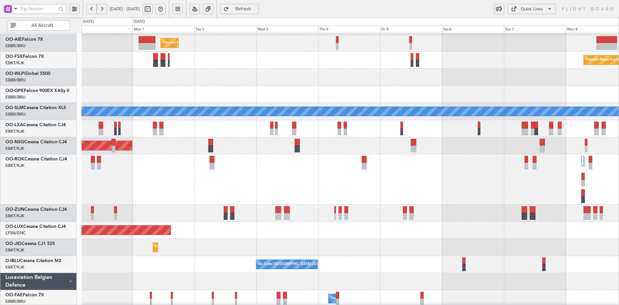
click at [328, 206] on div "Planned Maint Alton-st Louis (St Louis Regl) Planned Maint London (Farnborough)…" at bounding box center [351, 136] width 538 height 375
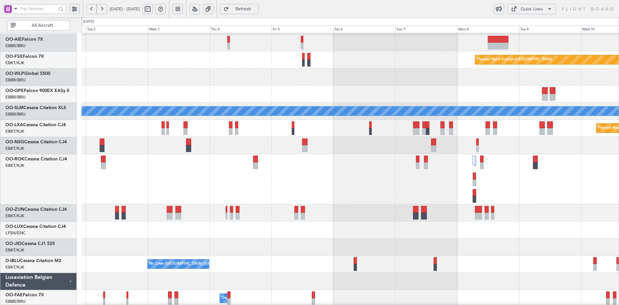
scroll to position [85, 0]
click at [387, 235] on div "Planned Maint [GEOGRAPHIC_DATA] ([GEOGRAPHIC_DATA])" at bounding box center [351, 229] width 538 height 17
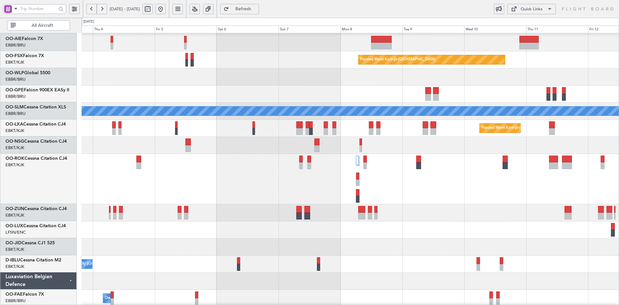
click at [277, 215] on div at bounding box center [351, 212] width 538 height 17
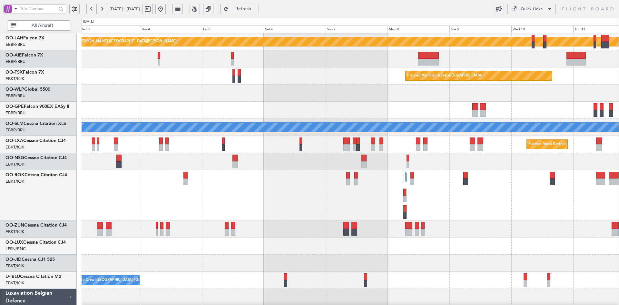
scroll to position [83, 0]
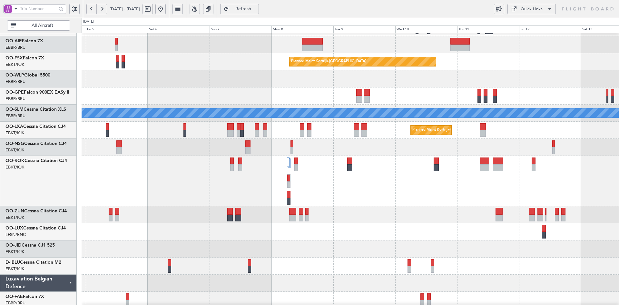
click at [286, 153] on div at bounding box center [351, 147] width 538 height 17
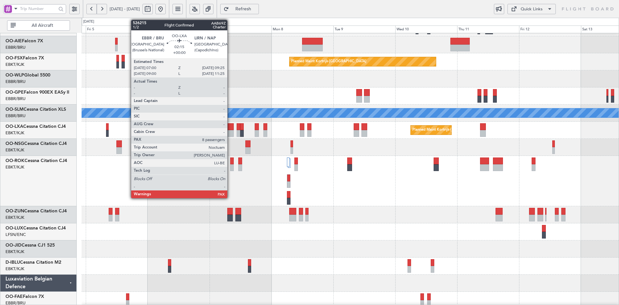
click at [230, 135] on div at bounding box center [230, 133] width 6 height 7
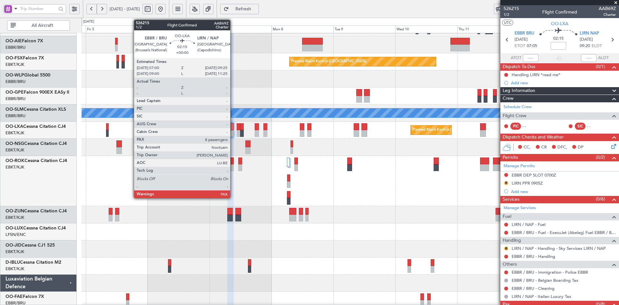
click at [233, 134] on div at bounding box center [230, 133] width 6 height 7
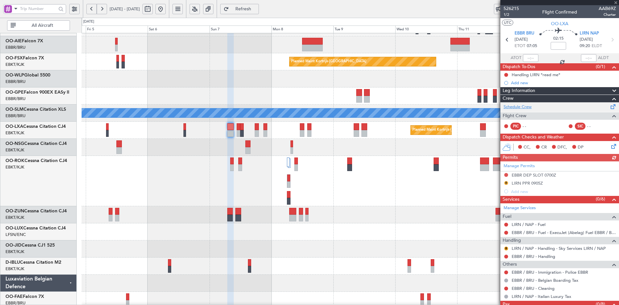
click at [531, 106] on link "Schedule Crew" at bounding box center [518, 107] width 28 height 6
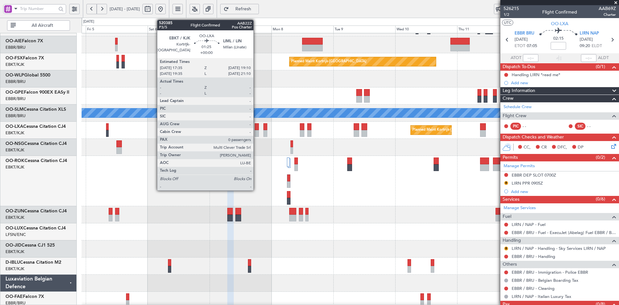
click at [256, 133] on div at bounding box center [257, 133] width 4 height 7
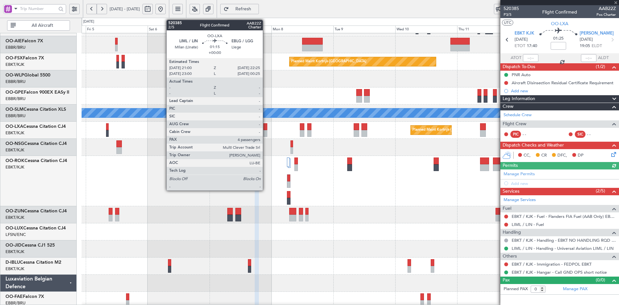
click at [266, 135] on div at bounding box center [266, 133] width 4 height 7
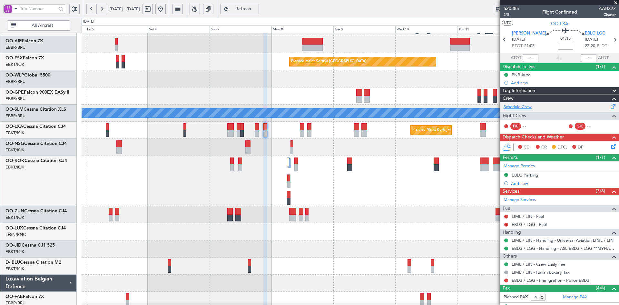
click at [516, 107] on link "Schedule Crew" at bounding box center [518, 107] width 28 height 6
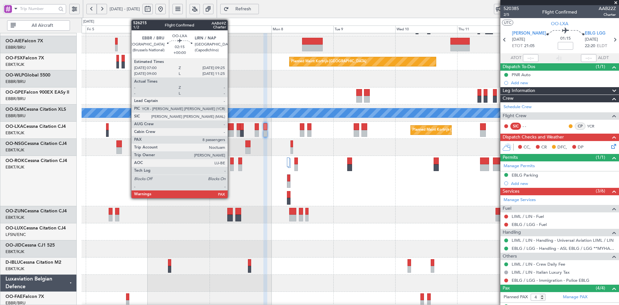
click at [231, 133] on div at bounding box center [230, 133] width 6 height 7
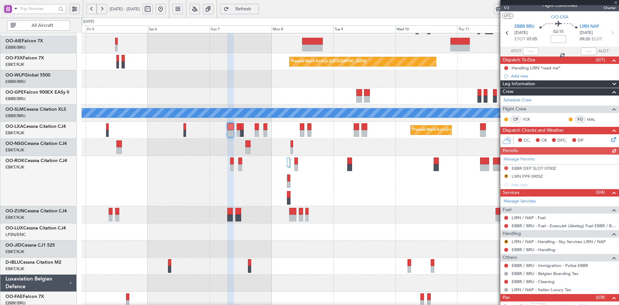
scroll to position [0, 0]
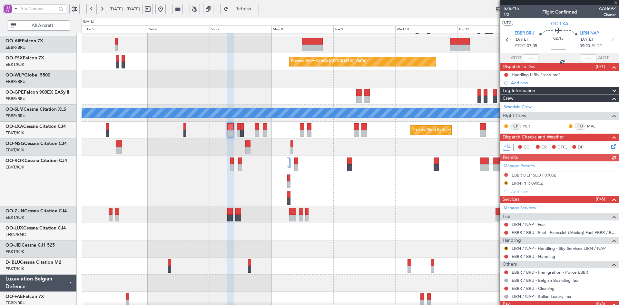
click at [615, 3] on div at bounding box center [560, 2] width 119 height 5
click at [615, 2] on div at bounding box center [560, 2] width 119 height 5
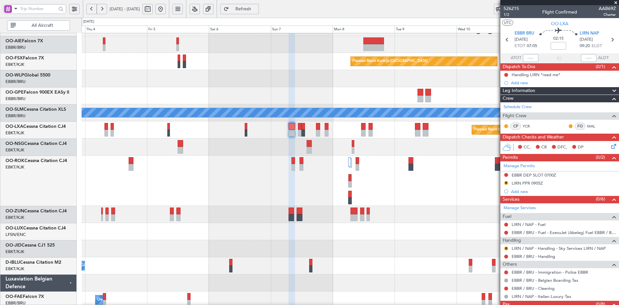
scroll to position [83, 0]
click at [340, 90] on div at bounding box center [351, 95] width 538 height 17
click at [618, 1] on span at bounding box center [616, 3] width 6 height 6
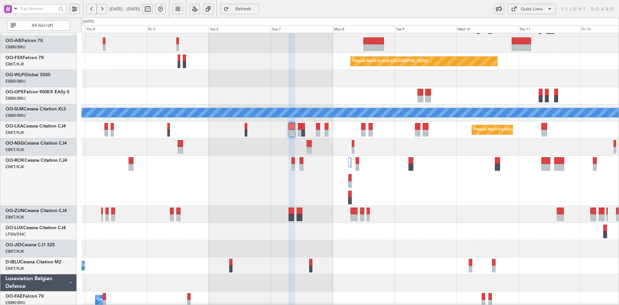
type input "0"
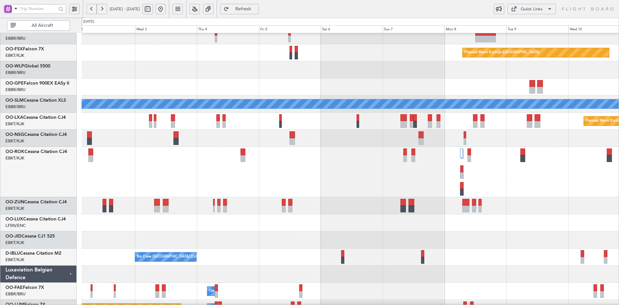
click at [420, 153] on div at bounding box center [351, 172] width 538 height 50
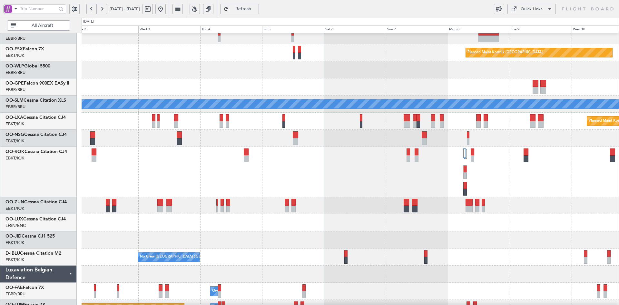
scroll to position [97, 0]
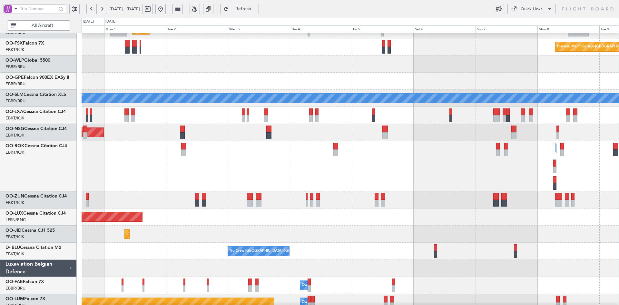
click at [403, 183] on div at bounding box center [351, 166] width 538 height 50
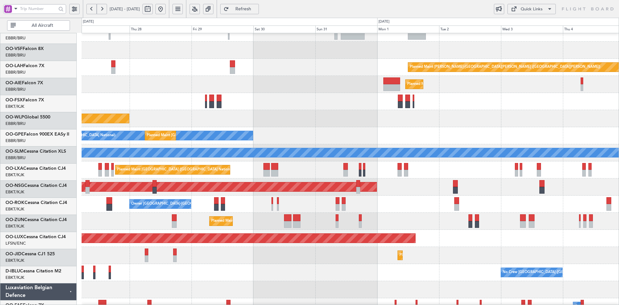
click at [619, 132] on html "31 Aug 2025 - 09 Sep 2025 Refresh Quick Links All Aircraft Planned Maint Alton-…" at bounding box center [309, 152] width 619 height 305
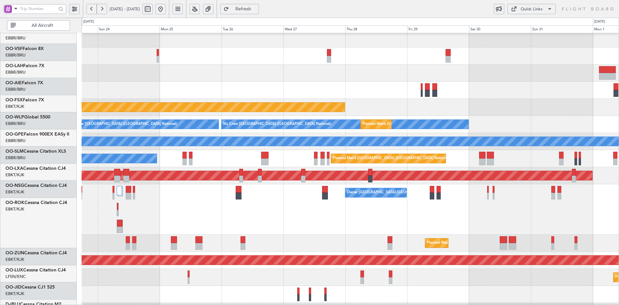
scroll to position [54, 0]
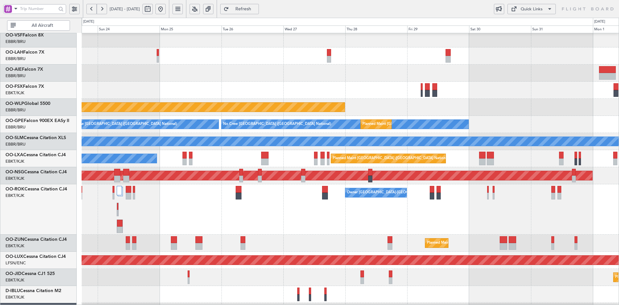
click at [465, 94] on div at bounding box center [351, 90] width 538 height 17
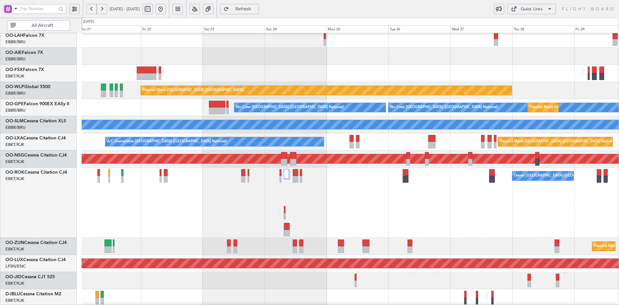
scroll to position [73, 0]
click at [424, 65] on div "Planned Maint Kortrijk-[GEOGRAPHIC_DATA]" at bounding box center [351, 73] width 538 height 17
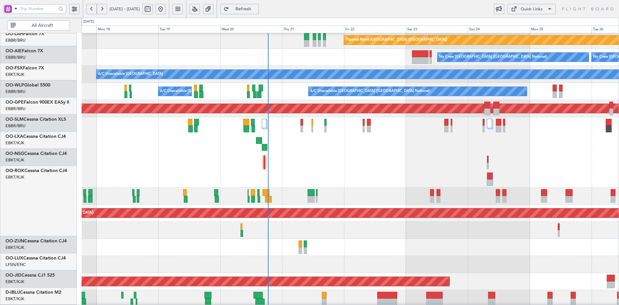
scroll to position [122, 0]
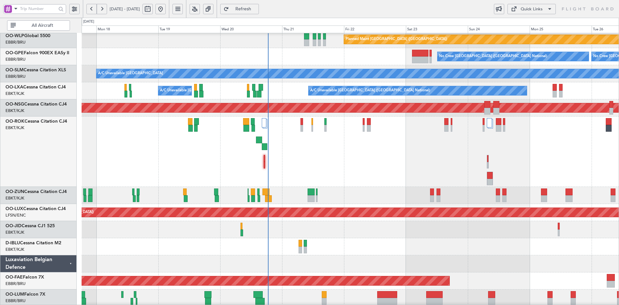
click at [340, 167] on div "Owner [GEOGRAPHIC_DATA]-[GEOGRAPHIC_DATA]" at bounding box center [351, 151] width 538 height 70
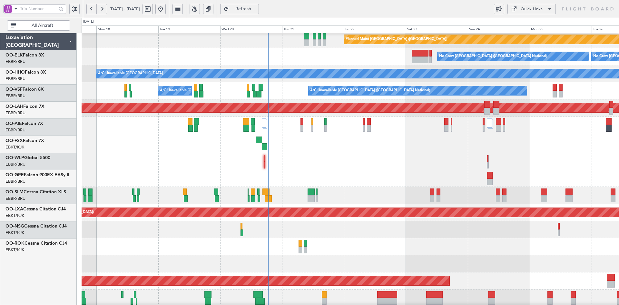
scroll to position [122, 0]
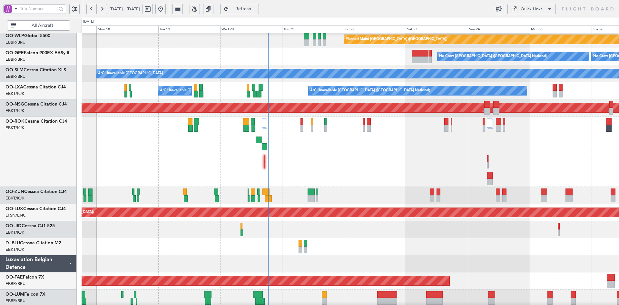
click at [565, 149] on div "Owner [GEOGRAPHIC_DATA]-[GEOGRAPHIC_DATA]" at bounding box center [351, 151] width 538 height 70
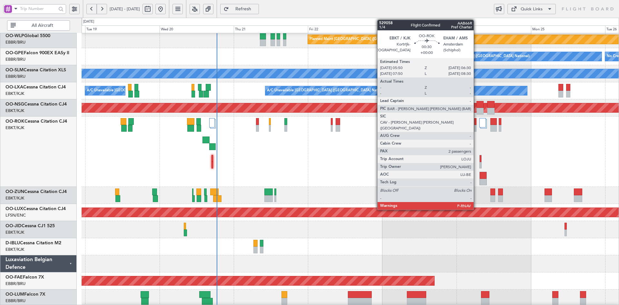
click at [477, 129] on div at bounding box center [476, 128] width 2 height 7
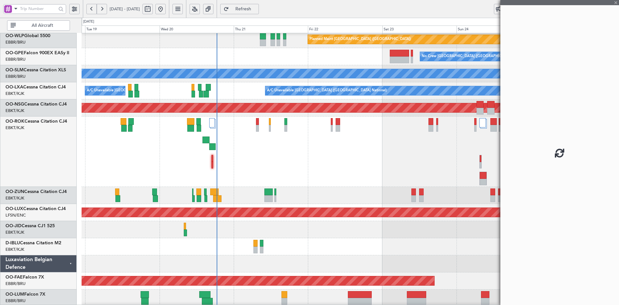
click at [478, 130] on div at bounding box center [351, 151] width 538 height 70
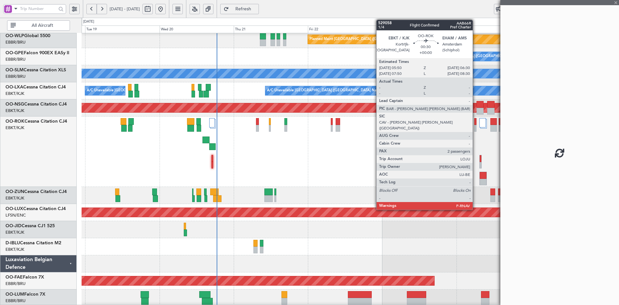
click at [476, 130] on div at bounding box center [476, 128] width 2 height 7
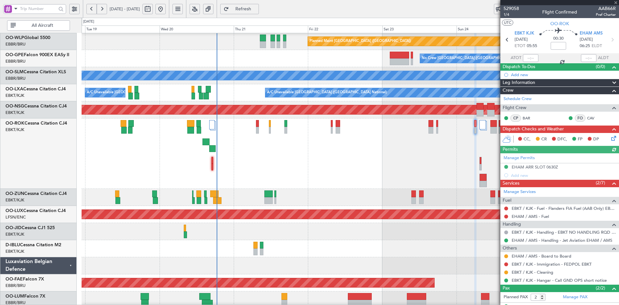
scroll to position [123, 0]
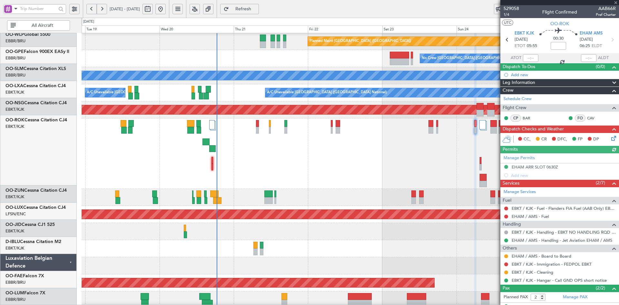
click at [447, 148] on div at bounding box center [351, 153] width 538 height 70
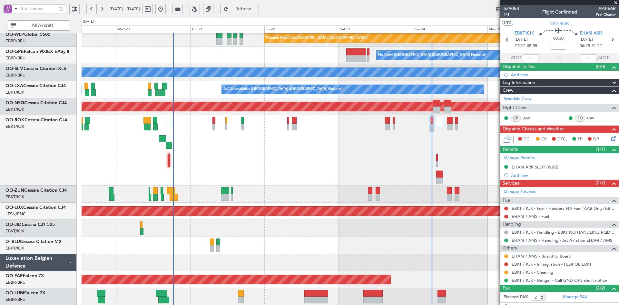
click at [618, 2] on span at bounding box center [616, 3] width 6 height 6
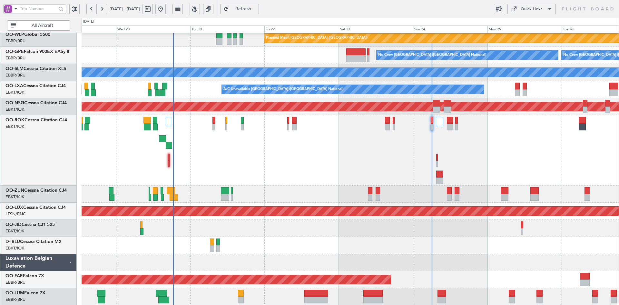
type input "0"
click at [375, 149] on div "Owner [GEOGRAPHIC_DATA]-[GEOGRAPHIC_DATA]" at bounding box center [351, 150] width 538 height 70
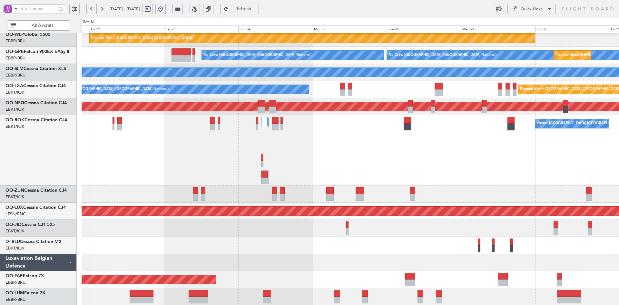
click at [395, 156] on div "Owner [GEOGRAPHIC_DATA]-[GEOGRAPHIC_DATA]" at bounding box center [351, 150] width 538 height 70
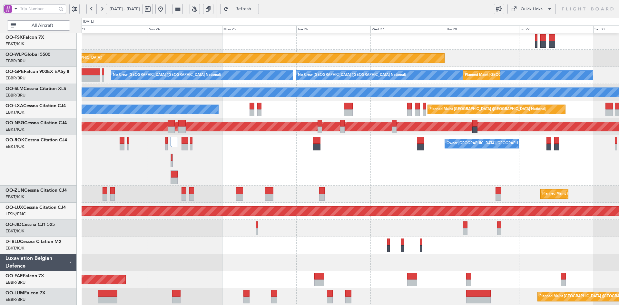
click at [469, 185] on div "Owner [GEOGRAPHIC_DATA]-[GEOGRAPHIC_DATA]" at bounding box center [351, 160] width 538 height 50
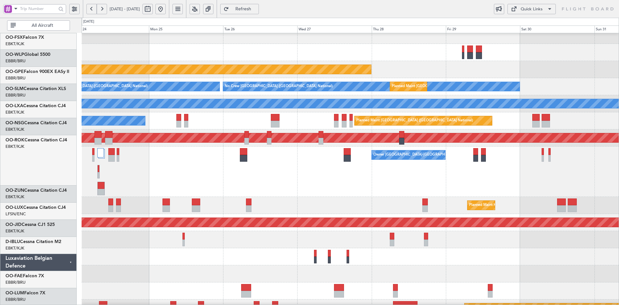
scroll to position [92, 0]
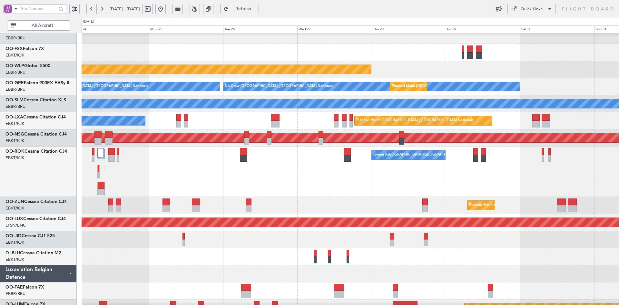
click at [465, 172] on div "Owner [GEOGRAPHIC_DATA]-[GEOGRAPHIC_DATA]" at bounding box center [351, 171] width 538 height 50
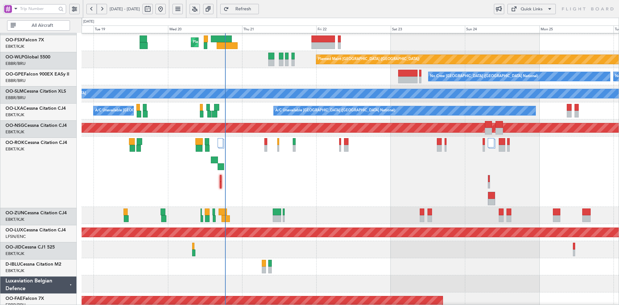
scroll to position [102, 0]
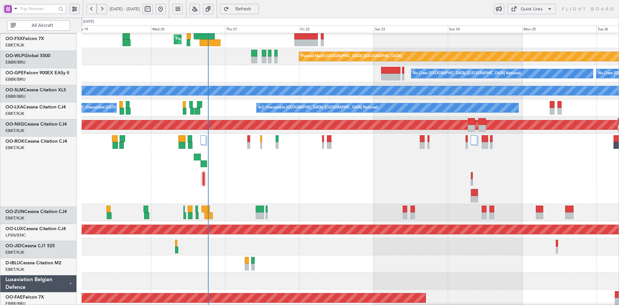
click at [361, 175] on div "Owner [GEOGRAPHIC_DATA]-[GEOGRAPHIC_DATA]" at bounding box center [351, 169] width 538 height 70
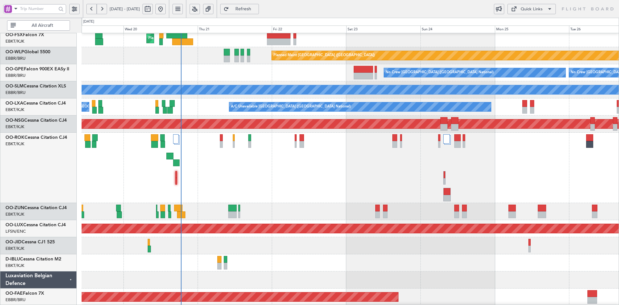
click at [314, 149] on div "Owner [GEOGRAPHIC_DATA]-[GEOGRAPHIC_DATA]" at bounding box center [351, 168] width 538 height 70
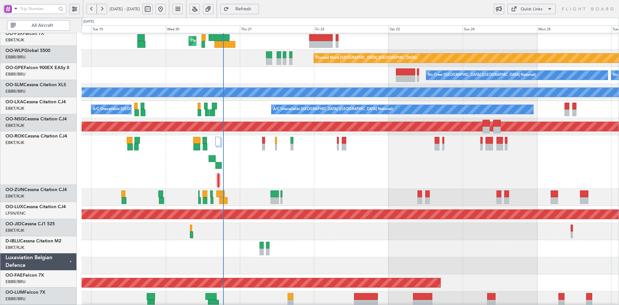
scroll to position [103, 0]
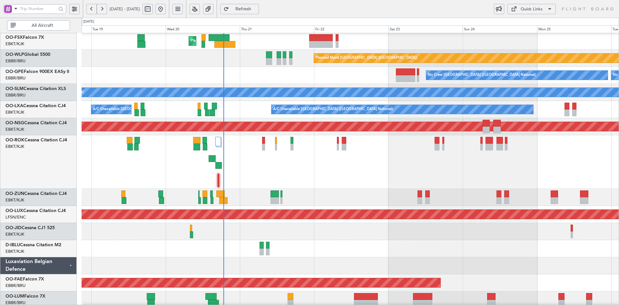
click at [435, 150] on div at bounding box center [437, 147] width 5 height 7
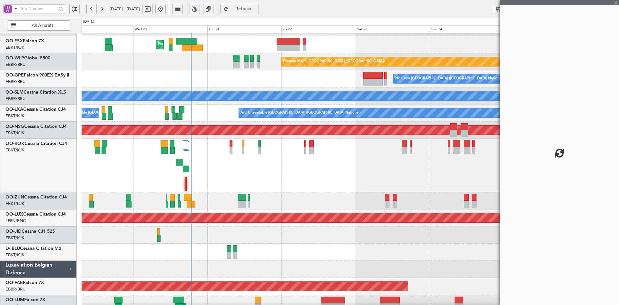
click at [451, 169] on div "Owner [GEOGRAPHIC_DATA]-[GEOGRAPHIC_DATA]" at bounding box center [351, 166] width 538 height 54
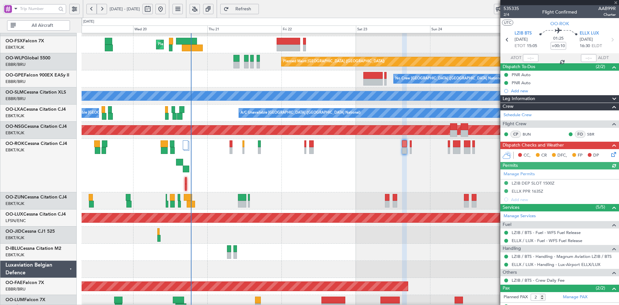
click at [616, 2] on div at bounding box center [560, 2] width 119 height 5
click at [619, 1] on span at bounding box center [616, 3] width 6 height 6
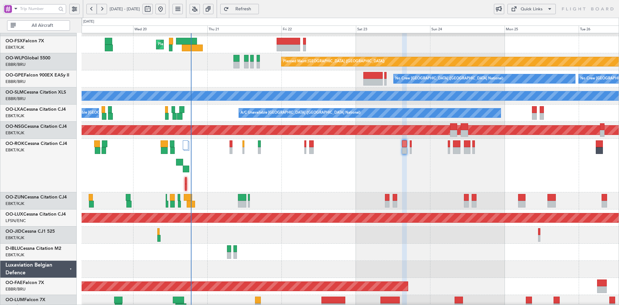
type input "0"
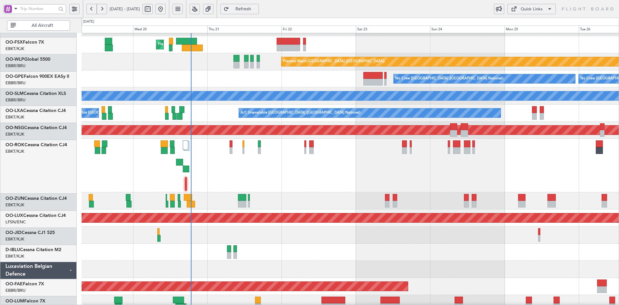
click at [470, 160] on div "Owner [GEOGRAPHIC_DATA]-[GEOGRAPHIC_DATA]" at bounding box center [351, 166] width 538 height 54
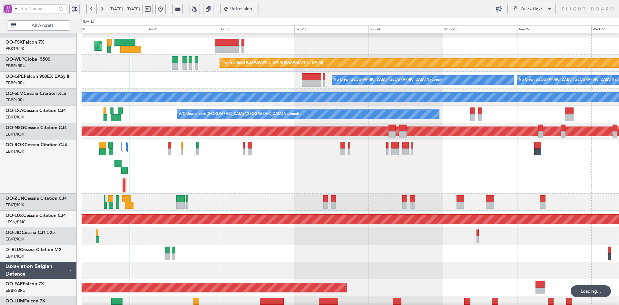
click at [487, 194] on div "Owner [GEOGRAPHIC_DATA]-[GEOGRAPHIC_DATA]" at bounding box center [351, 167] width 538 height 54
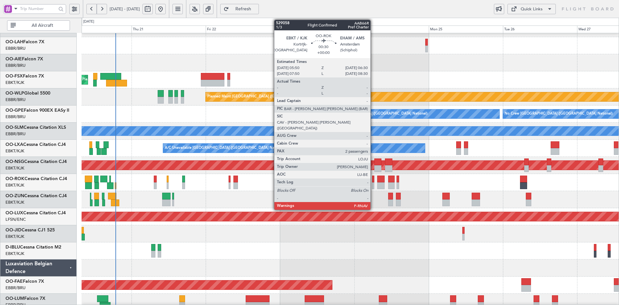
click at [374, 186] on div at bounding box center [373, 185] width 2 height 7
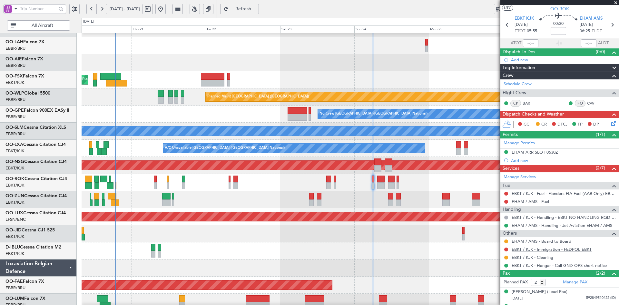
scroll to position [26, 0]
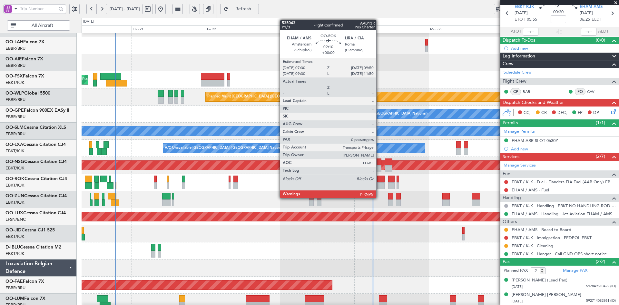
click at [379, 188] on div at bounding box center [380, 185] width 7 height 7
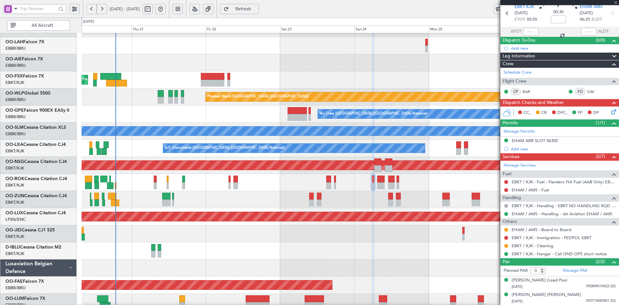
scroll to position [0, 0]
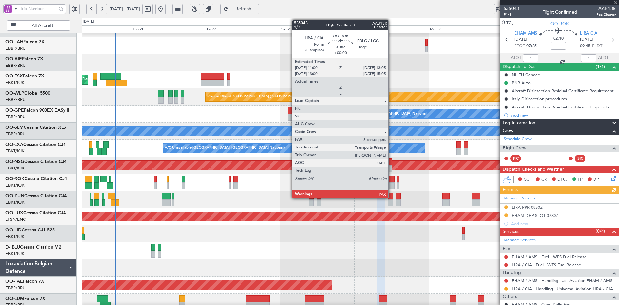
click at [392, 186] on div at bounding box center [391, 185] width 6 height 7
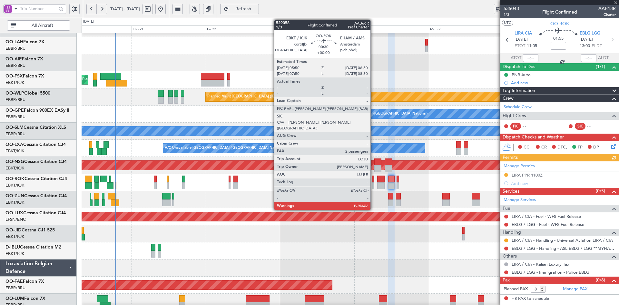
click at [374, 185] on div at bounding box center [373, 185] width 2 height 7
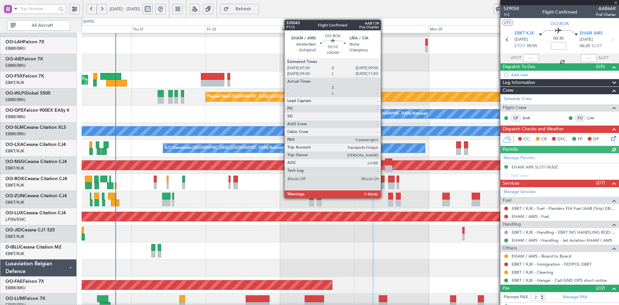
click at [384, 186] on div at bounding box center [380, 185] width 7 height 7
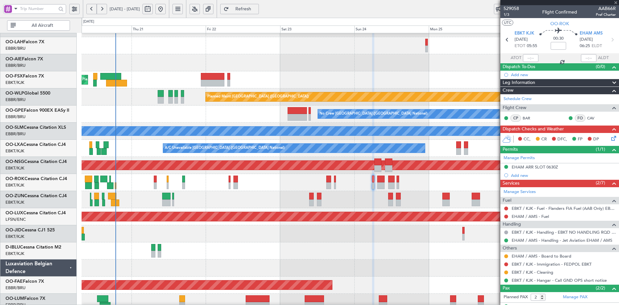
click at [380, 186] on div at bounding box center [380, 185] width 7 height 7
type input "0"
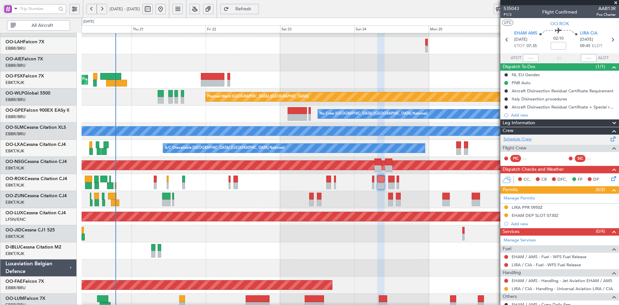
click at [526, 140] on link "Schedule Crew" at bounding box center [518, 139] width 28 height 6
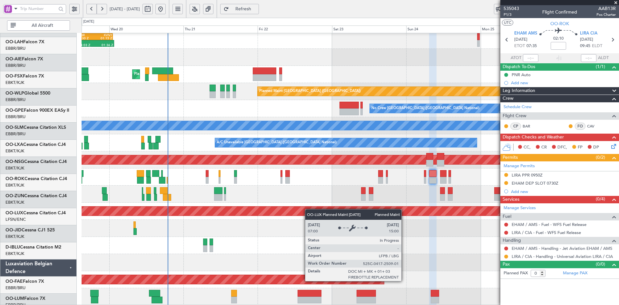
click at [349, 207] on div "Planned Maint [GEOGRAPHIC_DATA] ([GEOGRAPHIC_DATA])" at bounding box center [440, 210] width 1213 height 9
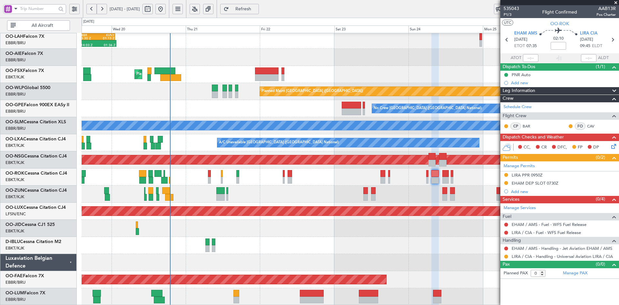
click at [241, 226] on div at bounding box center [351, 228] width 538 height 17
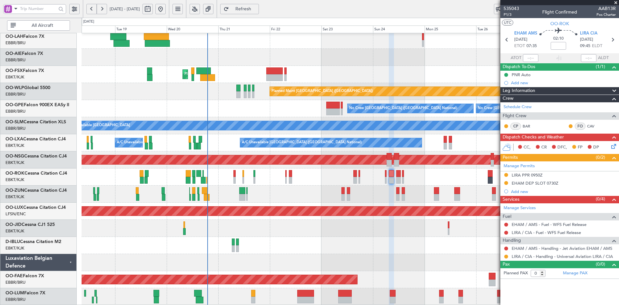
click at [617, 3] on span at bounding box center [616, 3] width 6 height 6
